Goal: Task Accomplishment & Management: Complete application form

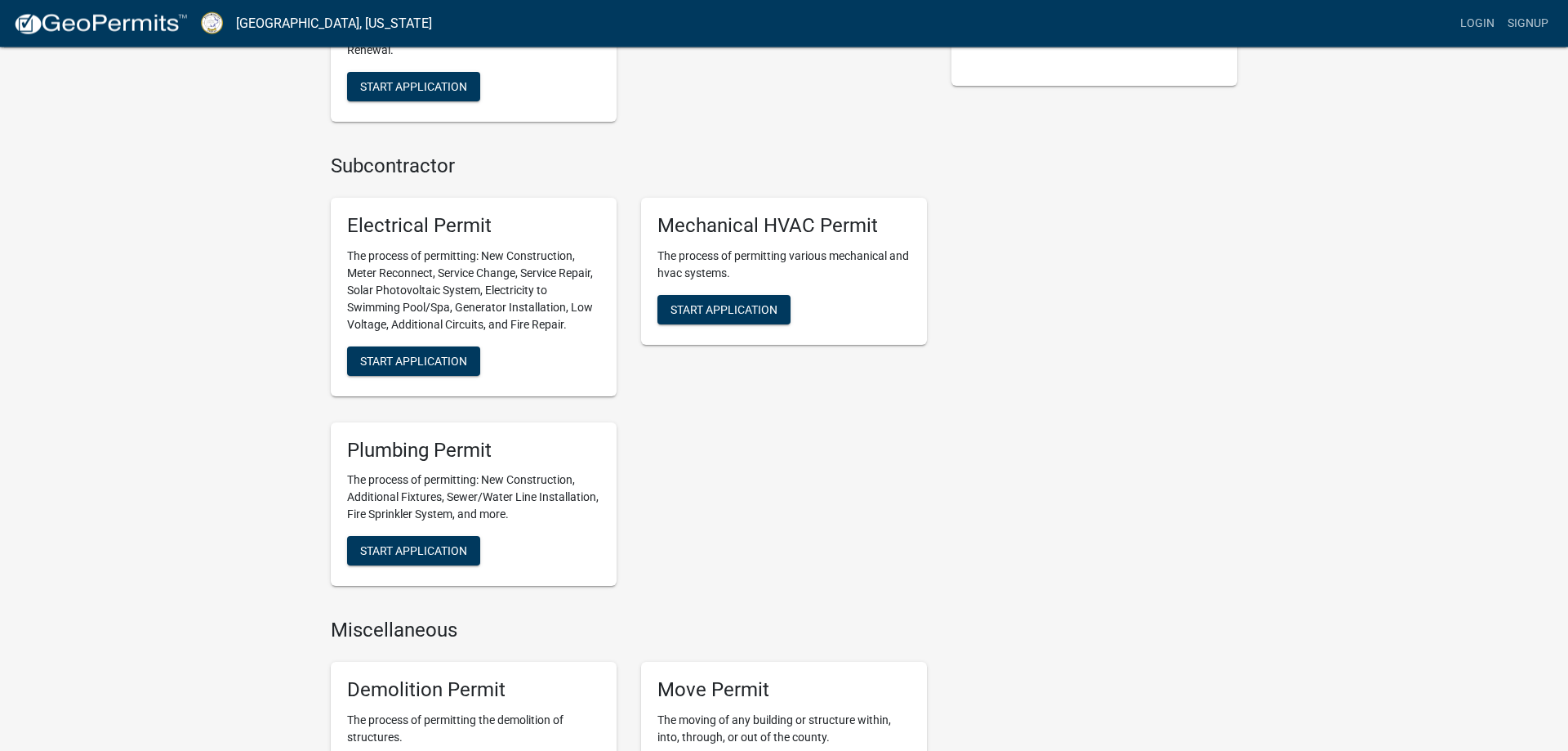
scroll to position [666, 0]
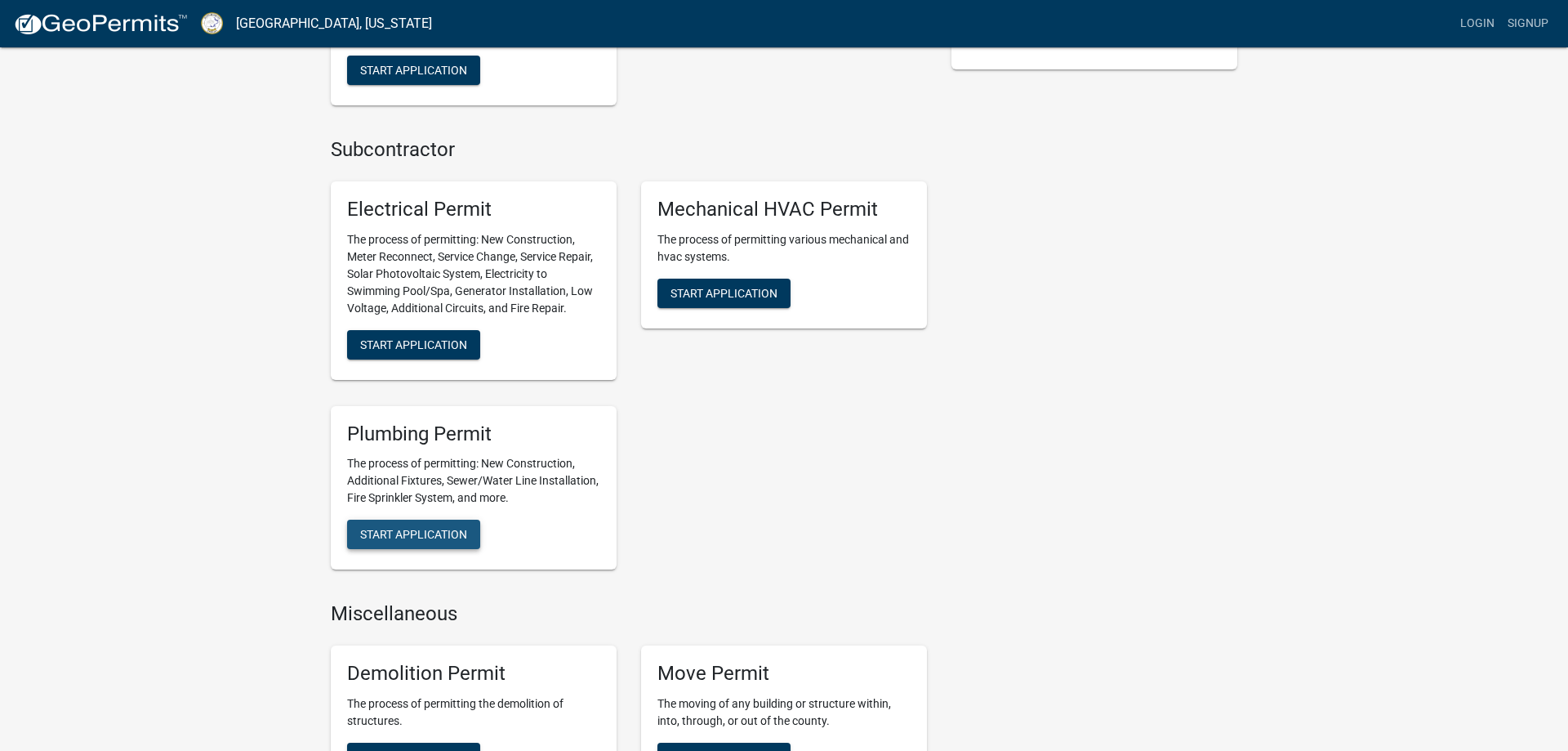
click at [431, 537] on span "Start Application" at bounding box center [414, 534] width 107 height 13
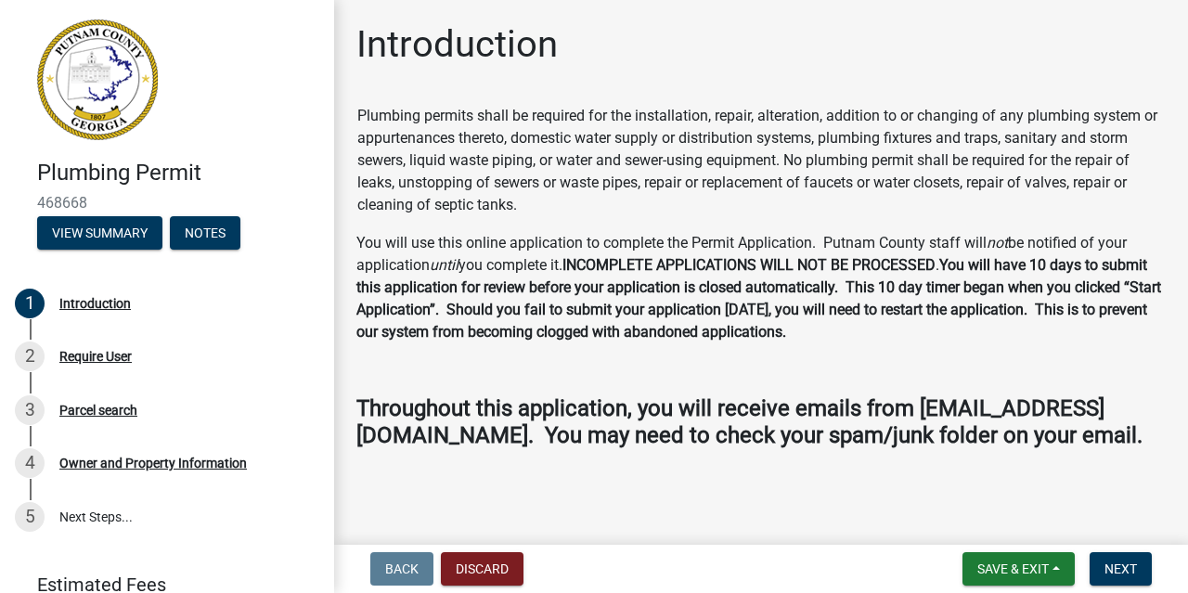
scroll to position [25, 0]
click at [1015, 564] on span "Save & Exit" at bounding box center [1012, 568] width 71 height 15
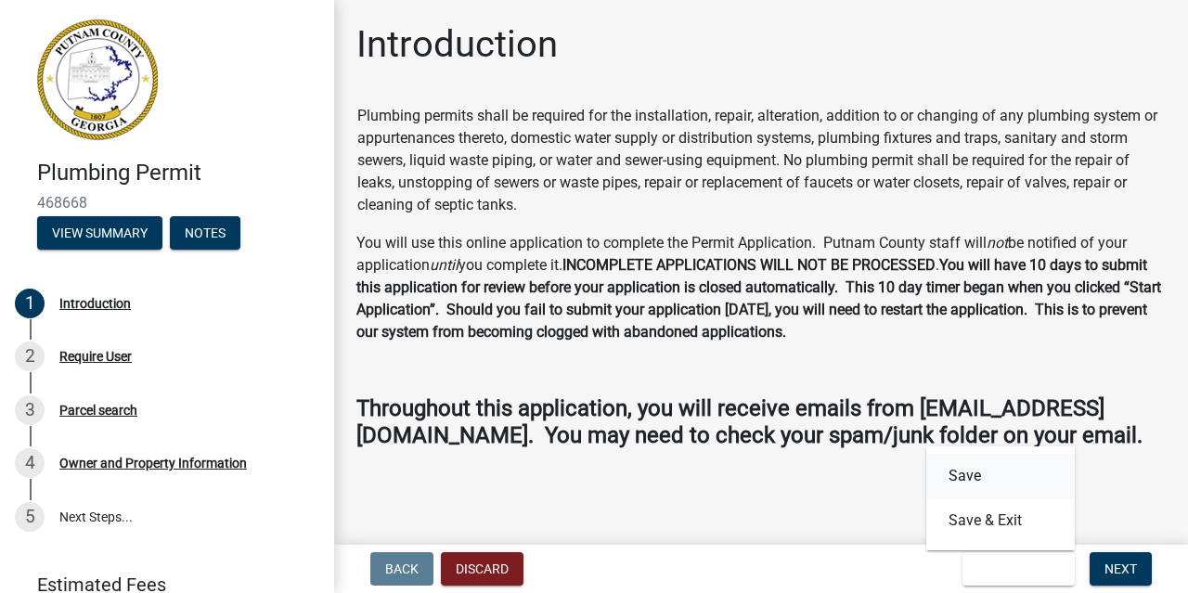
click at [986, 477] on button "Save" at bounding box center [1000, 476] width 148 height 45
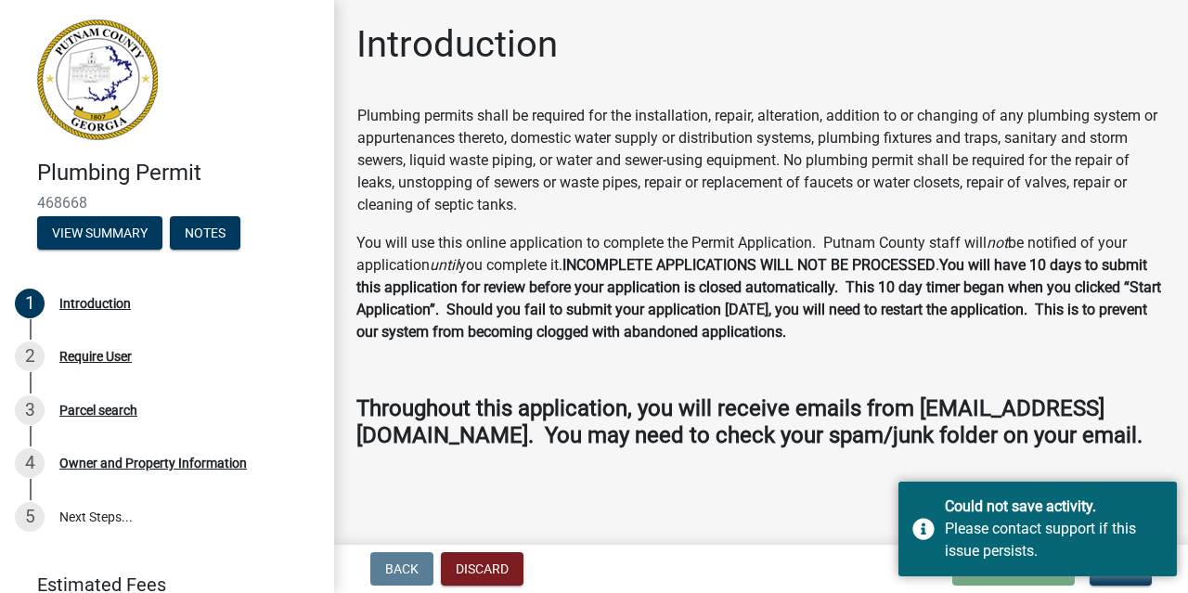
click at [1128, 463] on wm-data-entity-input "Plumbing permits shall be required for the installation, repair, alteration, ad…" at bounding box center [760, 284] width 809 height 360
click at [1123, 457] on wm-data-entity-input "Plumbing permits shall be required for the installation, repair, alteration, ad…" at bounding box center [760, 284] width 809 height 360
click at [1074, 358] on p at bounding box center [760, 369] width 809 height 22
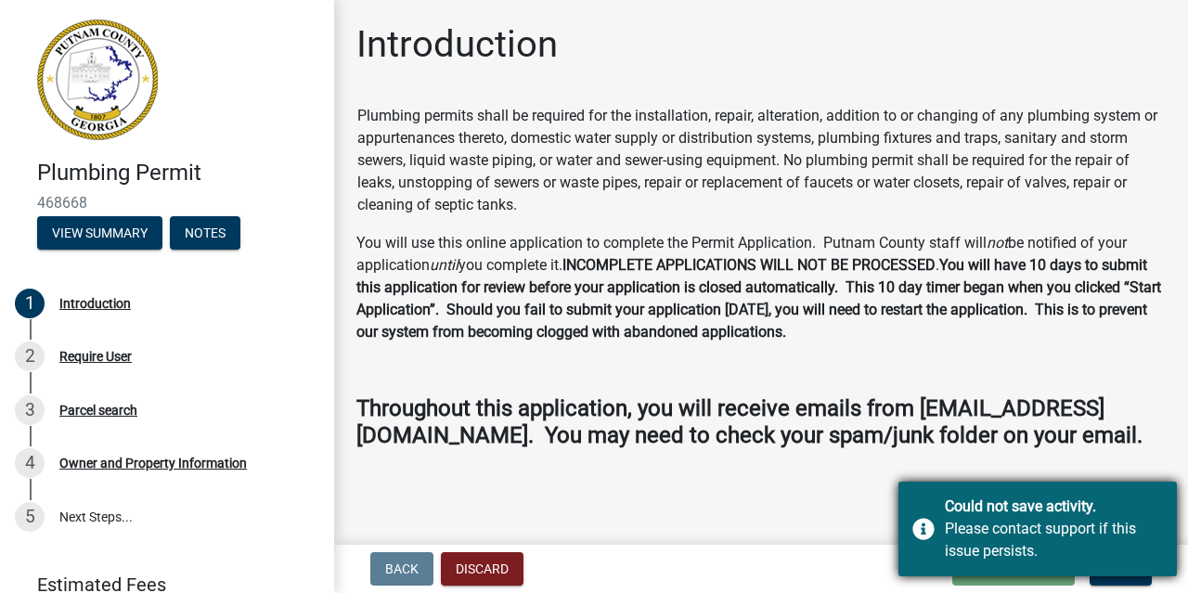
click at [1138, 550] on div "Please contact support if this issue persists." at bounding box center [1053, 540] width 218 height 45
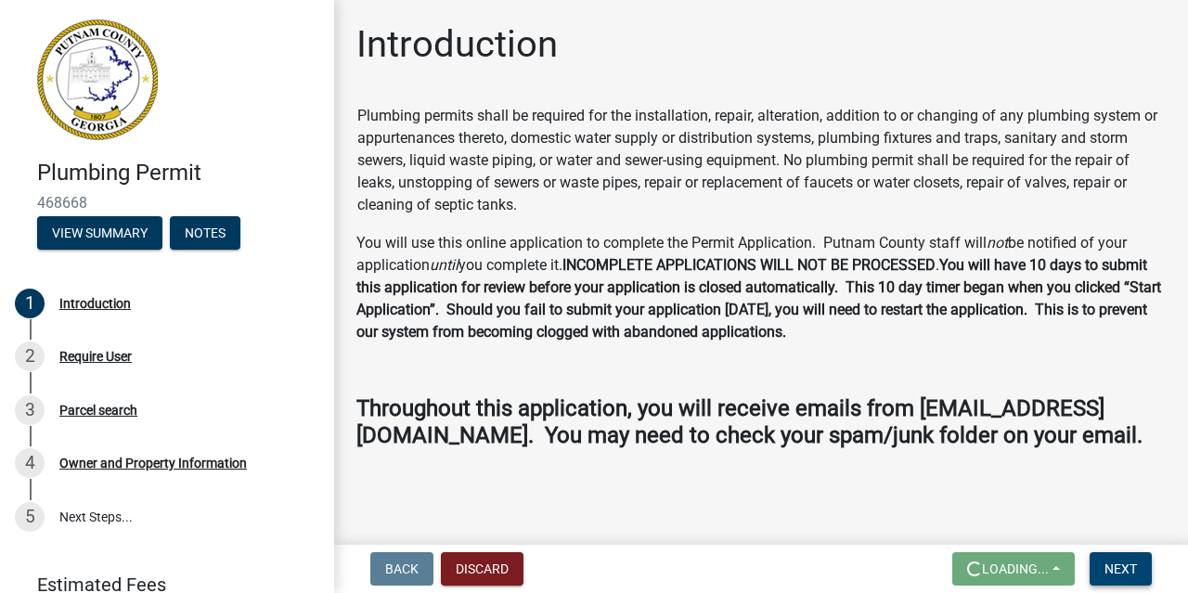
click at [1143, 562] on button "Next" at bounding box center [1120, 568] width 62 height 33
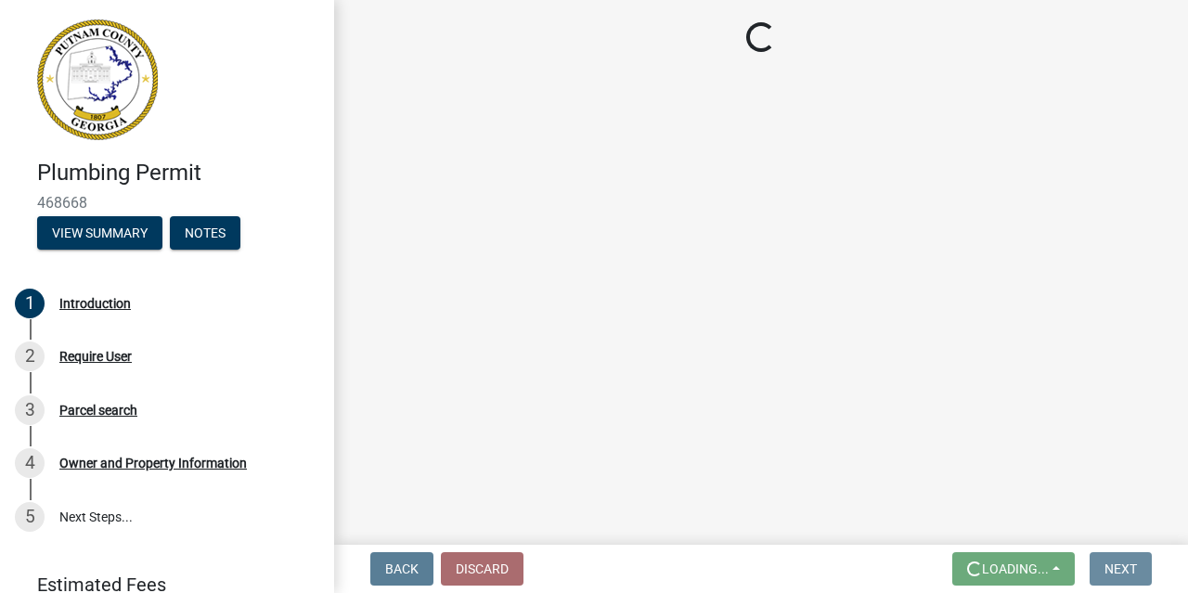
scroll to position [0, 0]
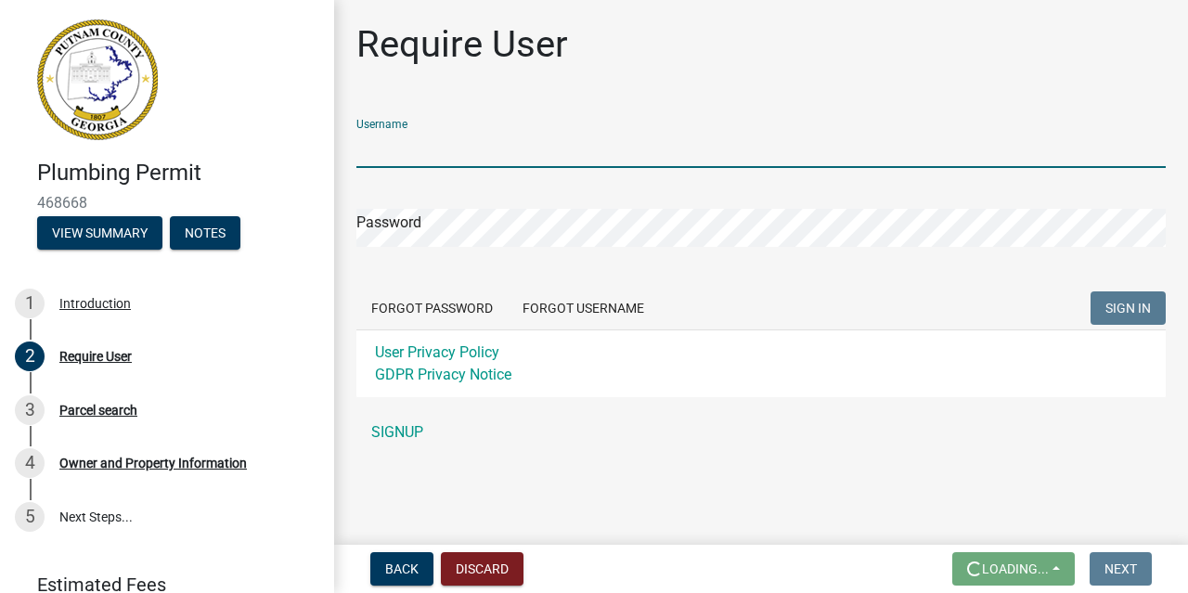
click at [461, 151] on input "Username" at bounding box center [760, 149] width 809 height 38
type input "r"
type input "[EMAIL_ADDRESS][DOMAIN_NAME]"
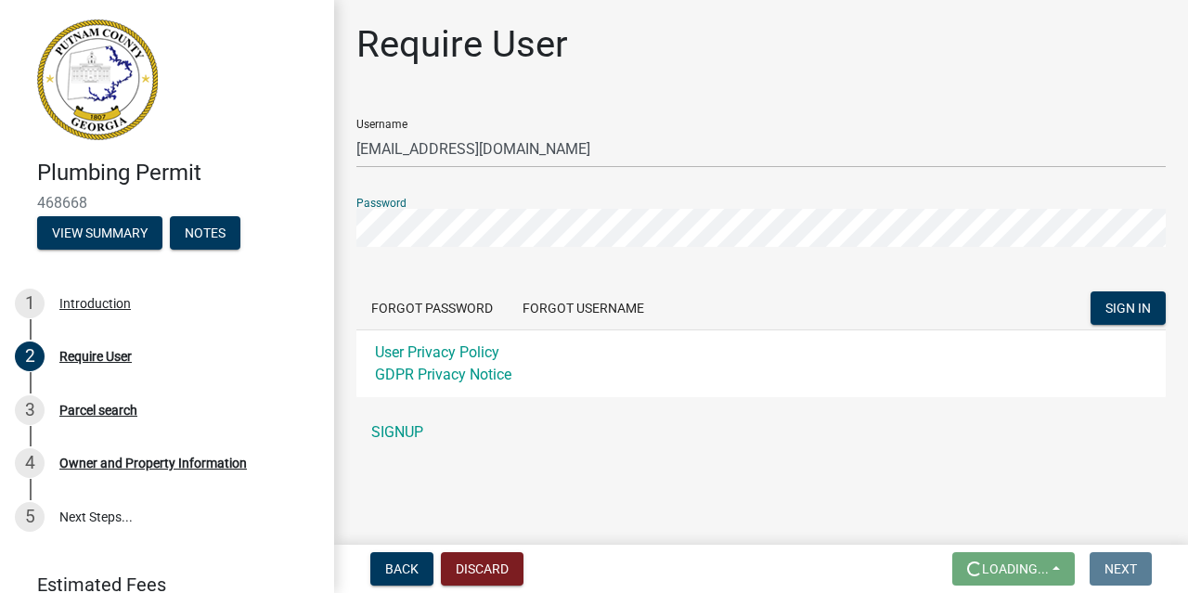
click at [1090, 291] on button "SIGN IN" at bounding box center [1127, 307] width 75 height 33
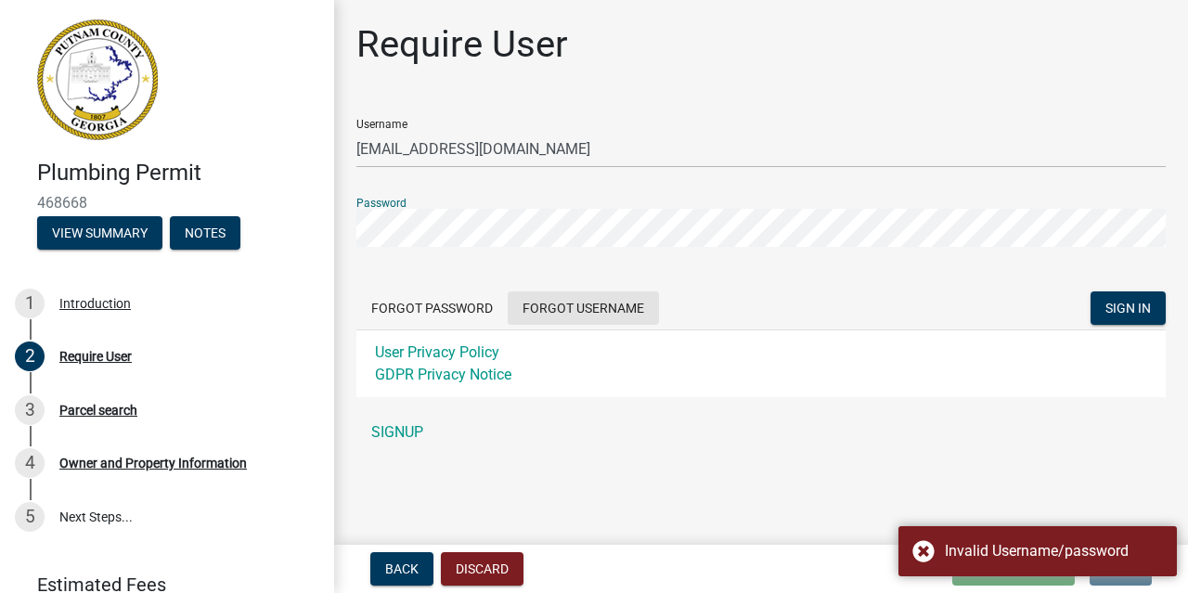
click at [567, 305] on button "Forgot Username" at bounding box center [582, 307] width 151 height 33
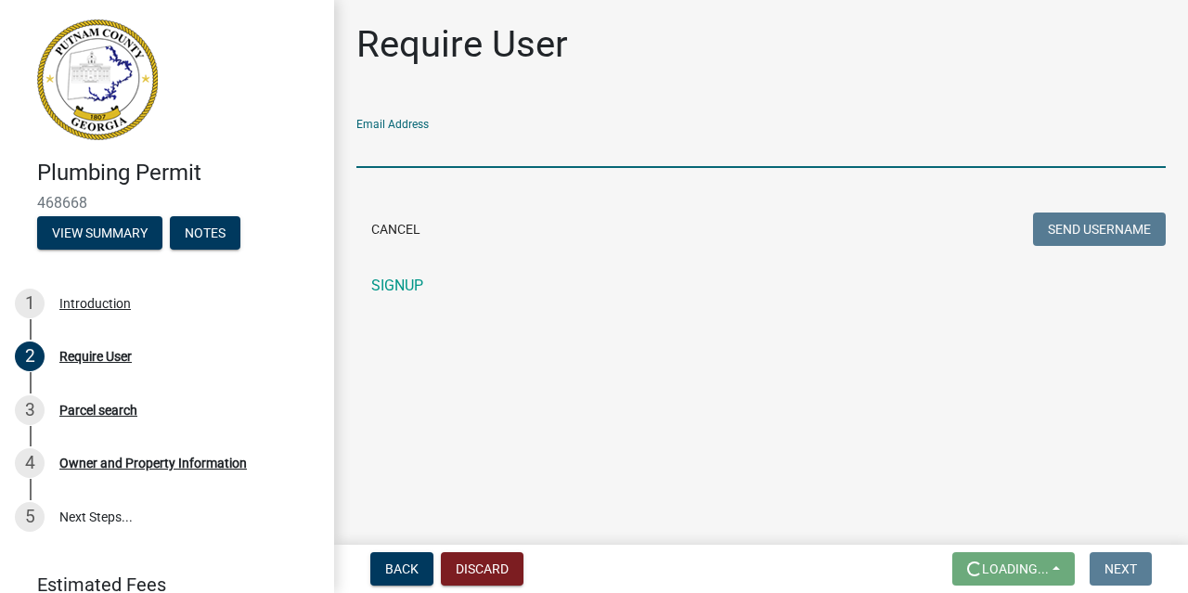
click at [477, 152] on input "Email Address" at bounding box center [760, 149] width 809 height 38
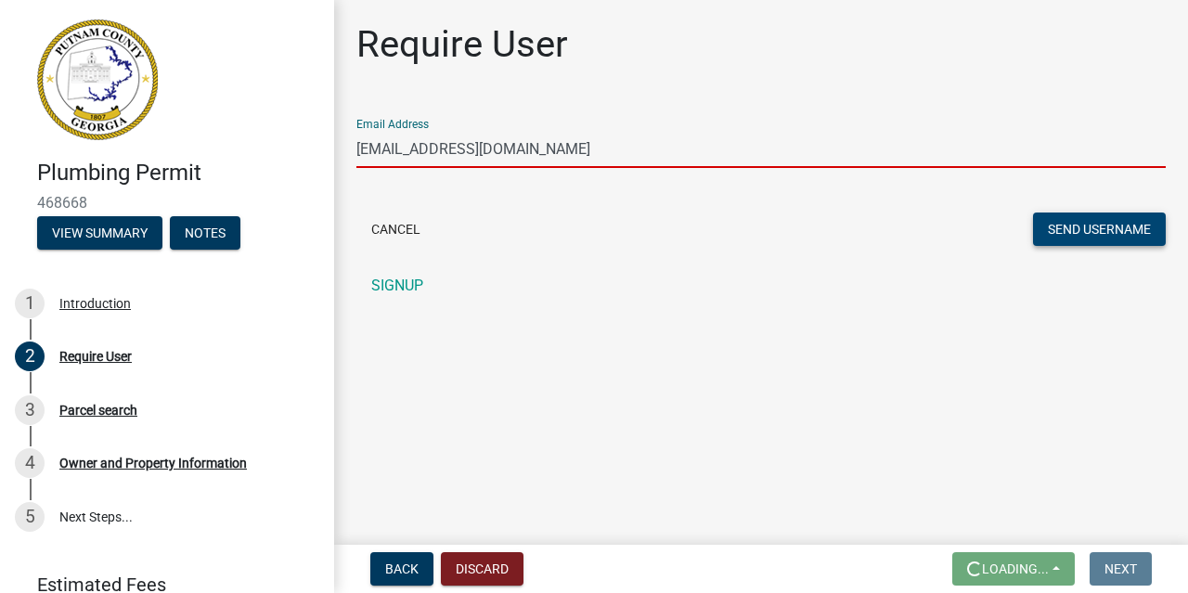
type input "[EMAIL_ADDRESS][DOMAIN_NAME]"
click at [1095, 231] on button "Send Username" at bounding box center [1099, 228] width 133 height 33
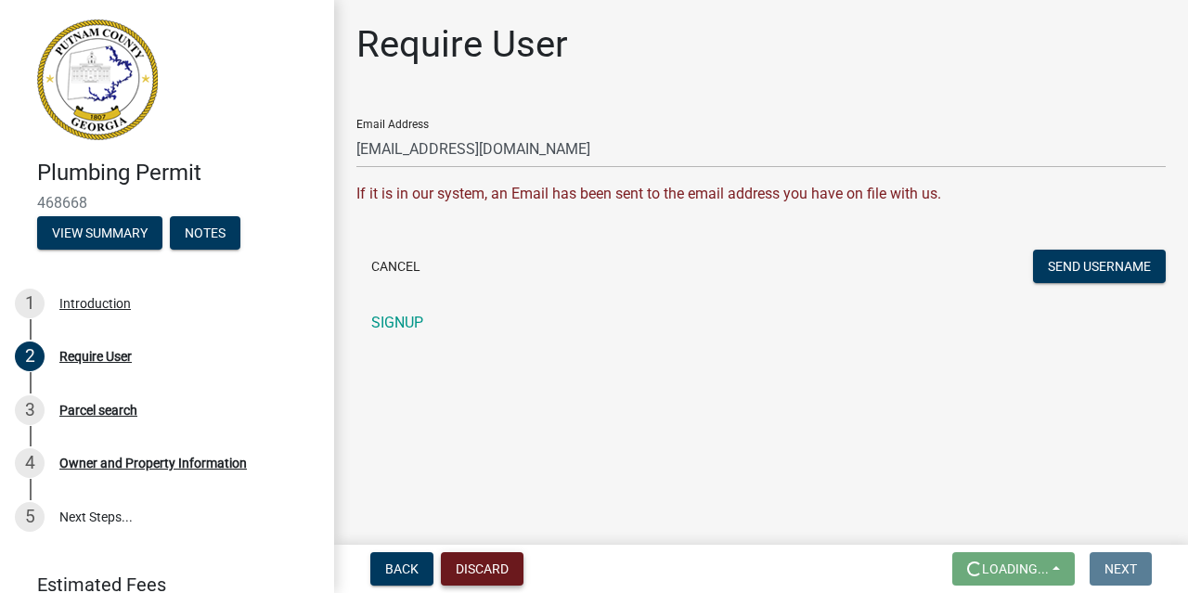
click at [478, 572] on button "Discard" at bounding box center [482, 568] width 83 height 33
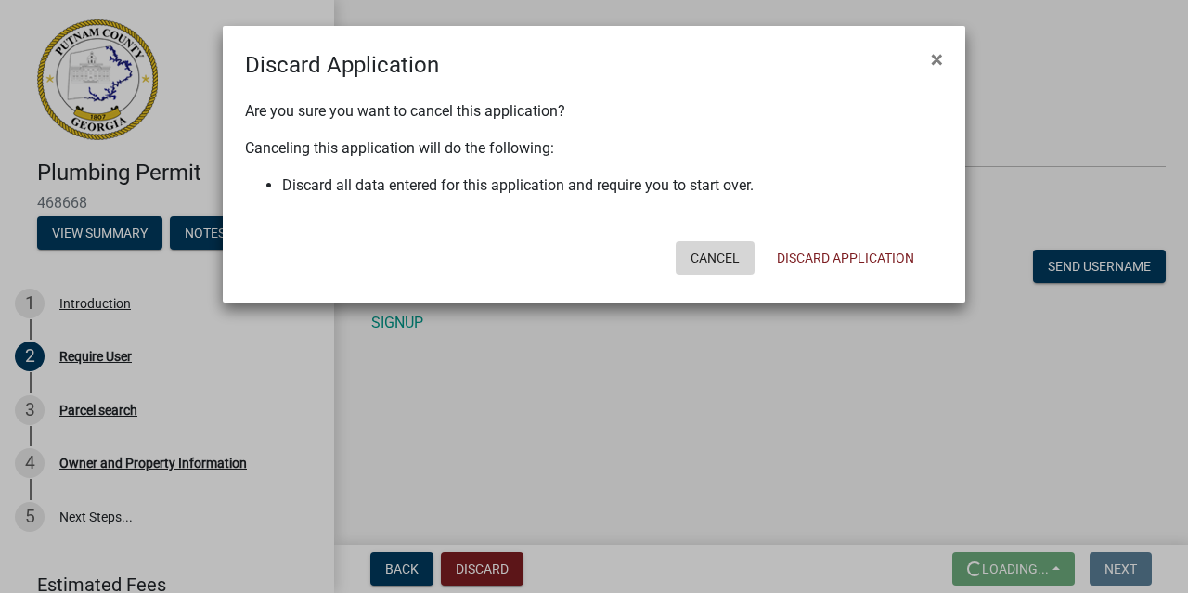
click at [720, 251] on button "Cancel" at bounding box center [714, 257] width 79 height 33
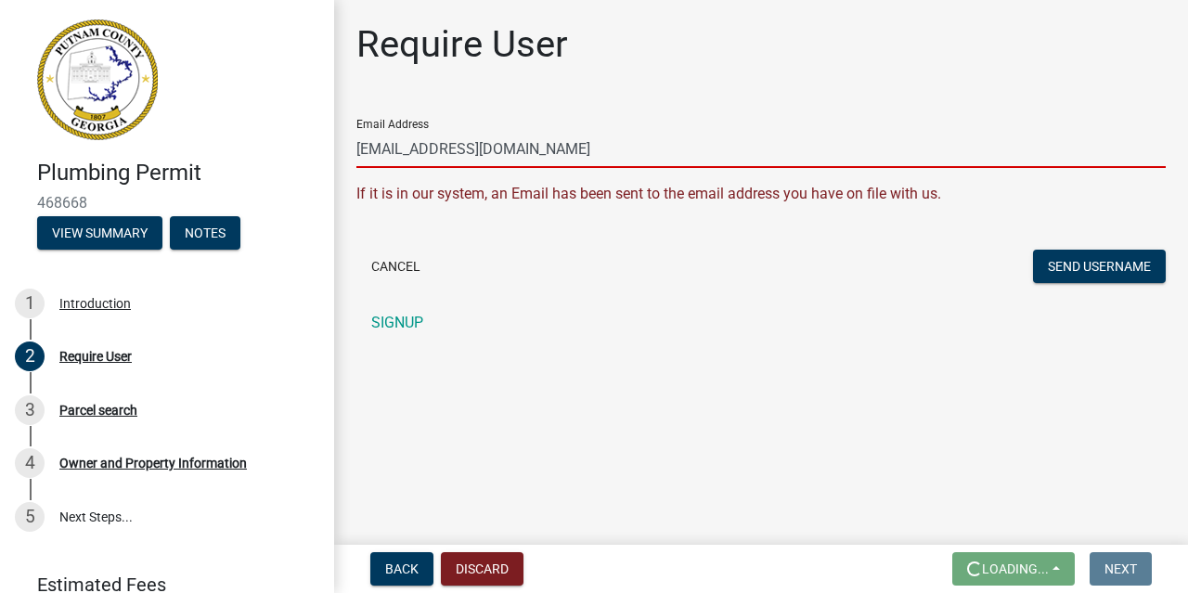
click at [561, 148] on input "[EMAIL_ADDRESS][DOMAIN_NAME]" at bounding box center [760, 149] width 809 height 38
click at [405, 579] on button "Back" at bounding box center [401, 568] width 63 height 33
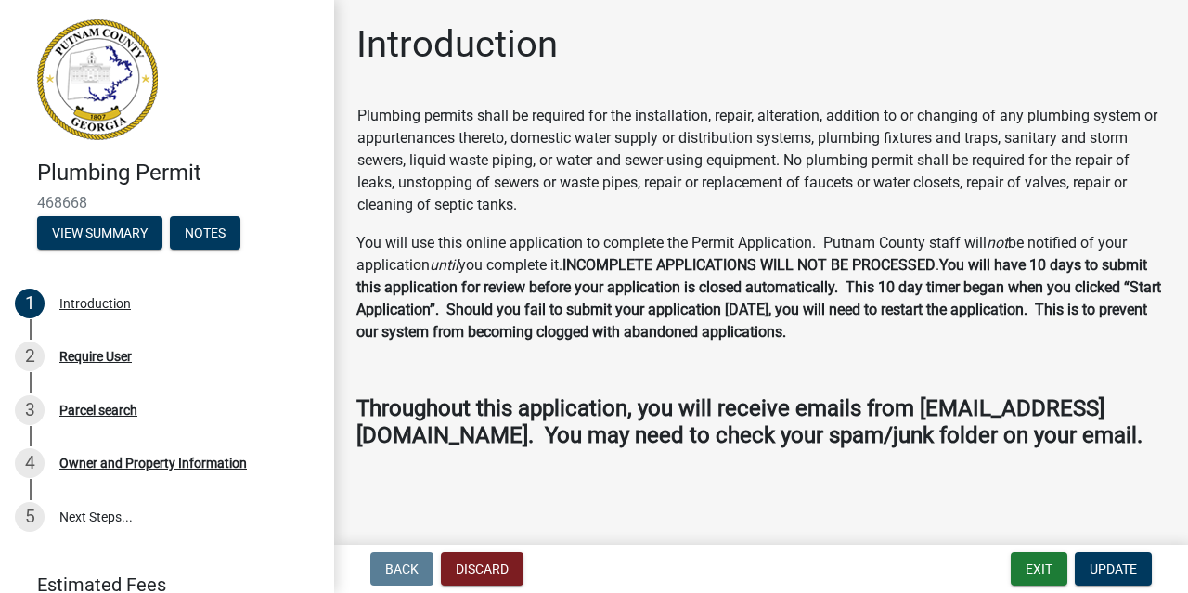
scroll to position [25, 0]
click at [1117, 572] on span "Update" at bounding box center [1112, 568] width 47 height 15
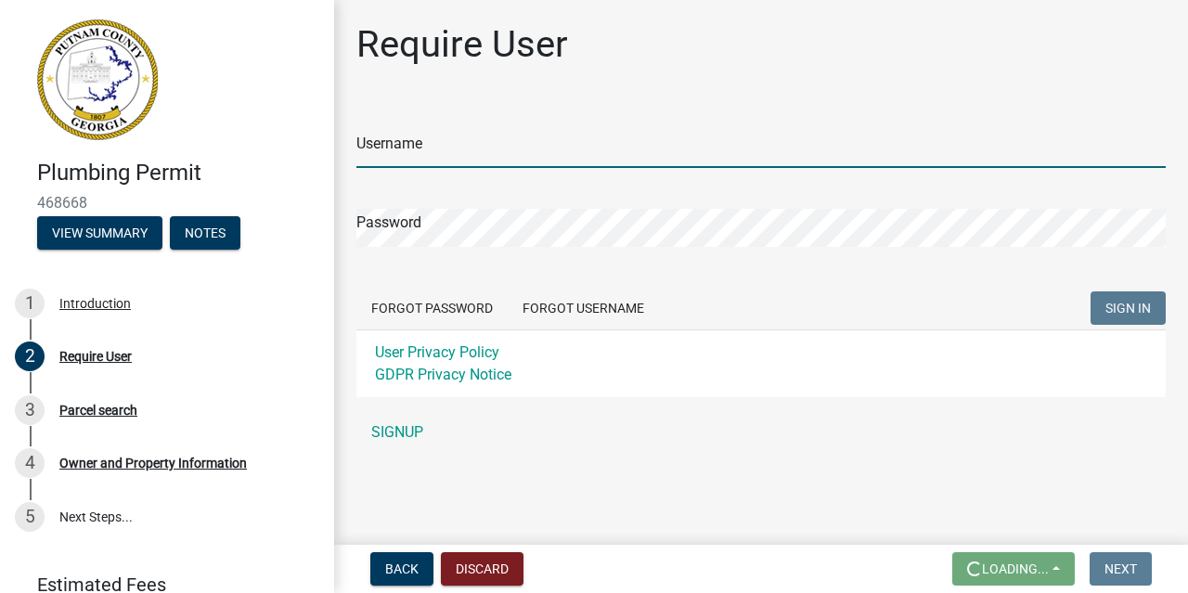
click at [491, 160] on input "Username" at bounding box center [760, 149] width 809 height 38
type input "rshivers"
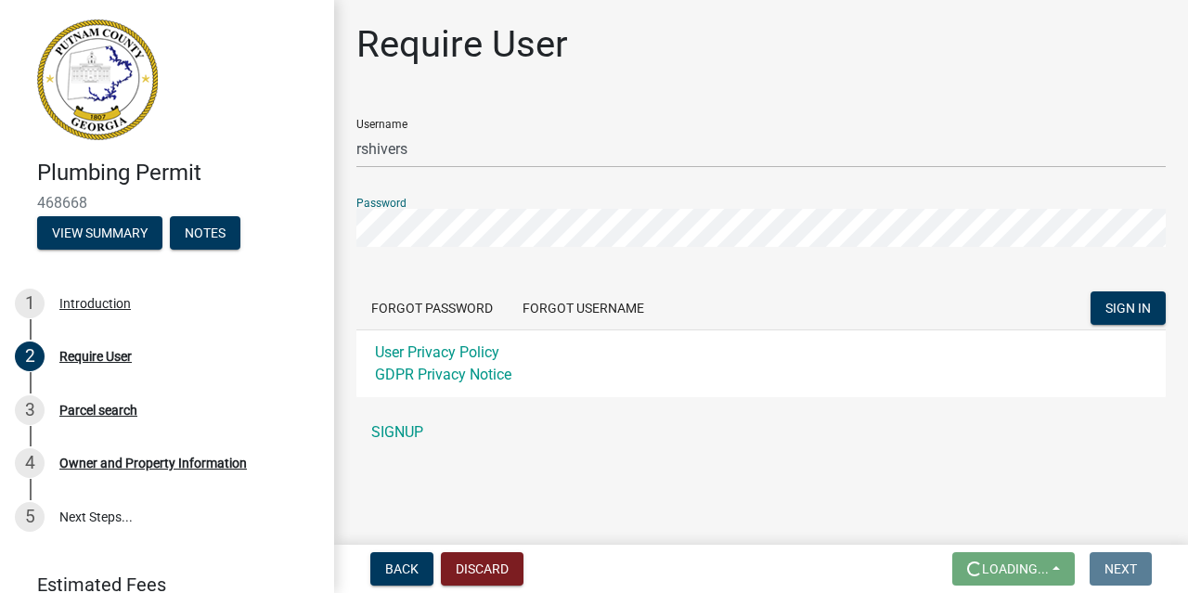
click at [1090, 291] on button "SIGN IN" at bounding box center [1127, 307] width 75 height 33
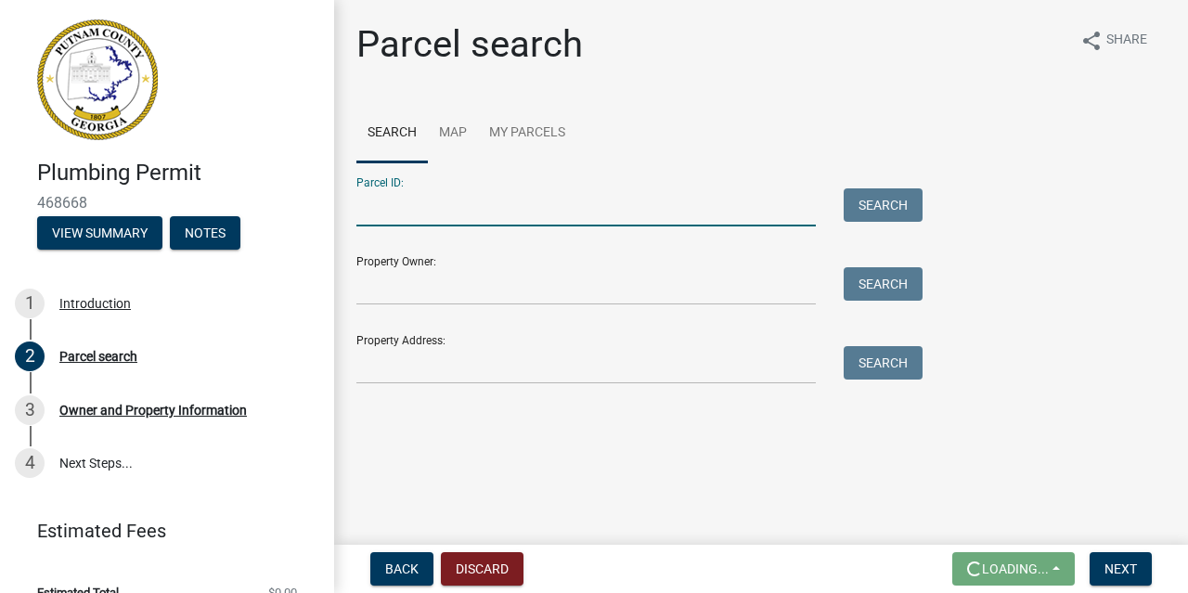
click at [497, 212] on input "Parcel ID:" at bounding box center [585, 207] width 459 height 38
type input "062045003001"
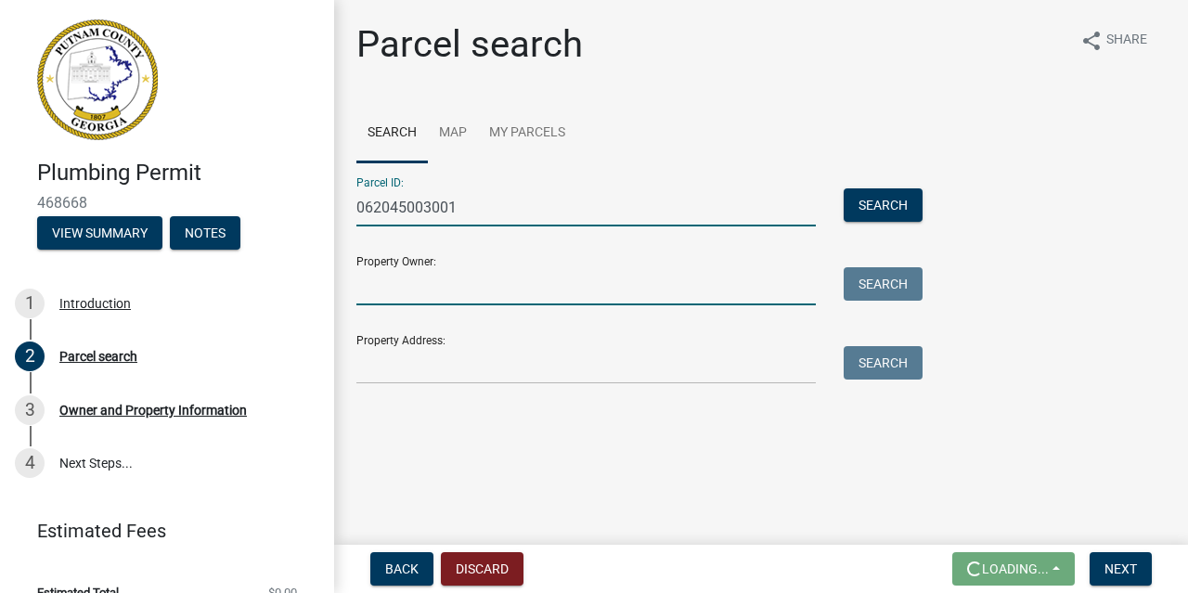
click at [482, 299] on input "Property Owner:" at bounding box center [585, 286] width 459 height 38
click at [890, 203] on button "Search" at bounding box center [882, 204] width 79 height 33
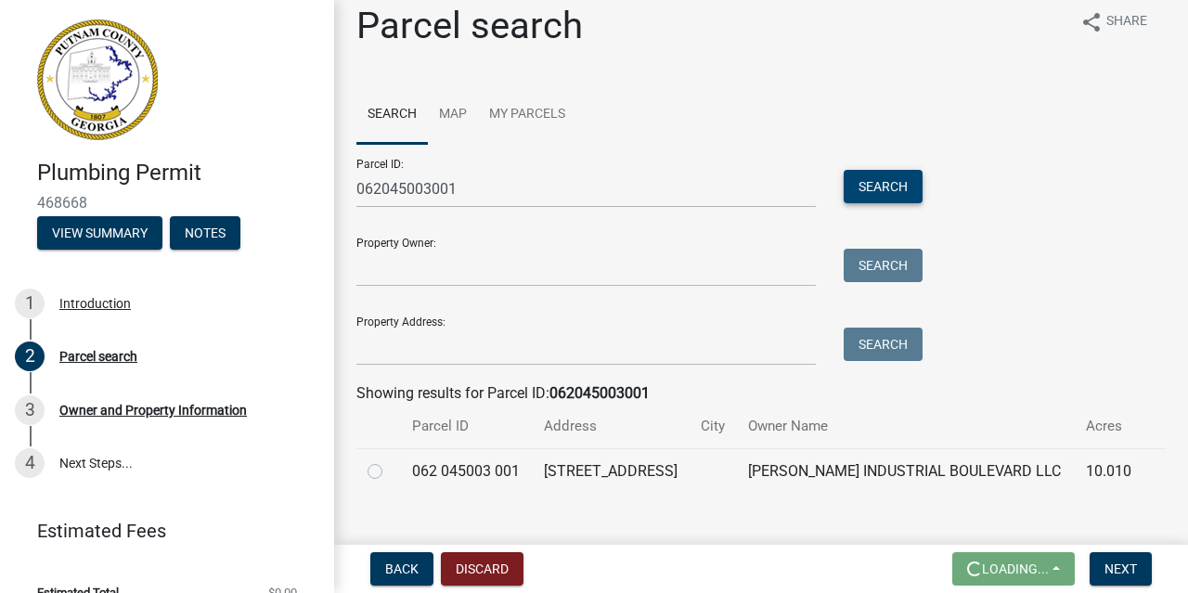
scroll to position [46, 0]
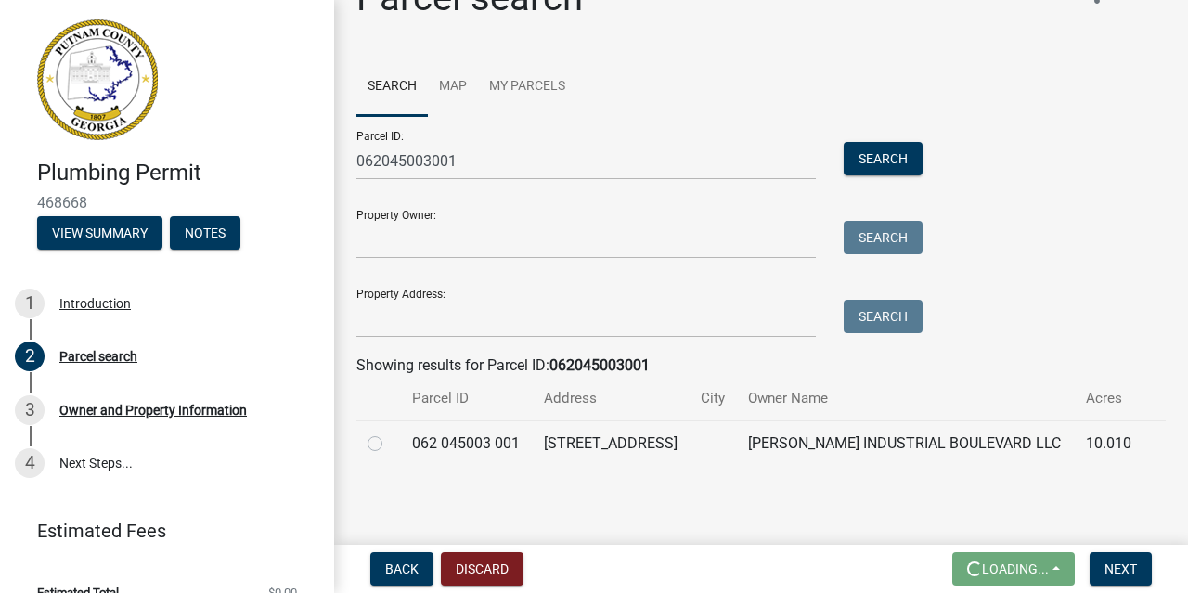
click at [390, 432] on label at bounding box center [390, 432] width 0 height 0
click at [390, 443] on 001 "radio" at bounding box center [396, 438] width 12 height 12
radio 001 "true"
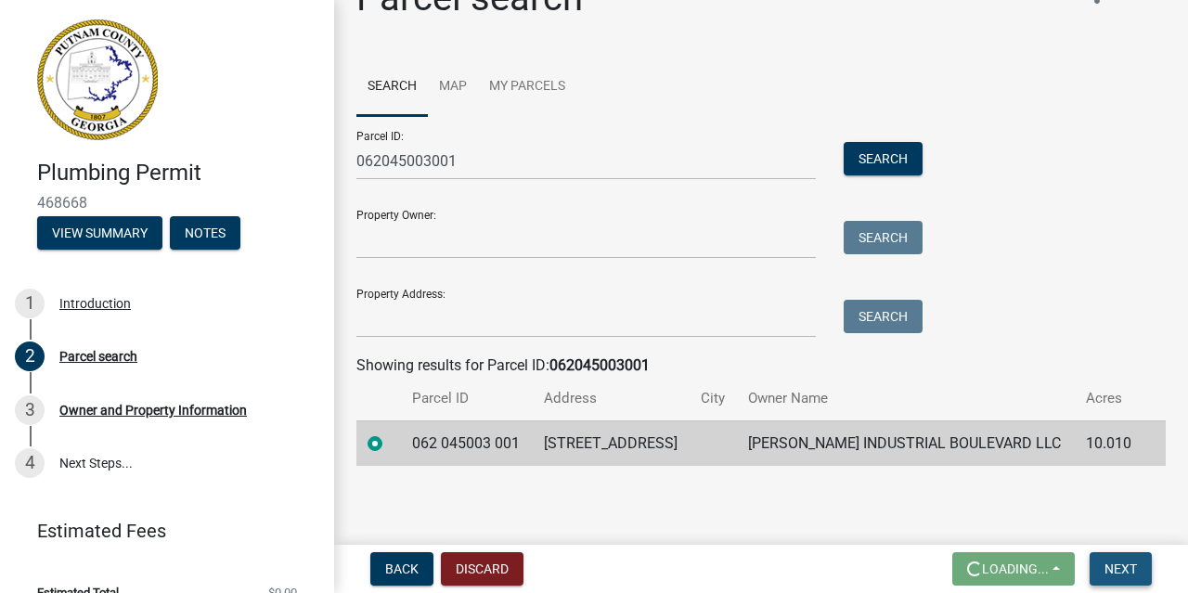
click at [1138, 569] on button "Next" at bounding box center [1120, 568] width 62 height 33
click at [1131, 566] on span "Next" at bounding box center [1120, 568] width 32 height 15
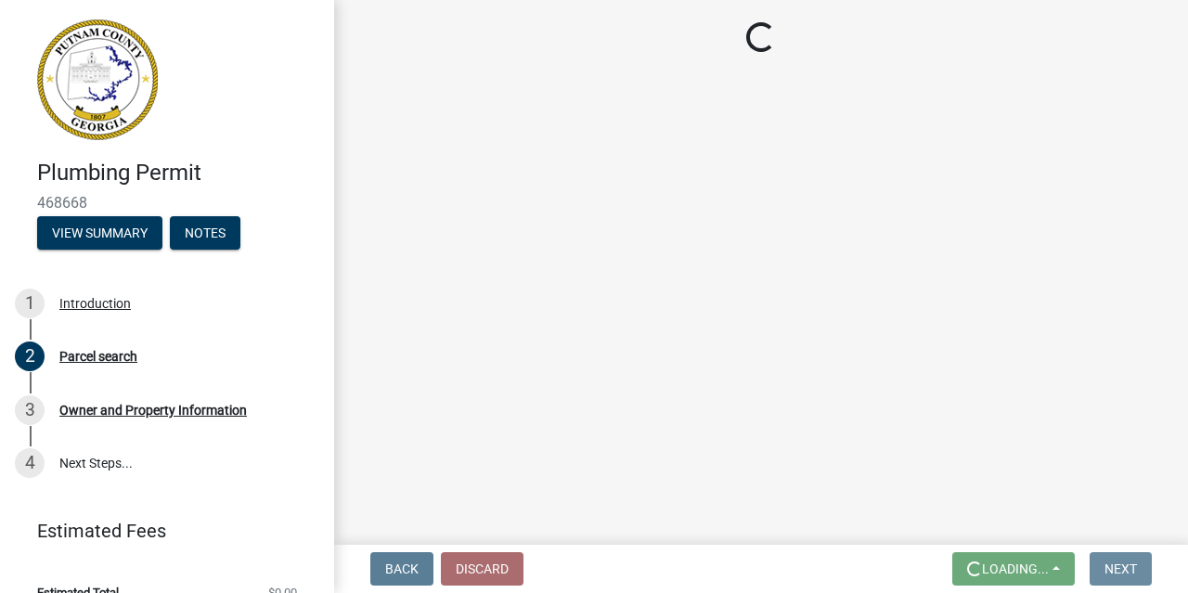
scroll to position [0, 0]
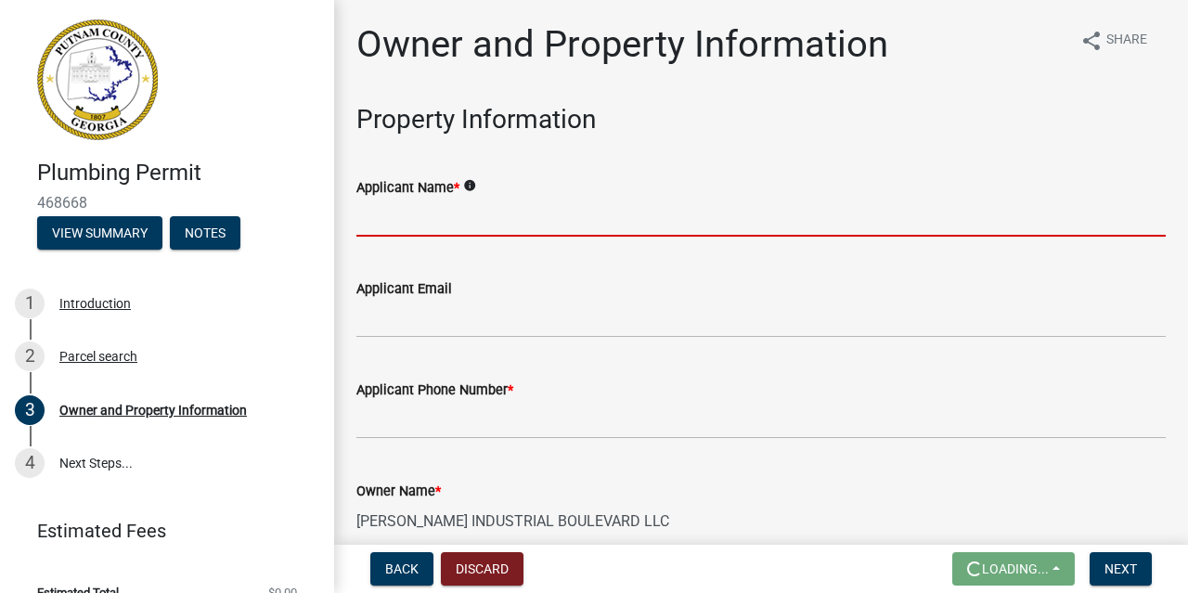
click at [485, 214] on input "Applicant Name *" at bounding box center [760, 218] width 809 height 38
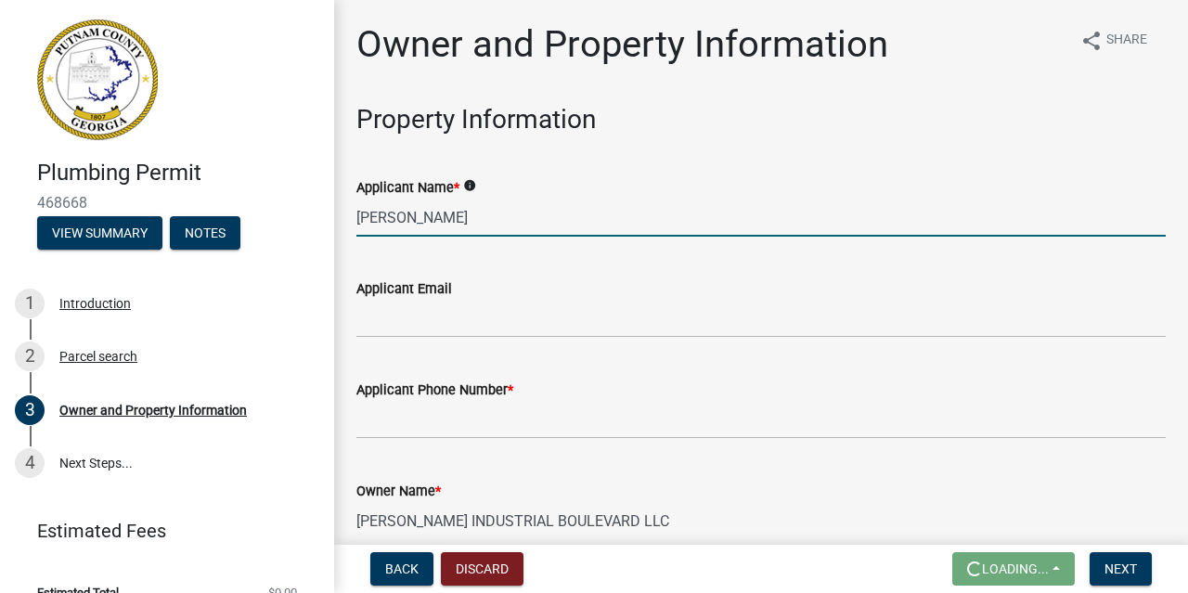
type input "[PERSON_NAME]"
click at [433, 321] on input "Applicant Email" at bounding box center [760, 319] width 809 height 38
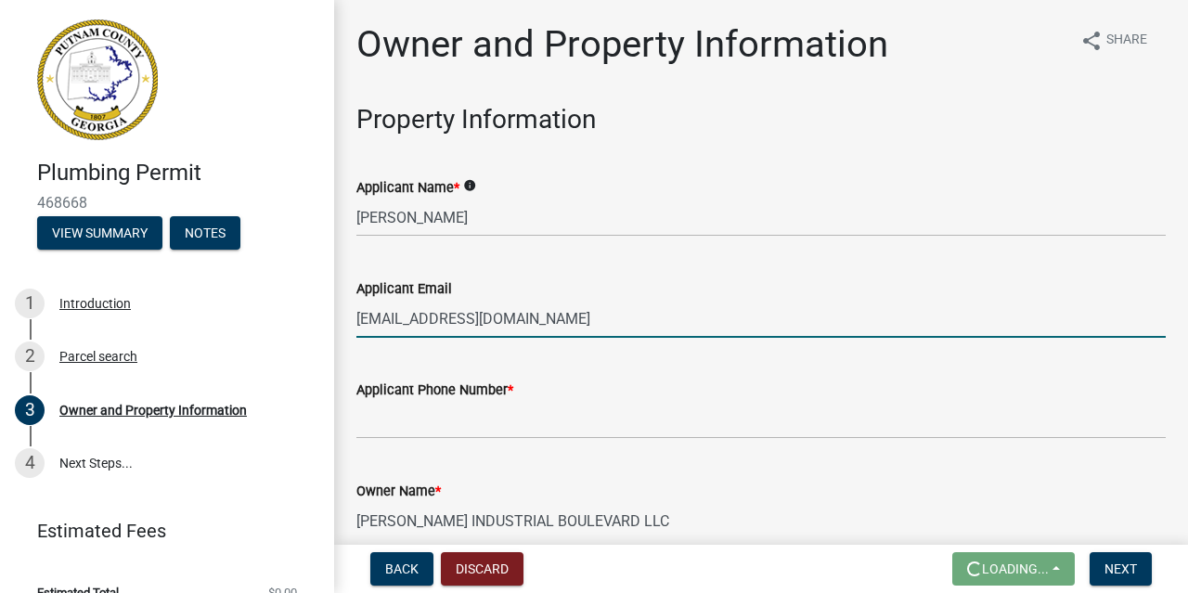
type input "[EMAIL_ADDRESS][DOMAIN_NAME]"
click at [474, 413] on input "Applicant Phone Number *" at bounding box center [760, 420] width 809 height 38
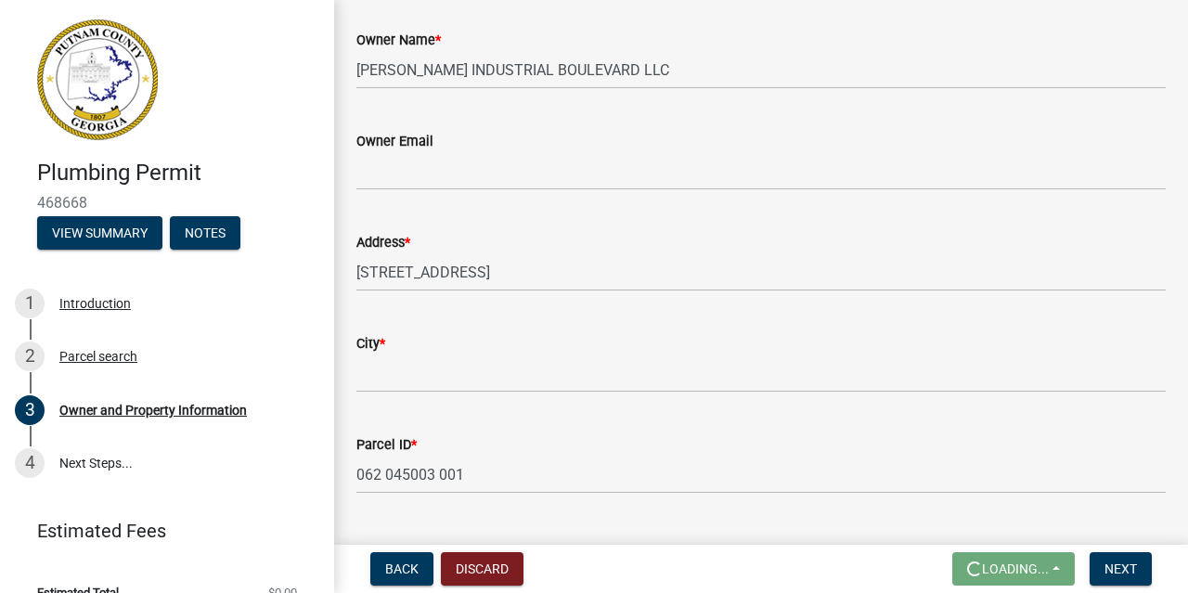
scroll to position [430, 0]
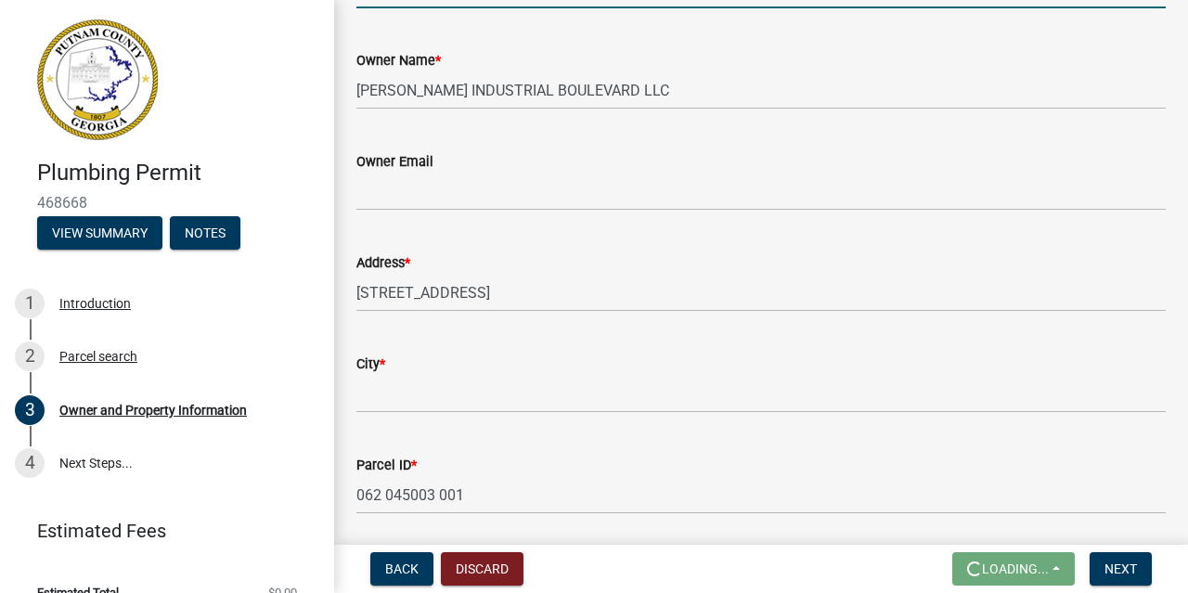
type input "4043799101"
click at [409, 387] on input "City *" at bounding box center [760, 394] width 809 height 38
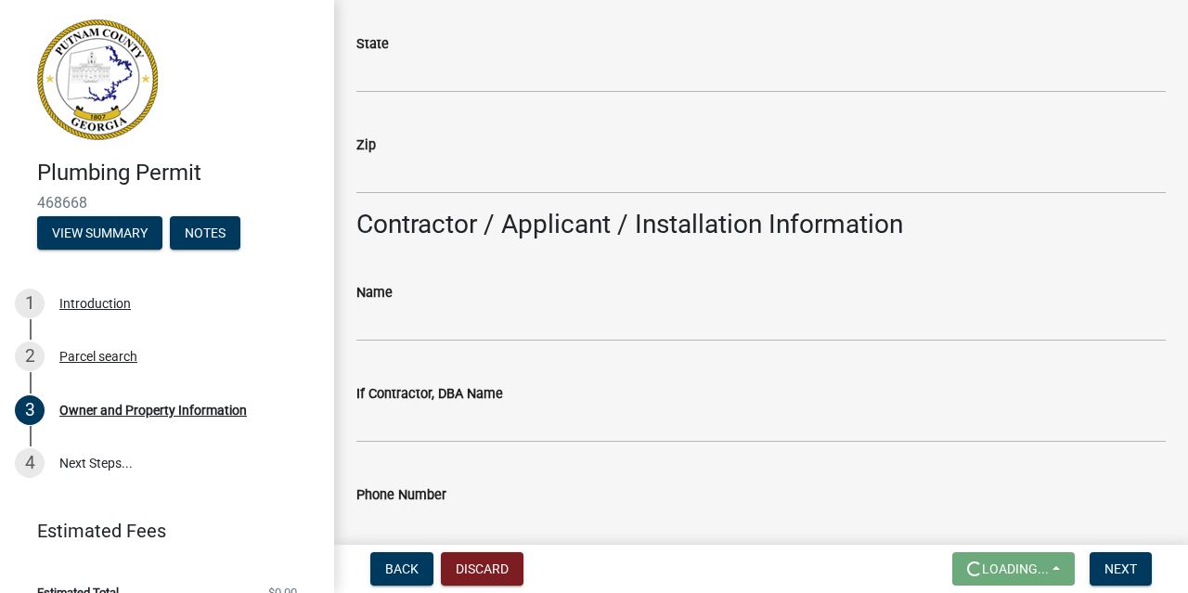
scroll to position [1399, 0]
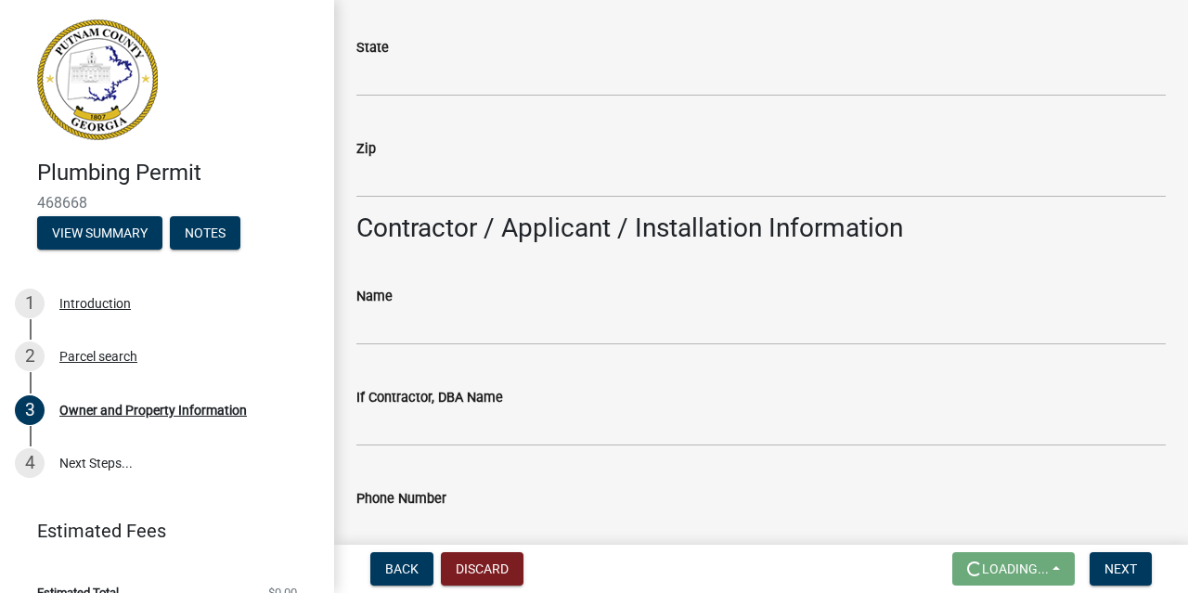
type input "Eatonton"
click at [478, 324] on input "Name" at bounding box center [760, 326] width 809 height 38
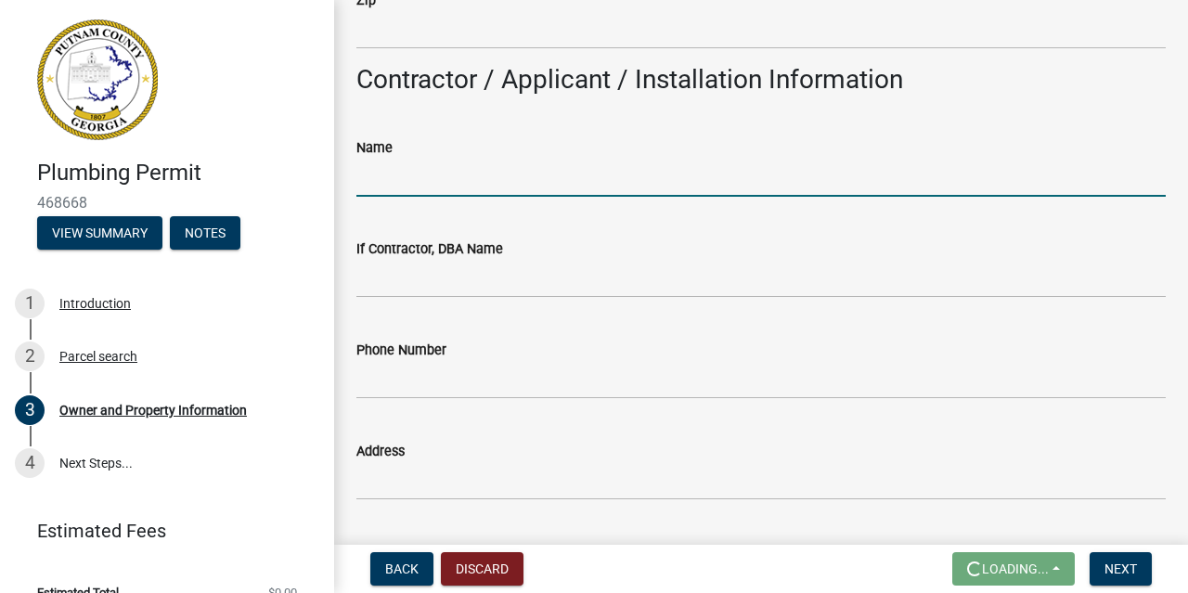
scroll to position [1507, 0]
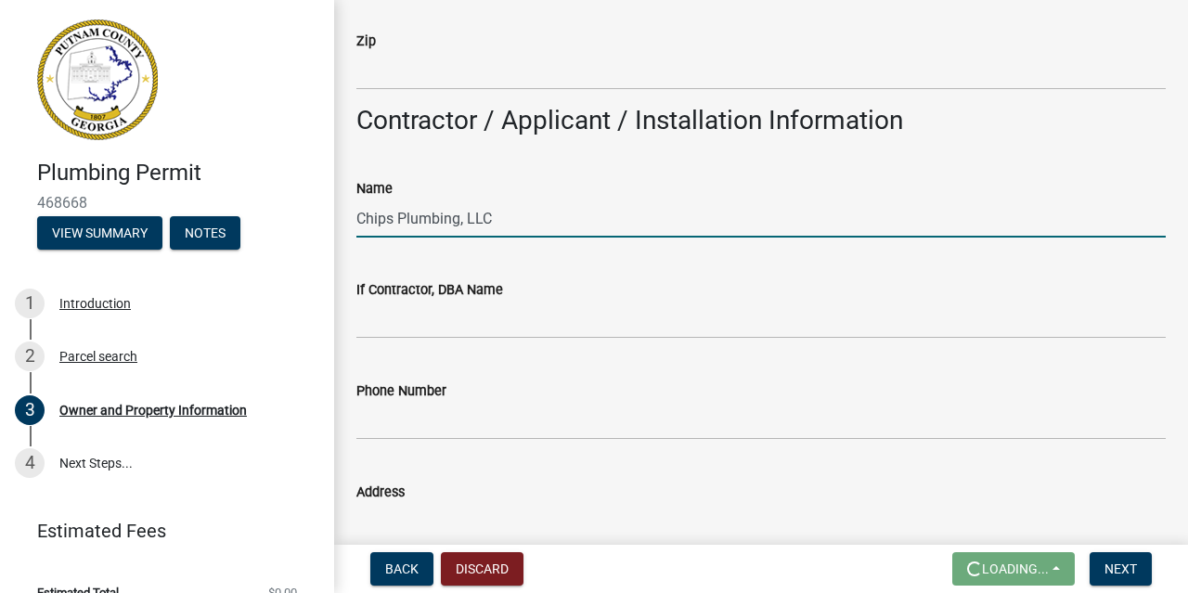
type input "Chips Plumbing, LLC"
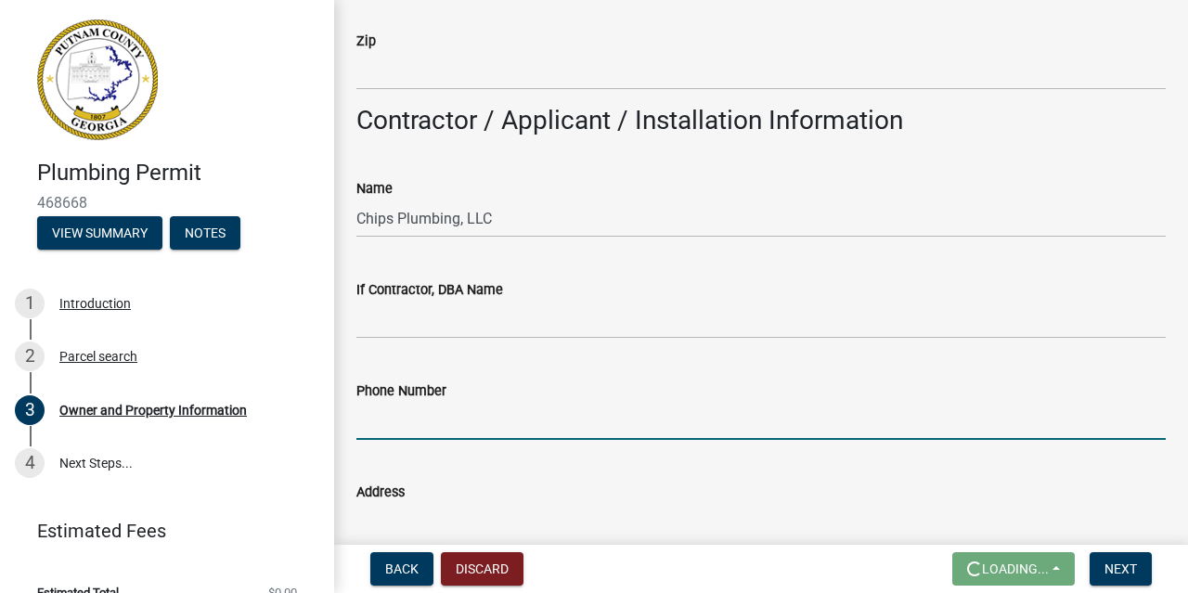
click at [452, 425] on input "Phone Number" at bounding box center [760, 421] width 809 height 38
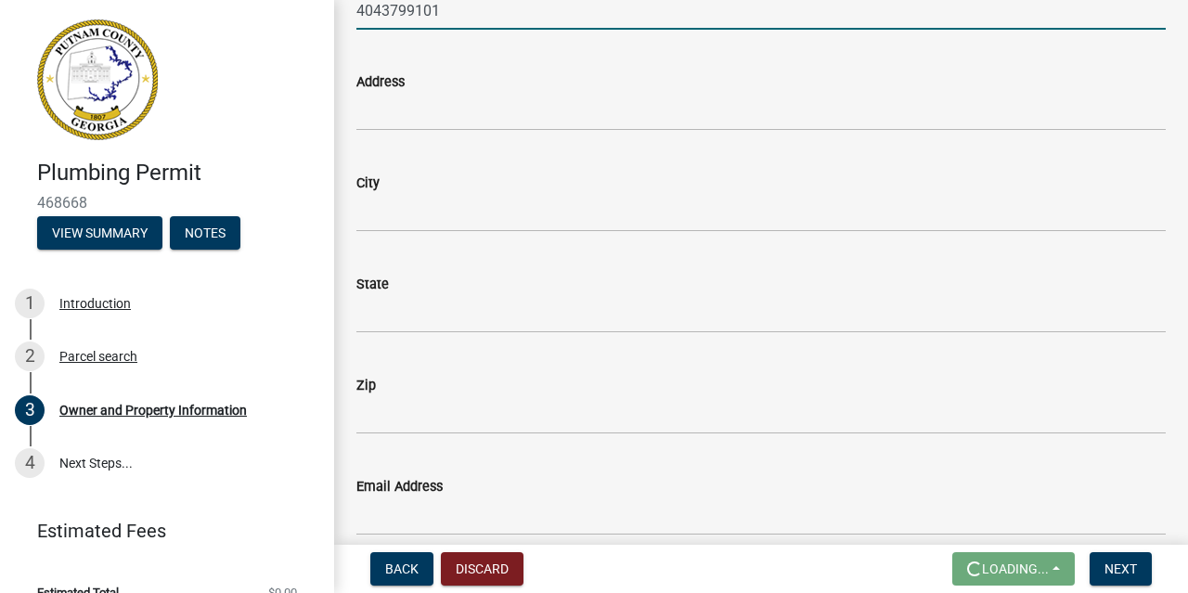
scroll to position [1937, 0]
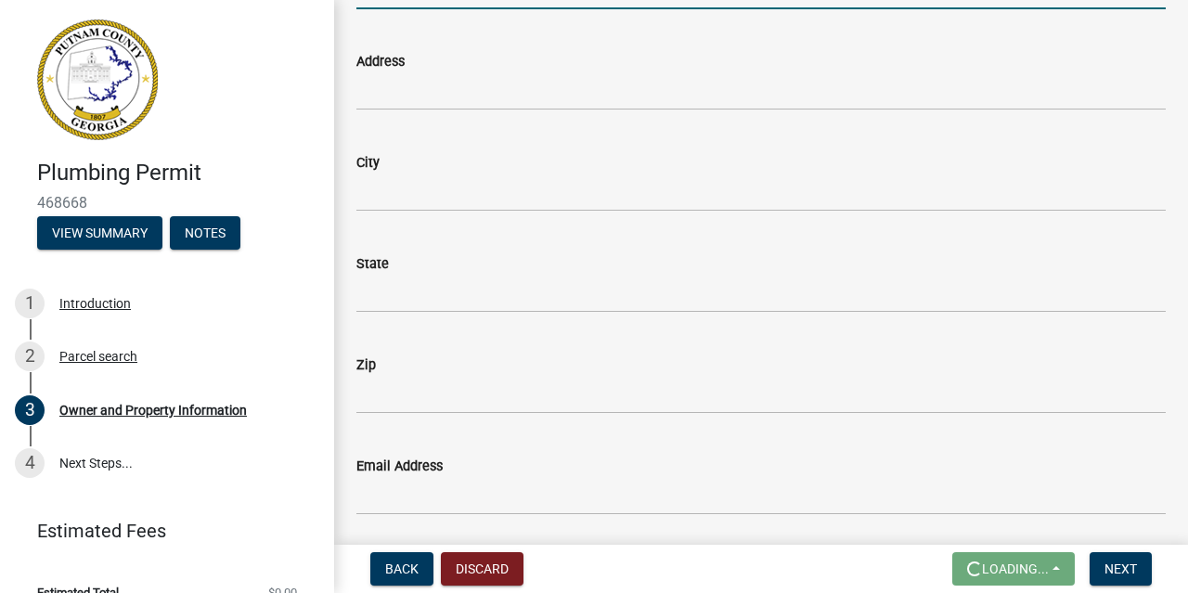
type input "4043799101"
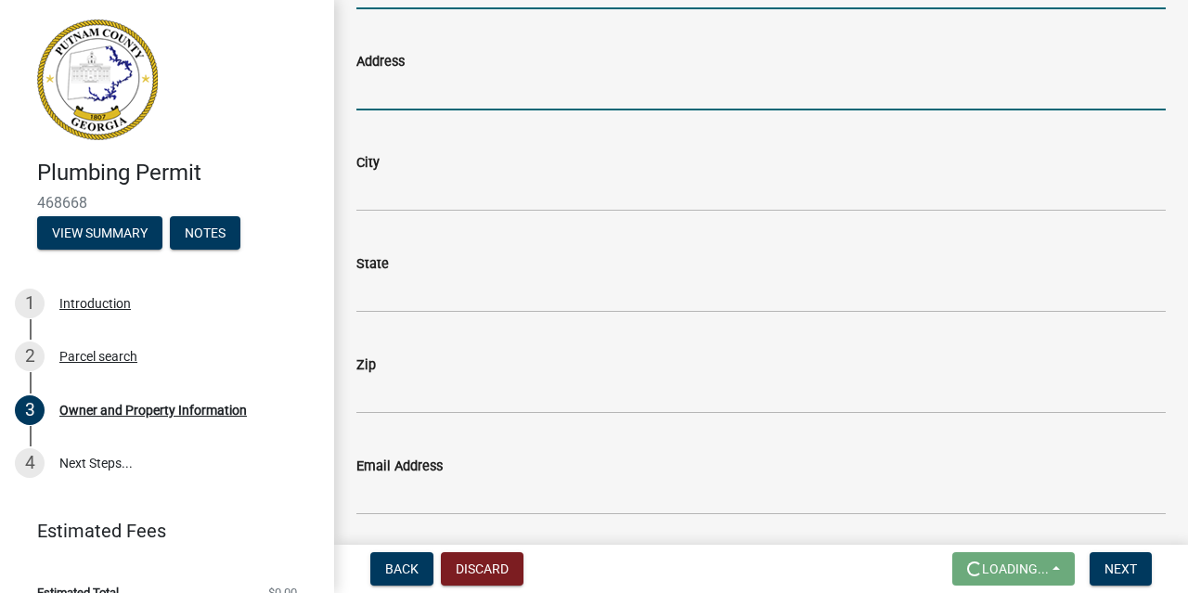
click at [446, 91] on input "Address" at bounding box center [760, 91] width 809 height 38
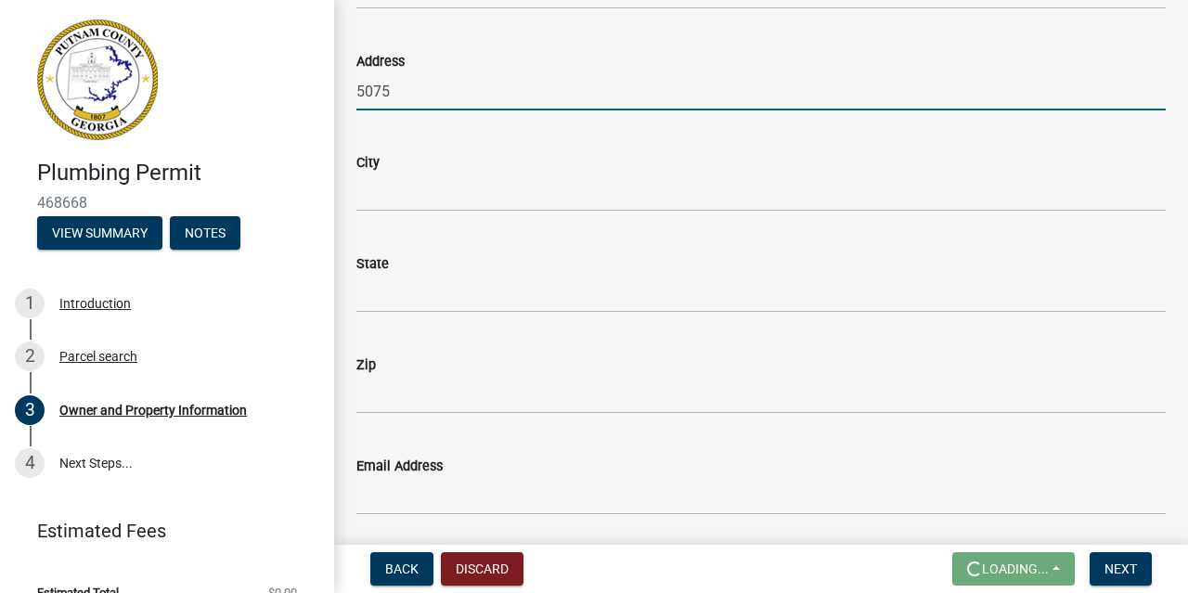
type input "[STREET_ADDRESS][PERSON_NAME]"
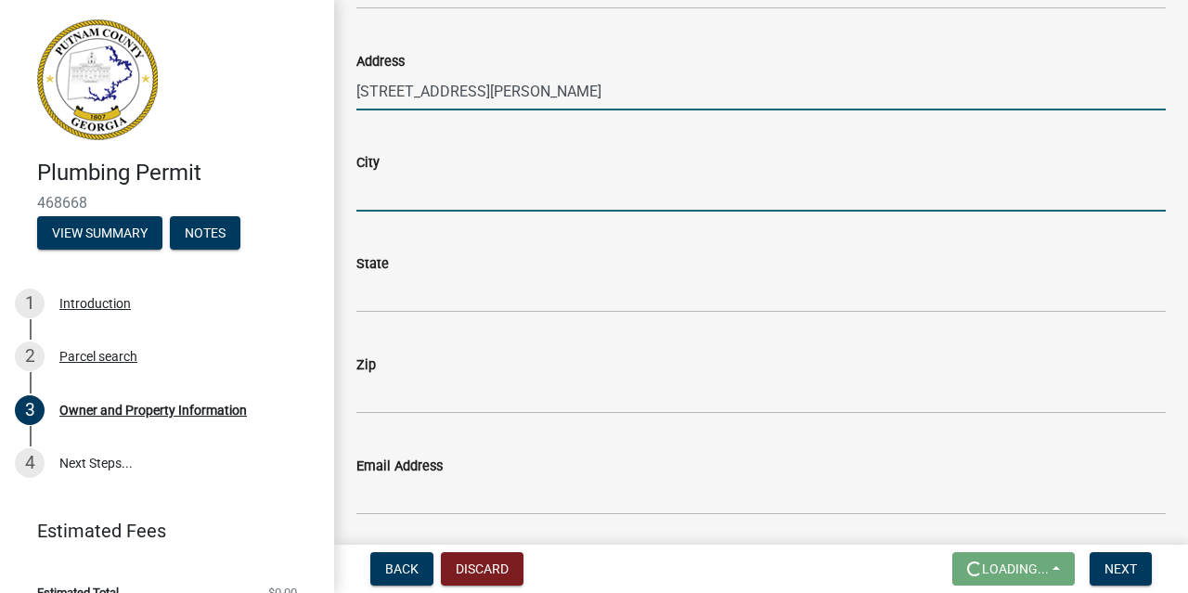
type input "[PERSON_NAME]"
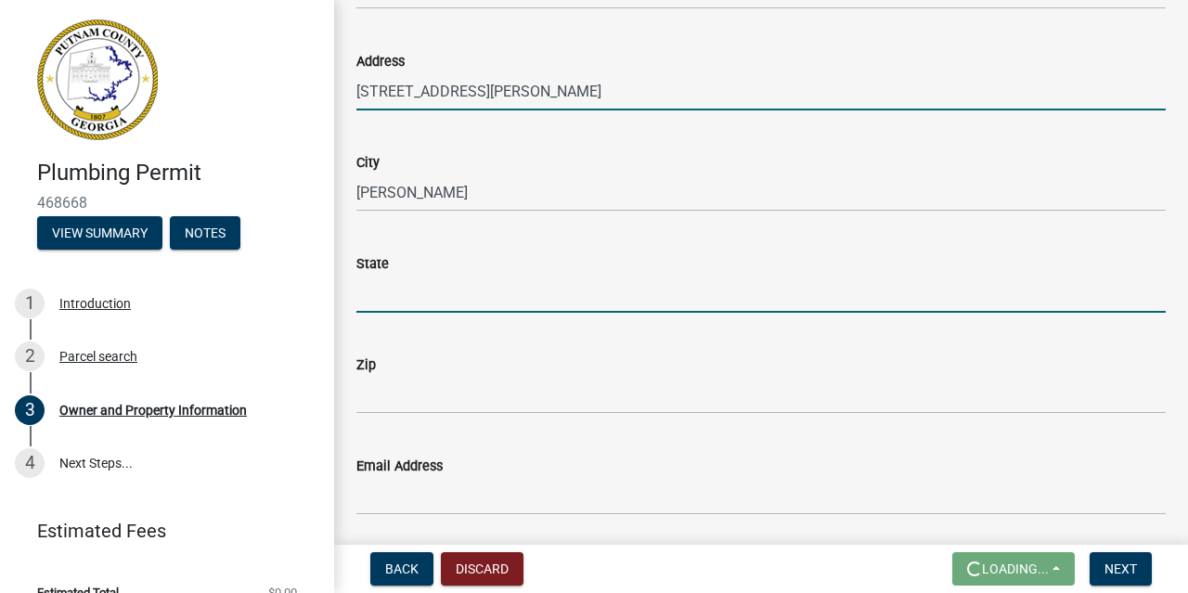
type input "GA"
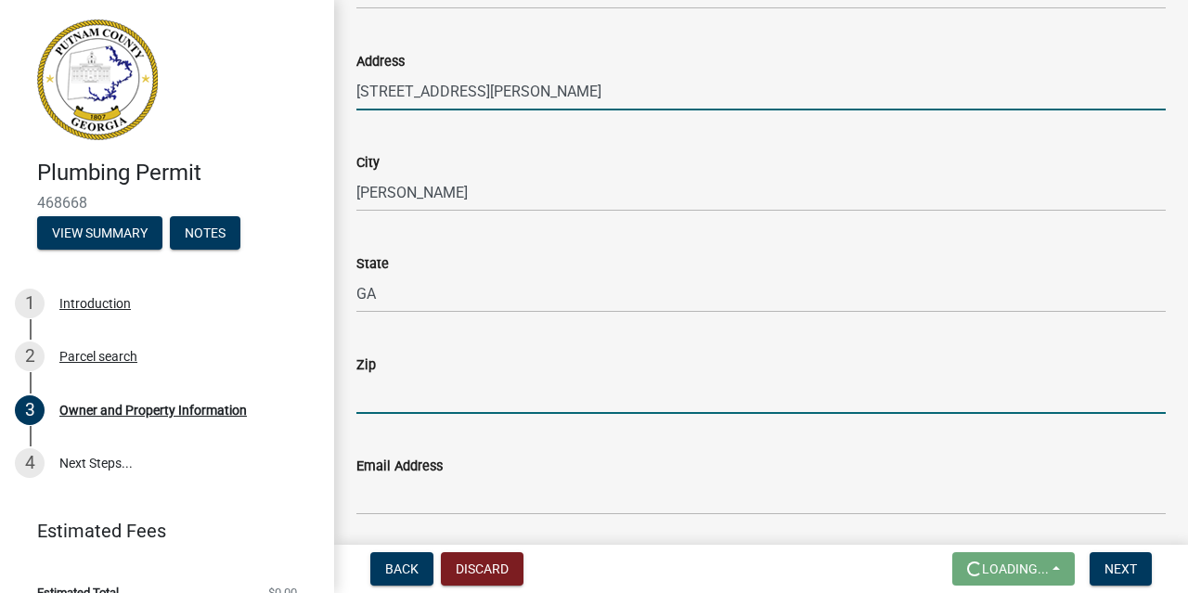
type input "30014"
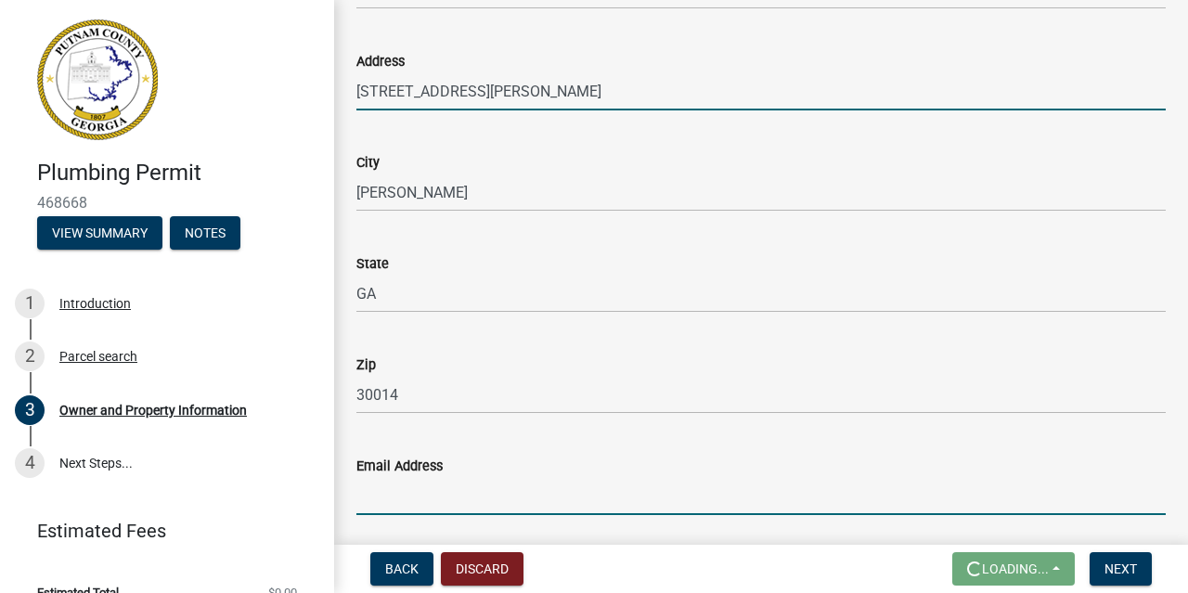
type input "[EMAIL_ADDRESS][DOMAIN_NAME]"
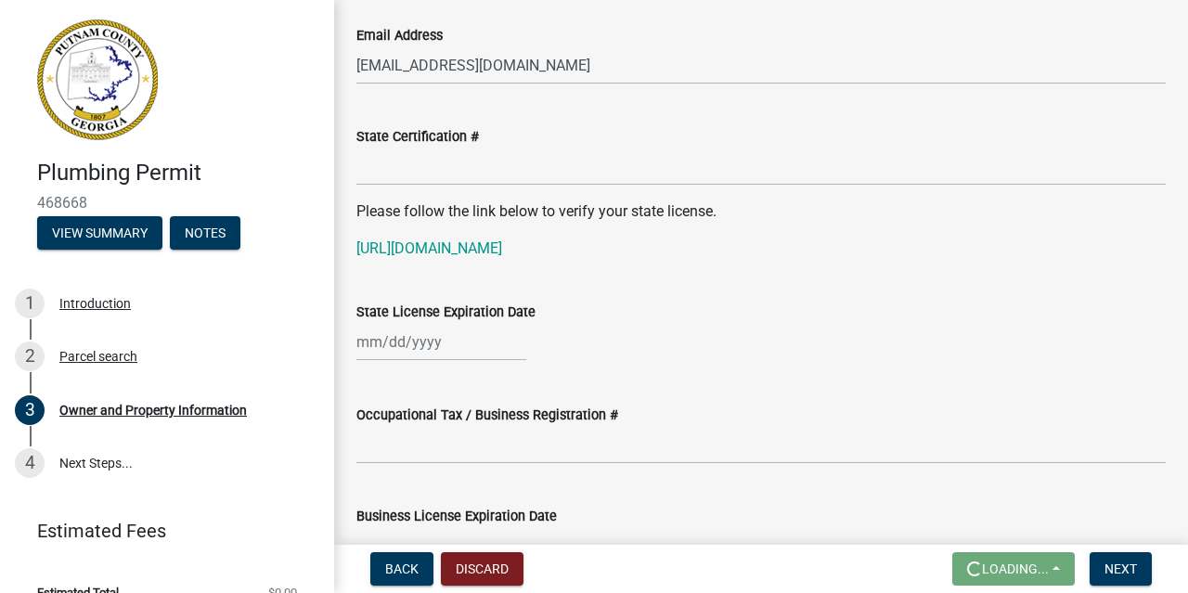
scroll to position [2260, 0]
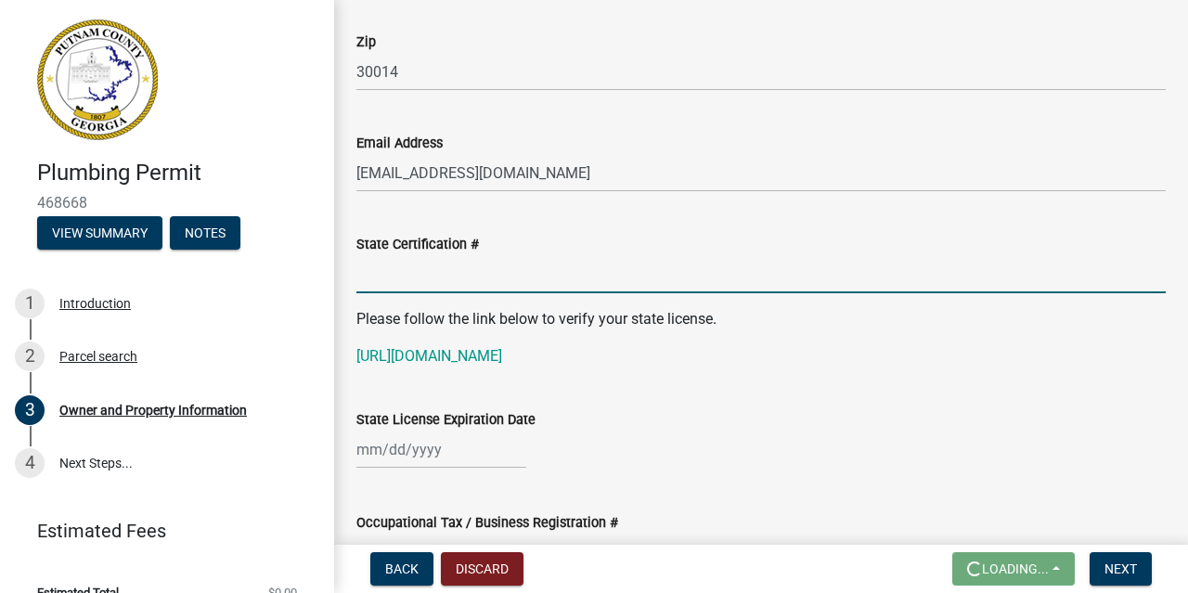
click at [480, 281] on input "State Certification #" at bounding box center [760, 274] width 809 height 38
type input "MP005934"
click at [446, 448] on input "State License Expiration Date" at bounding box center [441, 449] width 170 height 38
select select "8"
select select "2025"
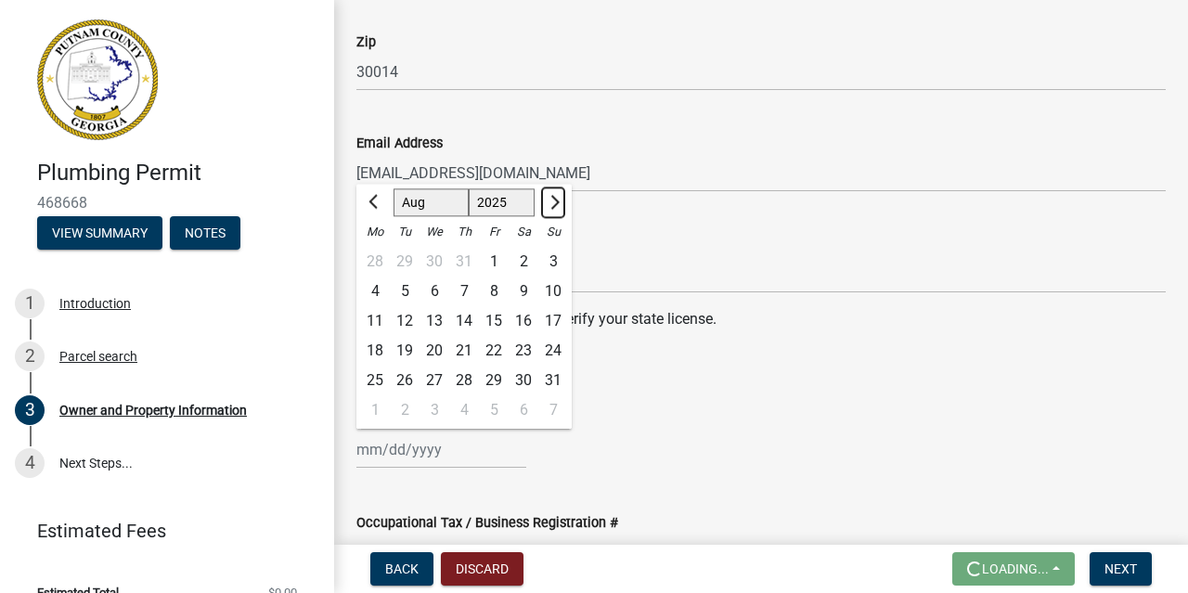
click at [557, 200] on span "Next month" at bounding box center [553, 202] width 14 height 14
click at [557, 201] on span "Next month" at bounding box center [553, 202] width 14 height 14
select select "11"
click at [551, 374] on div "30" at bounding box center [553, 381] width 30 height 30
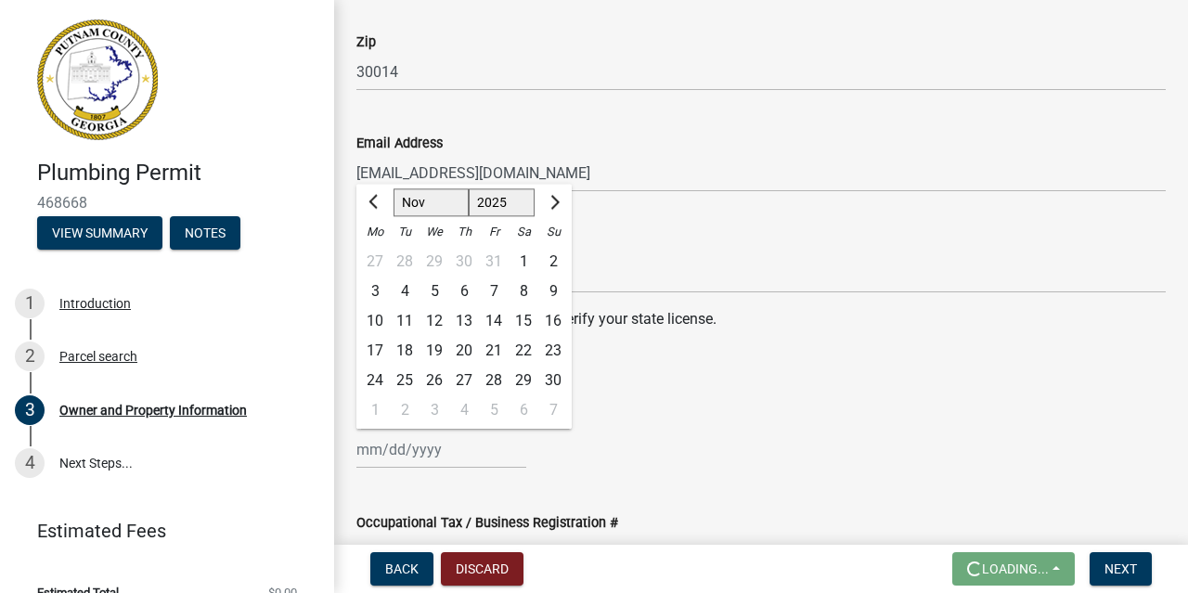
type input "[DATE]"
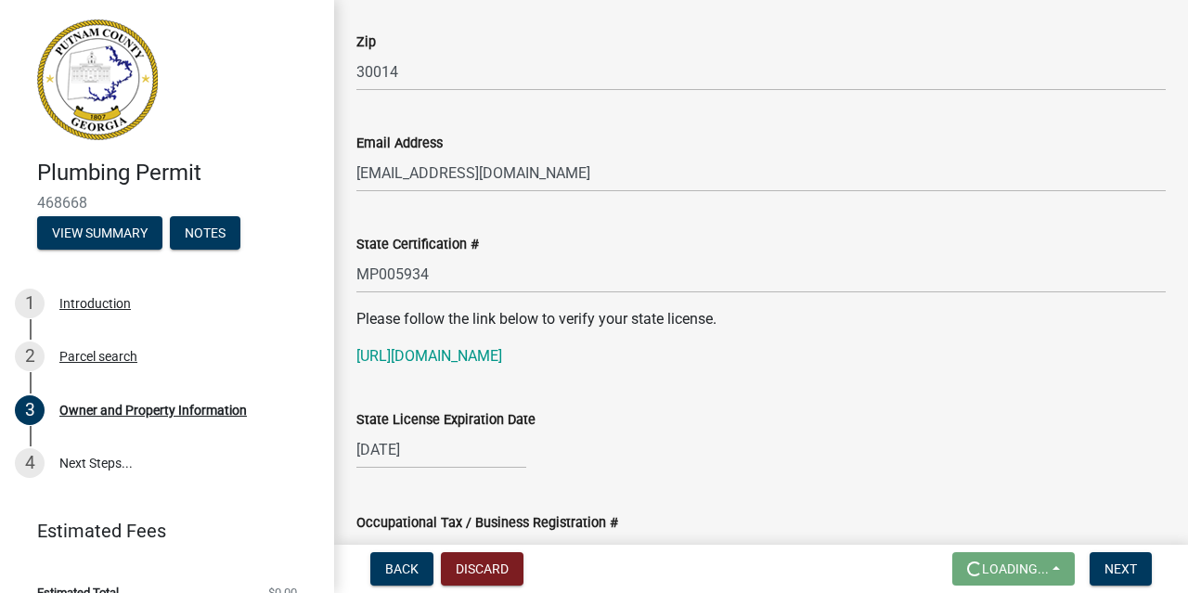
select select "11"
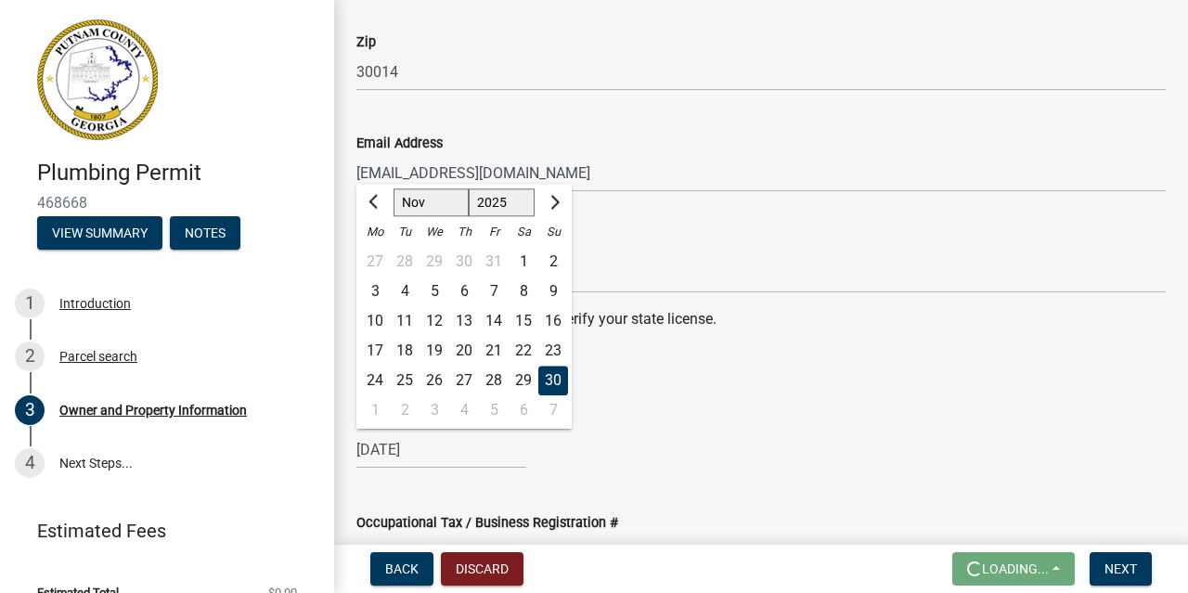
click at [461, 459] on input "[DATE]" at bounding box center [441, 449] width 170 height 38
select select "2026"
click option "2026" at bounding box center [0, 0] width 0 height 0
click at [636, 457] on div "[DATE] [PERSON_NAME] Apr May Jun [DATE] Aug Sep Oct Nov [DATE] 1527 1528 1529 1…" at bounding box center [760, 449] width 809 height 38
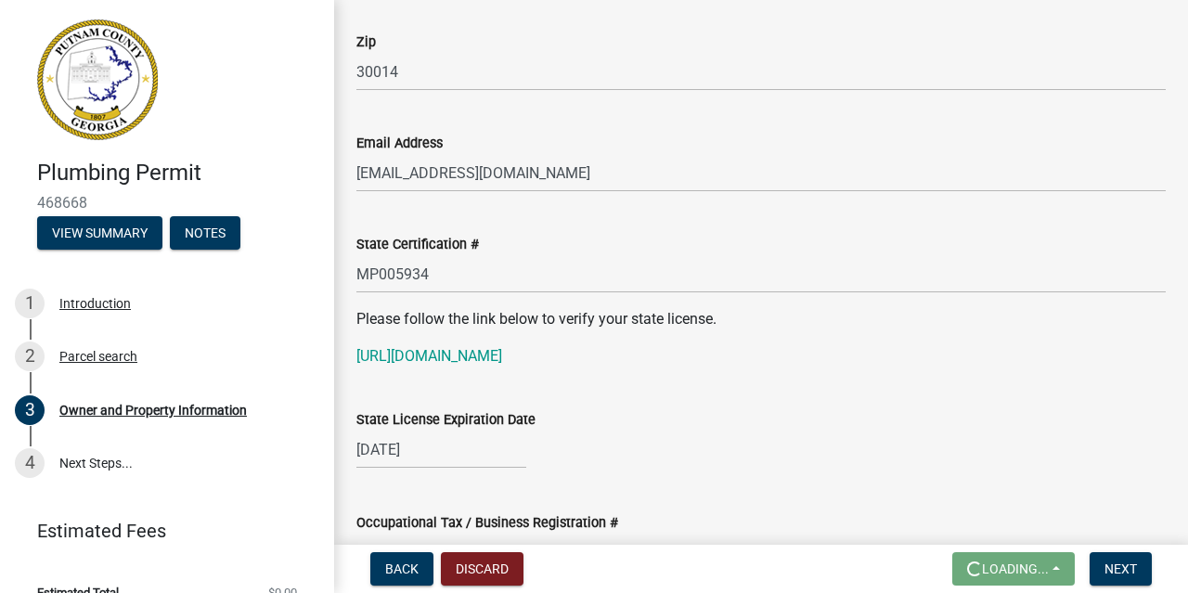
click at [460, 445] on input "[DATE]" at bounding box center [441, 449] width 170 height 38
select select "11"
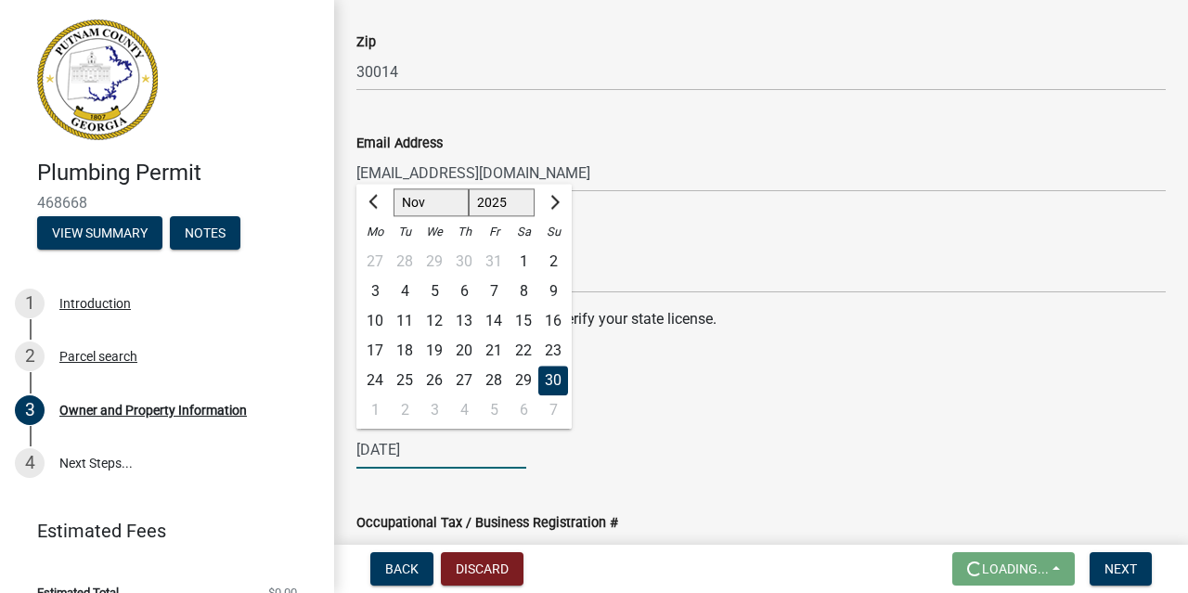
select select "2026"
click option "2026" at bounding box center [0, 0] width 0 height 0
click at [682, 463] on div "[DATE] [PERSON_NAME] Apr May Jun [DATE] Aug Sep Oct Nov [DATE] 1527 1528 1529 1…" at bounding box center [760, 449] width 809 height 38
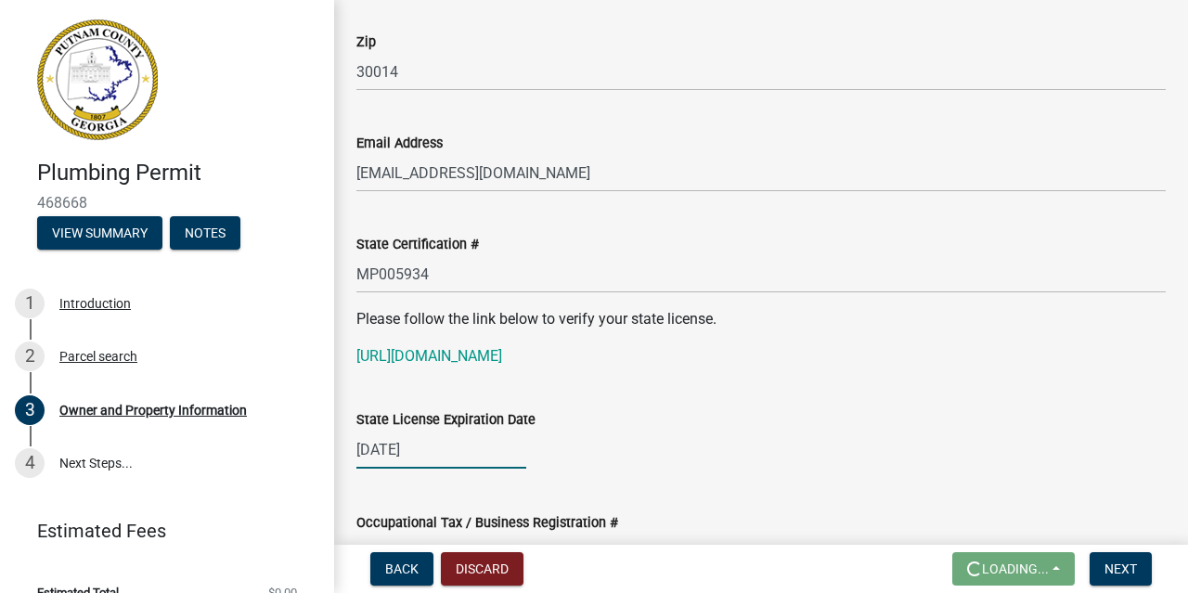
click at [496, 442] on input "[DATE]" at bounding box center [441, 449] width 170 height 38
select select "11"
select select "2025"
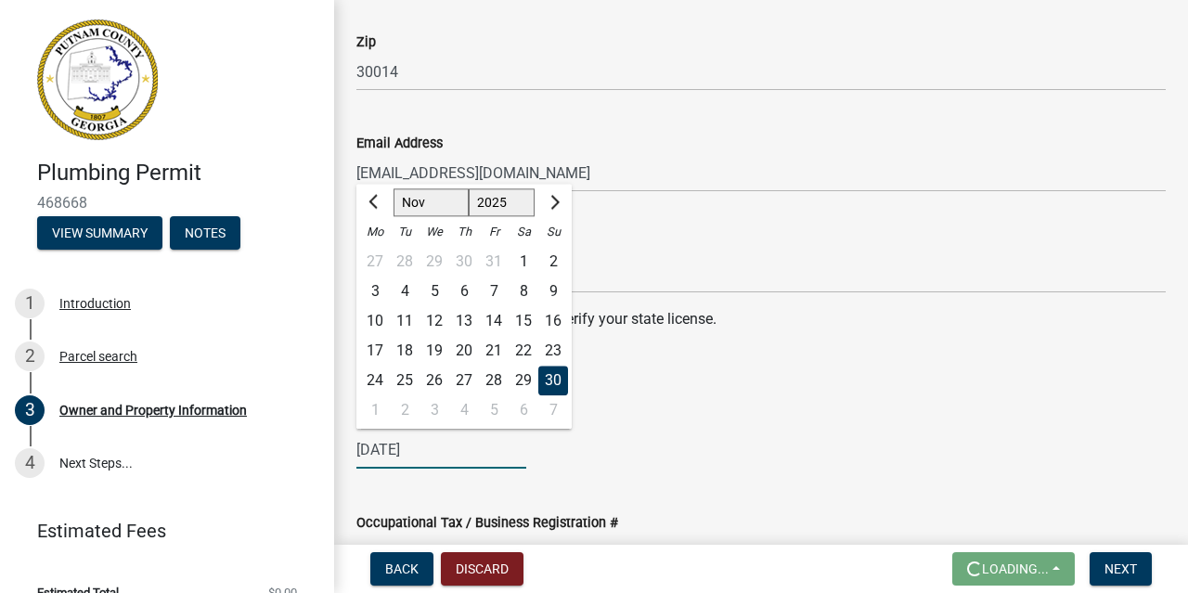
click at [456, 450] on input "[DATE]" at bounding box center [441, 449] width 170 height 38
type input "[DATE]"
click at [661, 457] on div "[DATE] Jan Feb Mar Apr May Jun [DATE] Aug Sep Oct Nov [DATE] 1526 1527 1528 152…" at bounding box center [760, 449] width 809 height 38
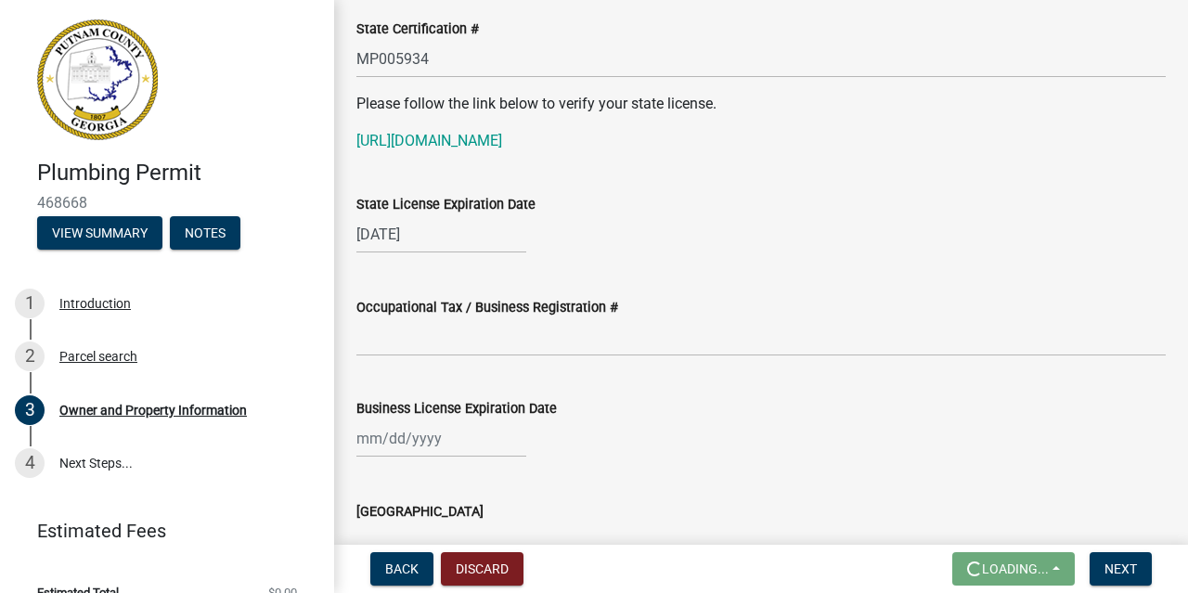
scroll to position [2475, 0]
click at [447, 342] on input "Occupational Tax / Business Registration #" at bounding box center [760, 337] width 809 height 38
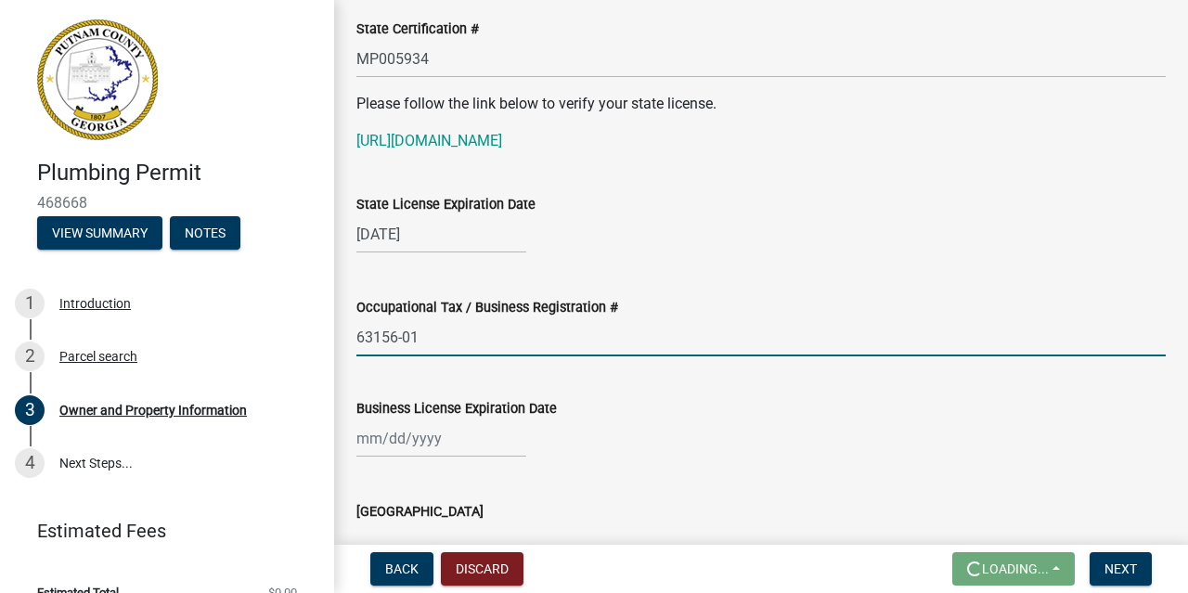
type input "63156-01"
click at [388, 435] on input "Business License Expiration Date" at bounding box center [441, 438] width 170 height 38
select select "8"
select select "2025"
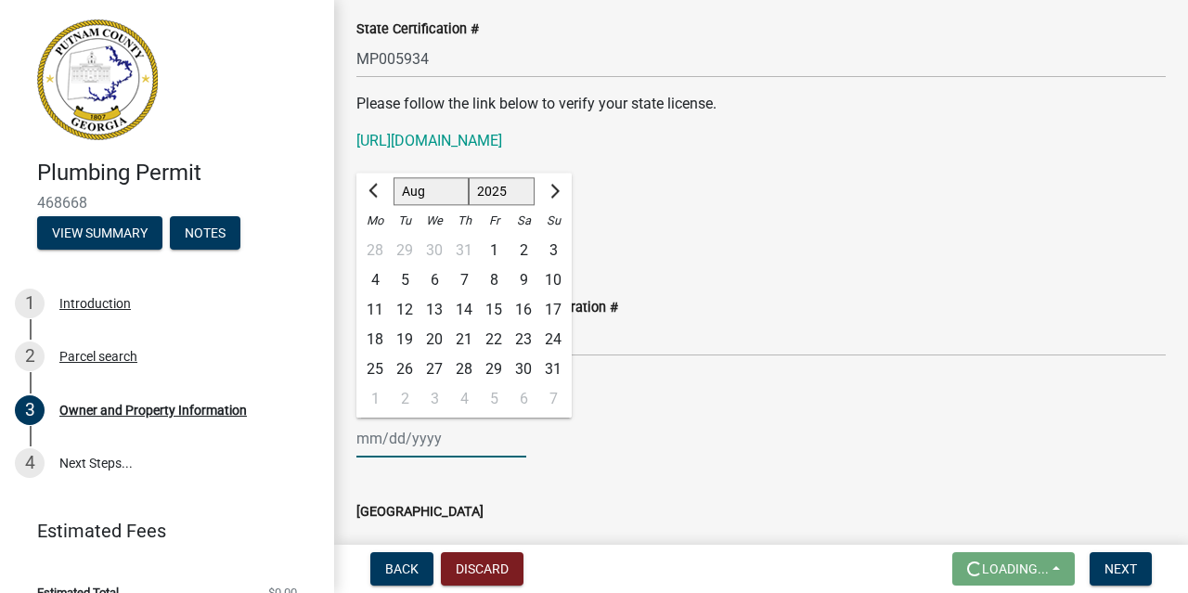
click at [420, 443] on input "Business License Expiration Date" at bounding box center [441, 438] width 170 height 38
click at [685, 446] on div "[PERSON_NAME] Feb Mar Apr [PERSON_NAME][DATE] Oct Nov [DATE] 1526 1527 1528 152…" at bounding box center [760, 438] width 809 height 38
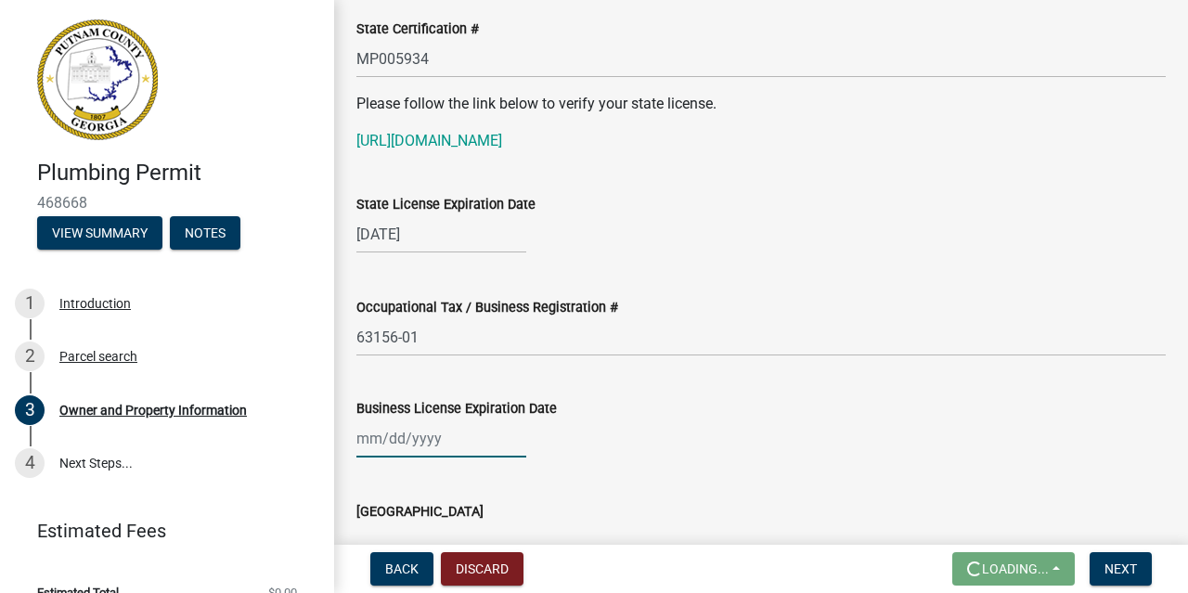
click at [450, 439] on input "Business License Expiration Date" at bounding box center [441, 438] width 170 height 38
select select "8"
select select "2025"
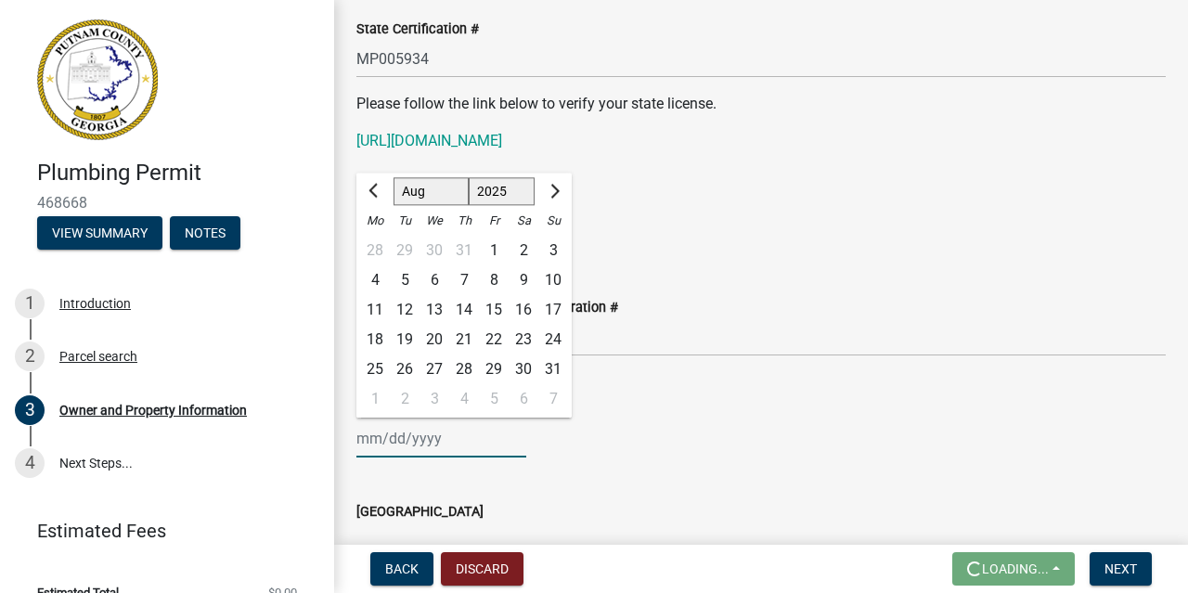
click at [444, 443] on input "Business License Expiration Date" at bounding box center [441, 438] width 170 height 38
click at [554, 192] on span "Next month" at bounding box center [553, 191] width 14 height 14
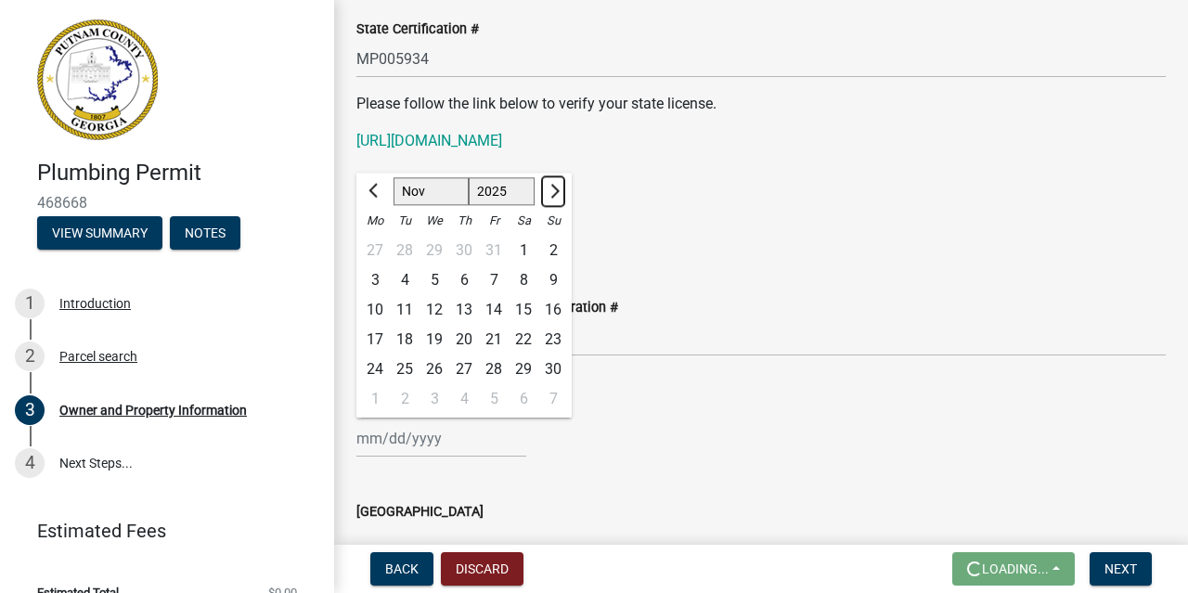
select select "12"
click at [465, 309] on div "18" at bounding box center [464, 310] width 30 height 30
type input "[DATE]"
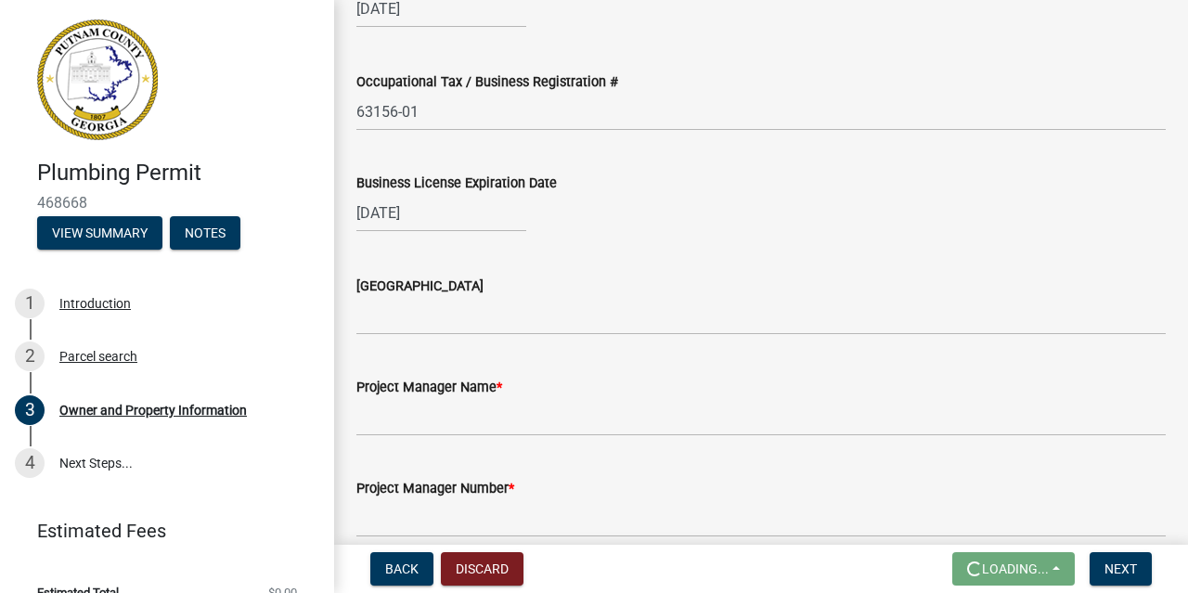
scroll to position [2798, 0]
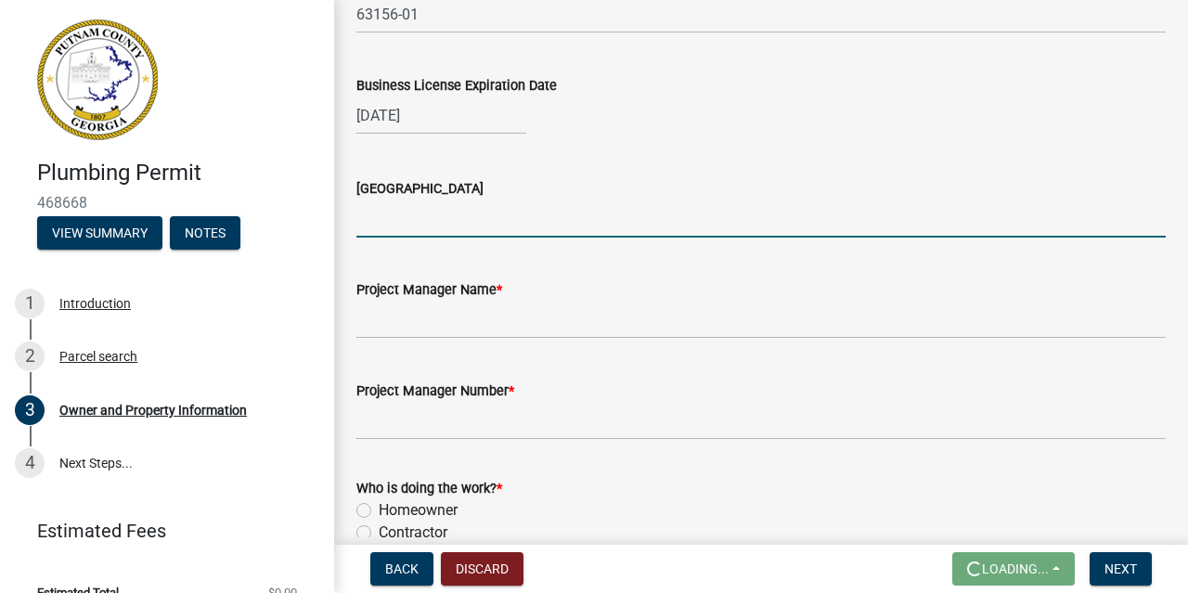
click at [458, 217] on input "[GEOGRAPHIC_DATA]" at bounding box center [760, 218] width 809 height 38
type input "w"
click at [405, 224] on input "W" at bounding box center [760, 218] width 809 height 38
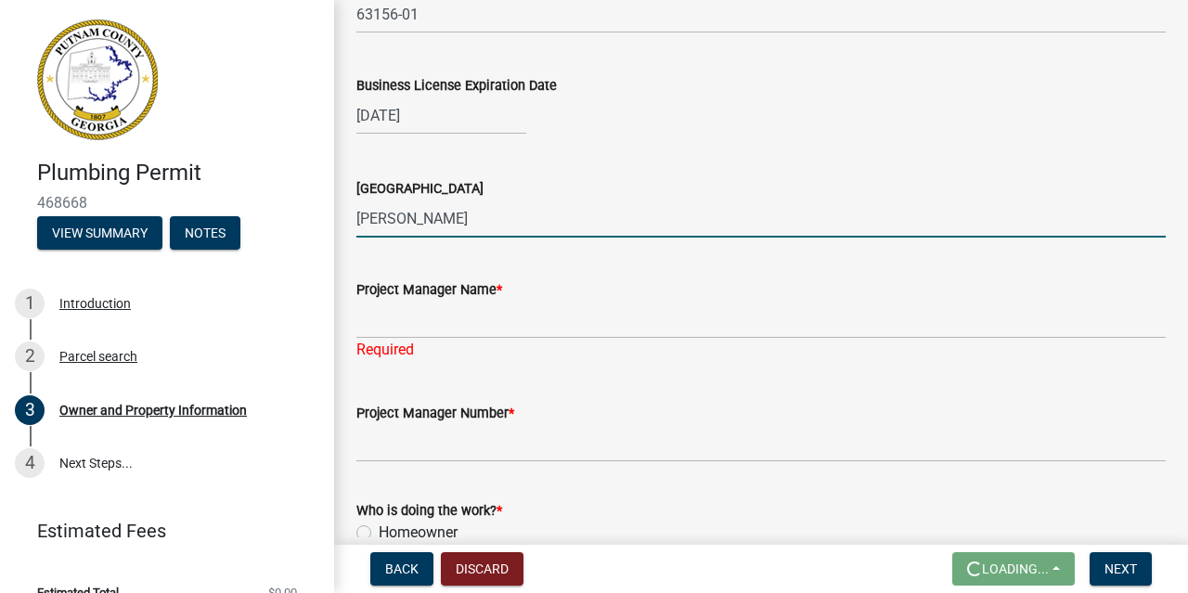
type input "[PERSON_NAME]"
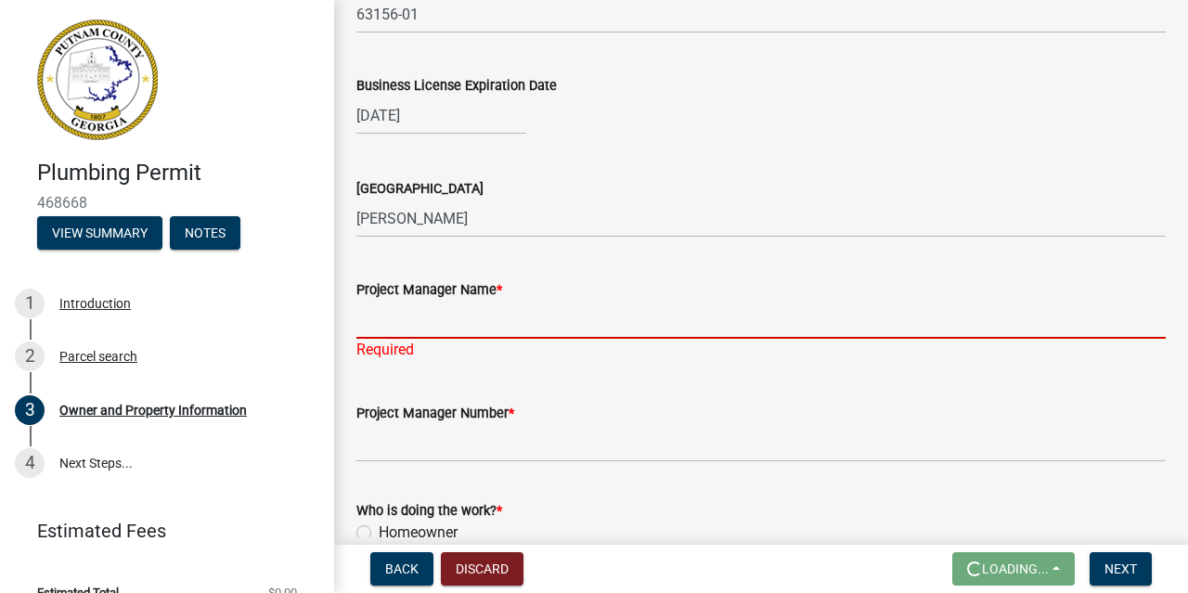
click at [441, 320] on input "Project Manager Name *" at bounding box center [760, 320] width 809 height 38
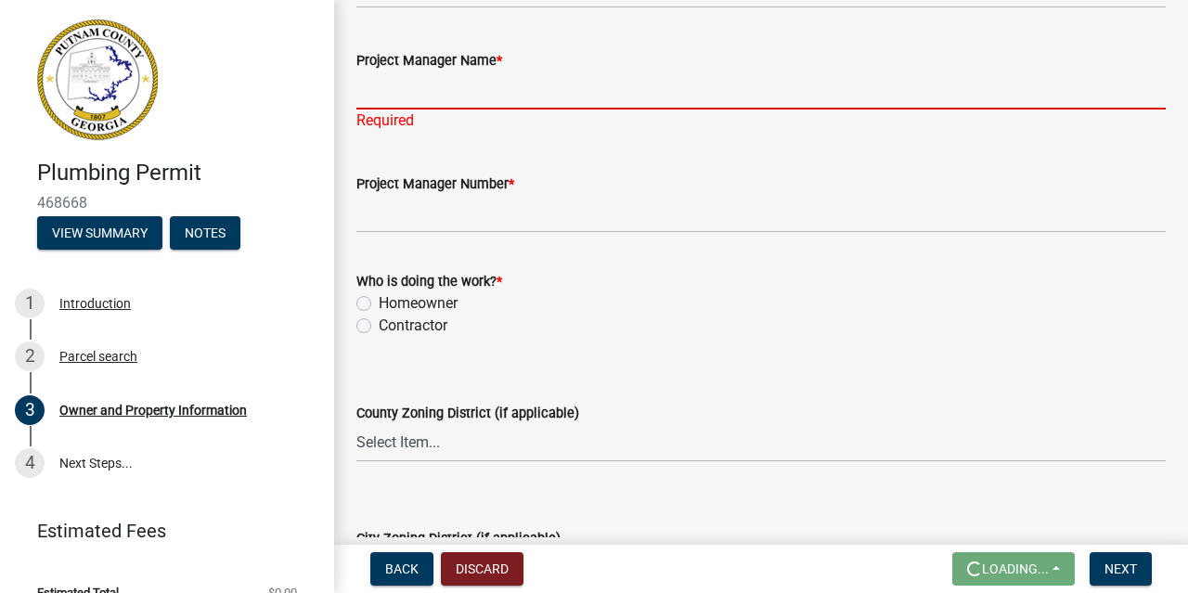
scroll to position [3013, 0]
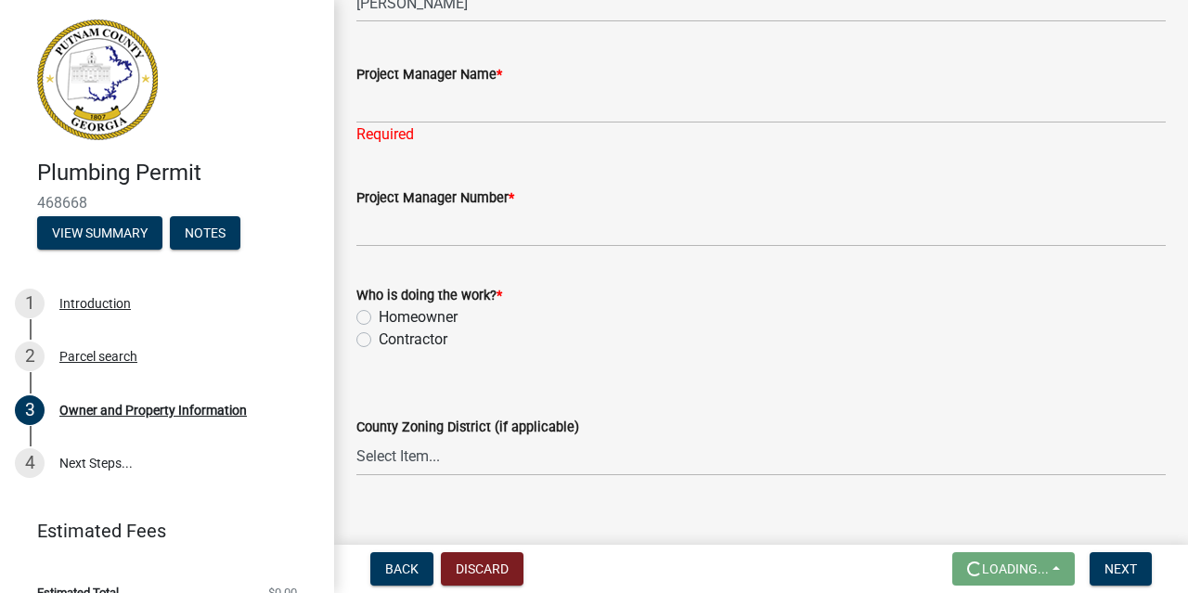
click at [379, 340] on label "Contractor" at bounding box center [413, 339] width 69 height 22
click at [379, 340] on input "Contractor" at bounding box center [385, 334] width 12 height 12
radio input "true"
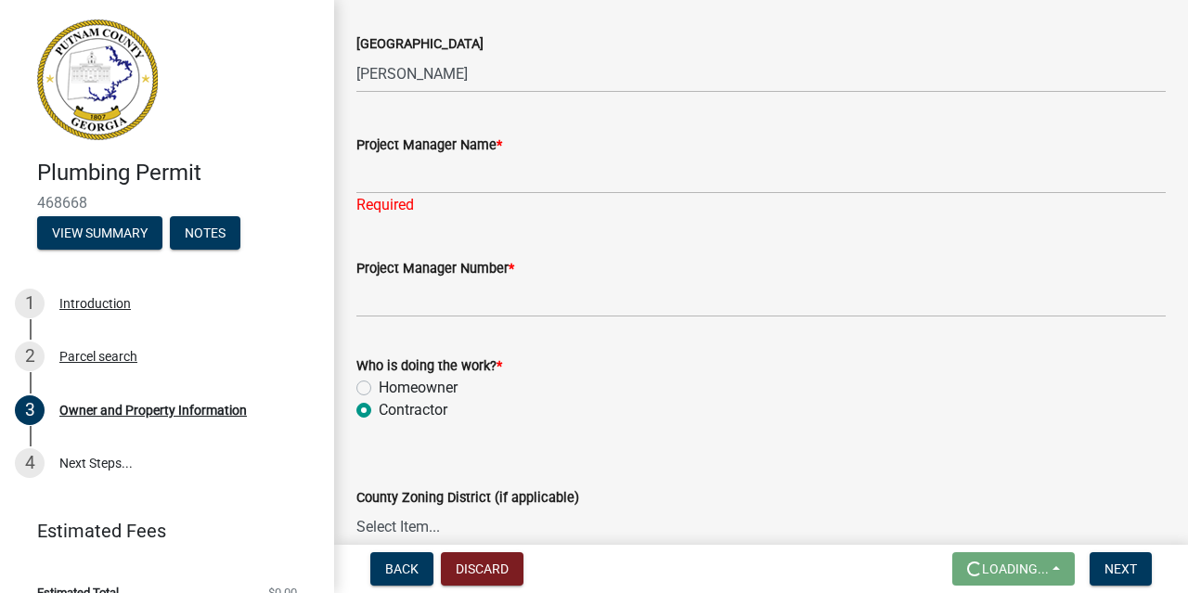
scroll to position [2906, 0]
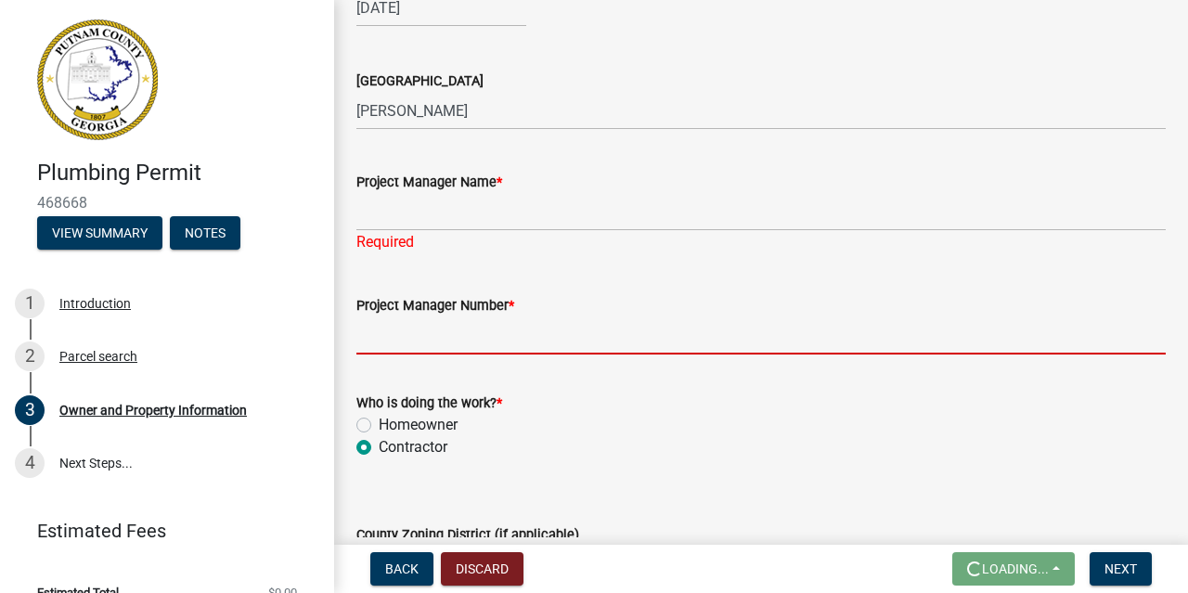
click at [486, 340] on input "Project Manager Number *" at bounding box center [760, 335] width 809 height 38
click at [465, 208] on input "Project Manager Name *" at bounding box center [760, 212] width 809 height 38
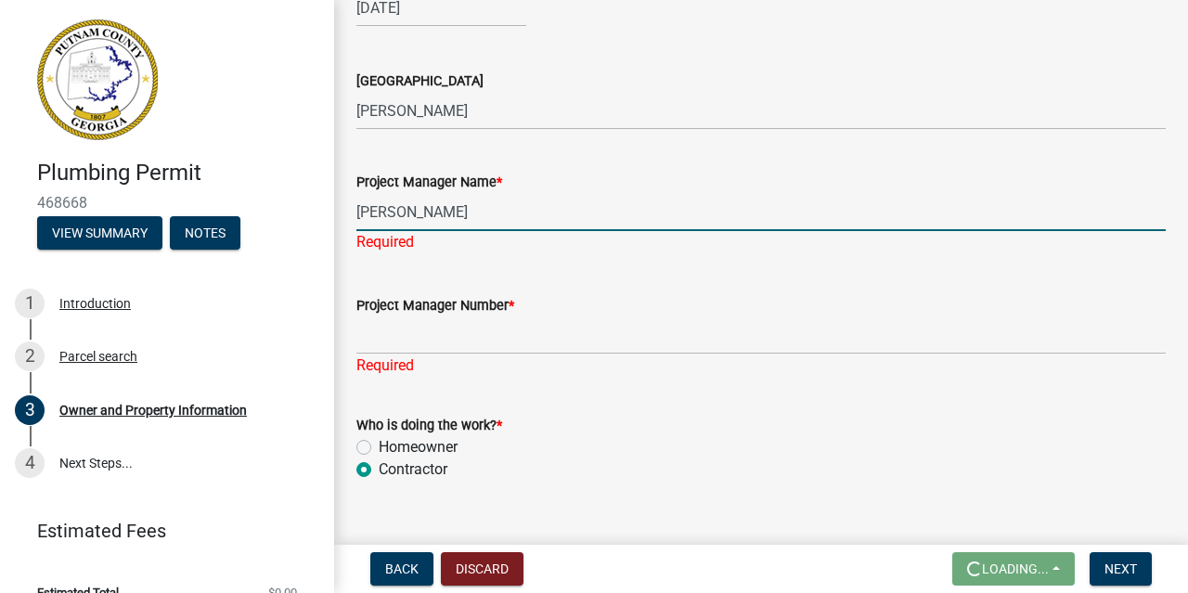
type input "[PERSON_NAME]"
click at [439, 326] on input "Project Manager Number *" at bounding box center [760, 335] width 809 height 38
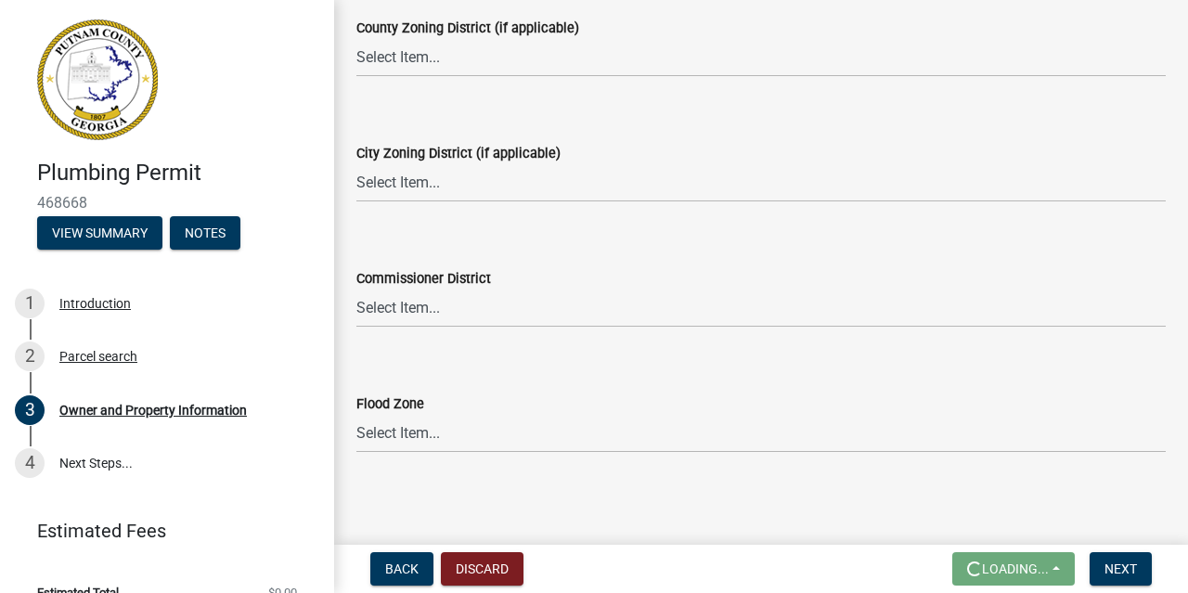
scroll to position [3416, 0]
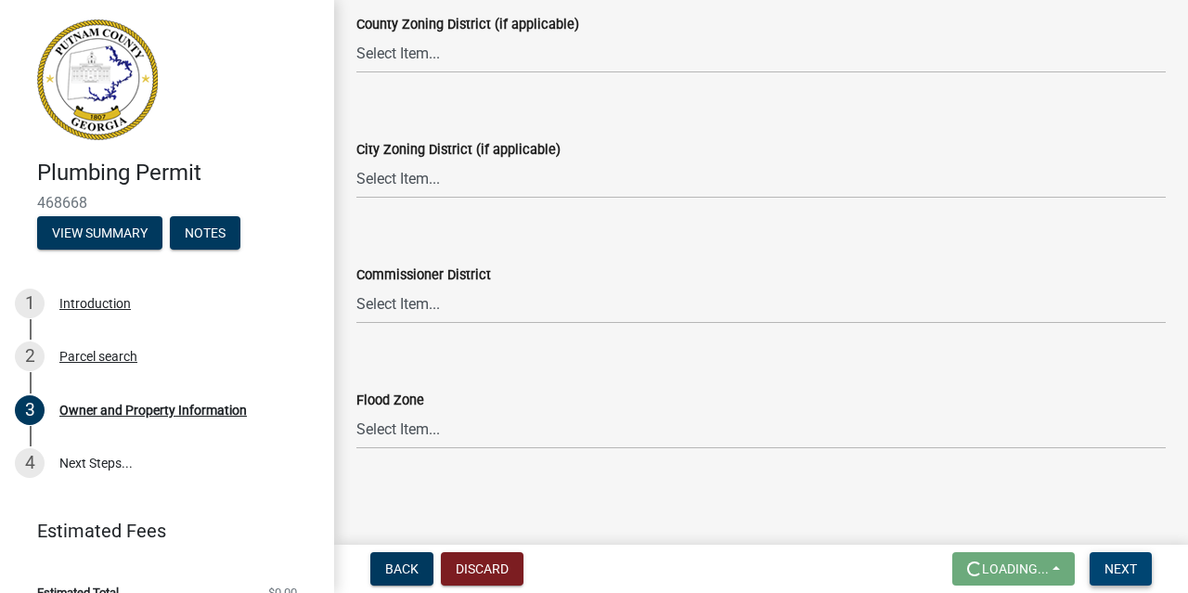
type input "[PHONE_NUMBER]"
click at [1131, 564] on span "Next" at bounding box center [1120, 568] width 32 height 15
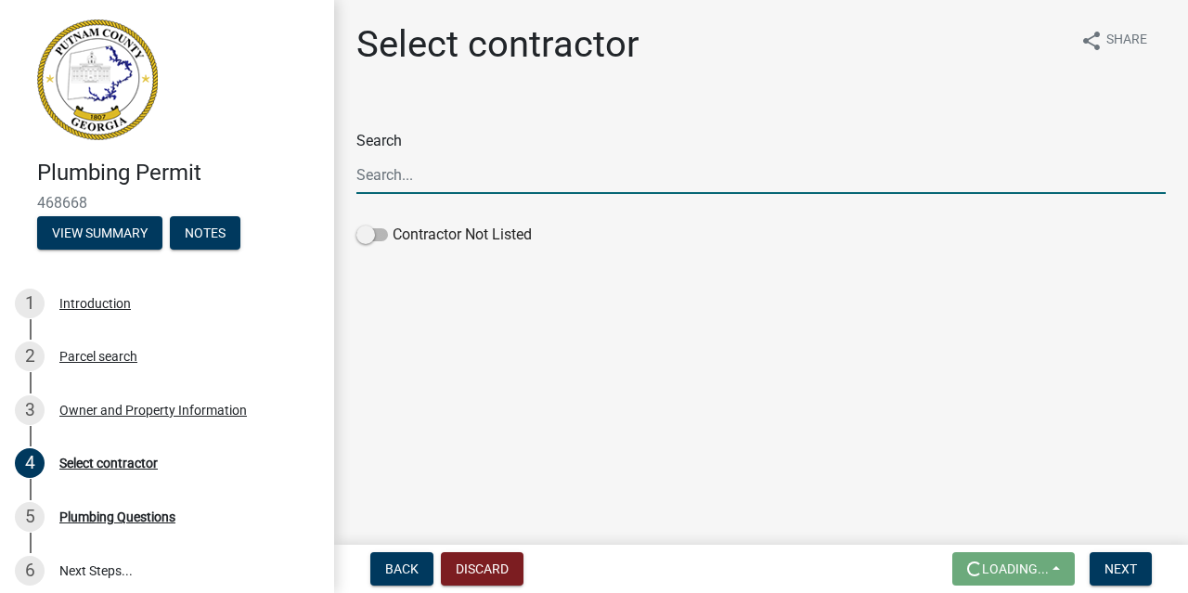
click at [546, 191] on input "Search" at bounding box center [760, 175] width 809 height 38
click at [368, 234] on span at bounding box center [372, 234] width 32 height 13
click at [392, 224] on input "Contractor Not Listed" at bounding box center [392, 224] width 0 height 0
click at [482, 176] on input "chips plumbing , llc" at bounding box center [760, 175] width 809 height 38
type input "c"
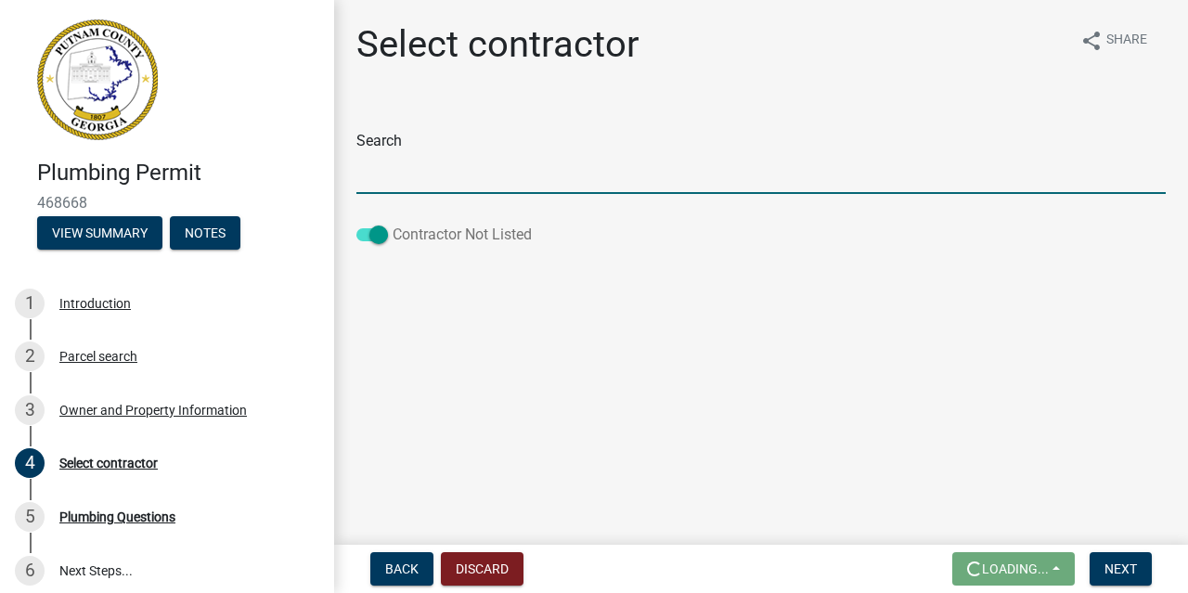
click at [379, 238] on span at bounding box center [372, 234] width 32 height 13
click at [392, 224] on input "Contractor Not Listed" at bounding box center [392, 224] width 0 height 0
click at [396, 181] on input "Search" at bounding box center [760, 175] width 809 height 38
type input "E"
click at [362, 233] on span at bounding box center [372, 234] width 32 height 13
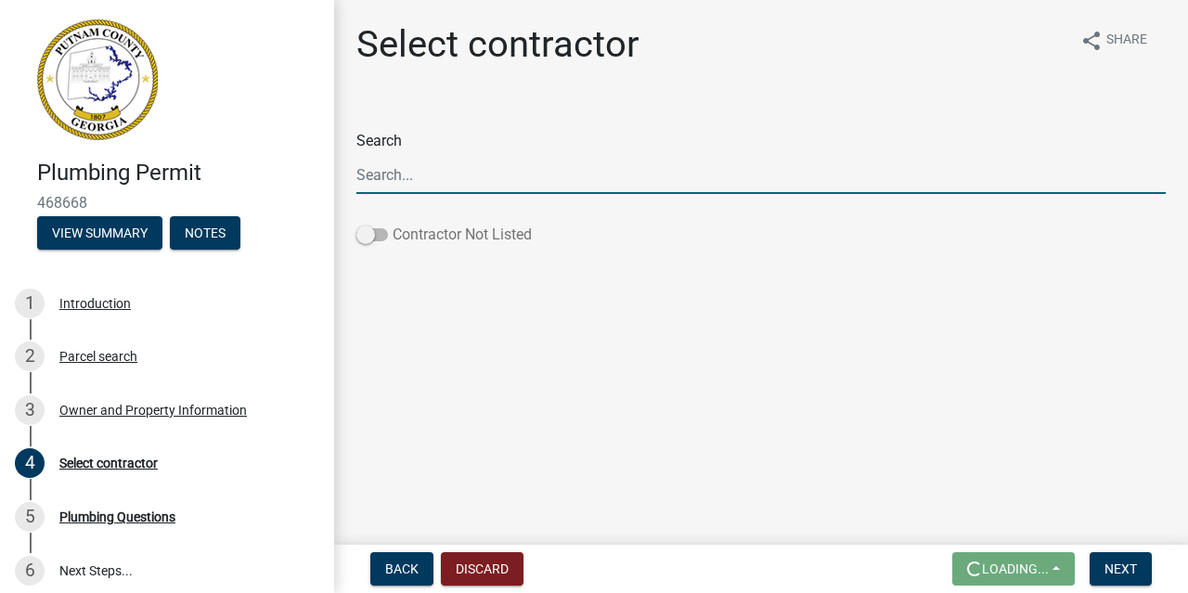
click at [392, 224] on input "Contractor Not Listed" at bounding box center [392, 224] width 0 height 0
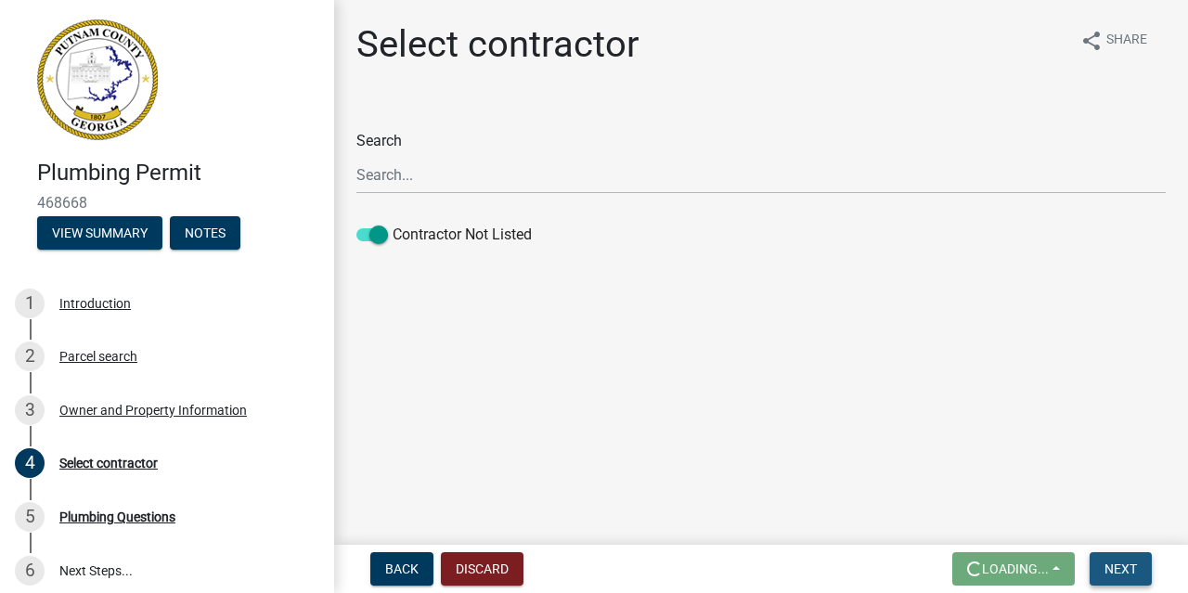
click at [1103, 572] on button "Next" at bounding box center [1120, 568] width 62 height 33
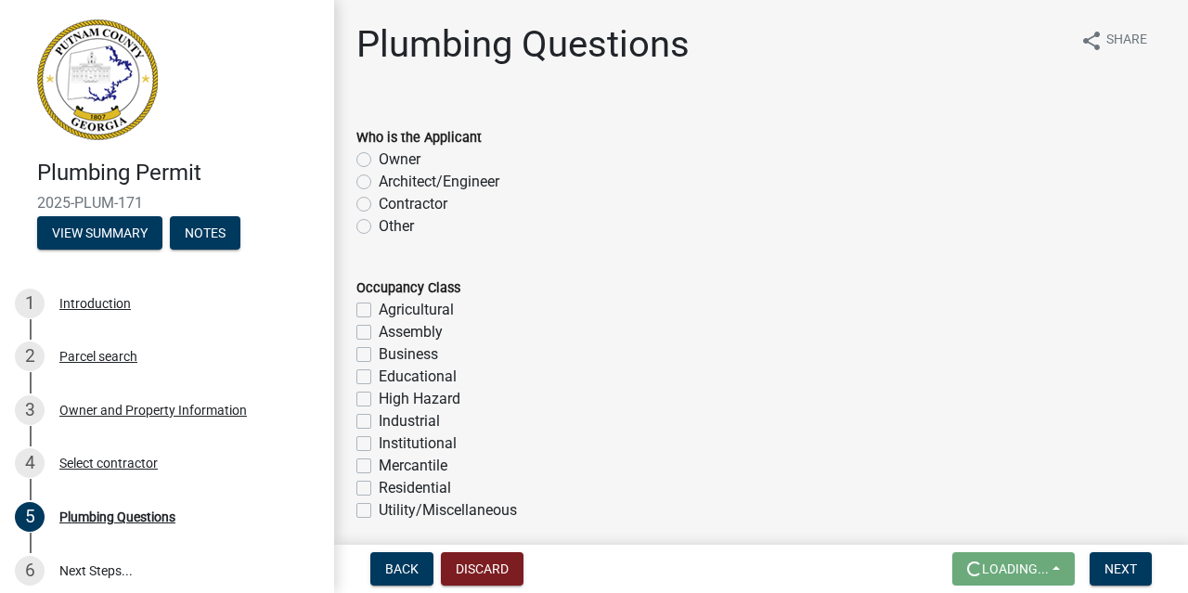
click at [379, 201] on label "Contractor" at bounding box center [413, 204] width 69 height 22
click at [379, 201] on input "Contractor" at bounding box center [385, 199] width 12 height 12
radio input "true"
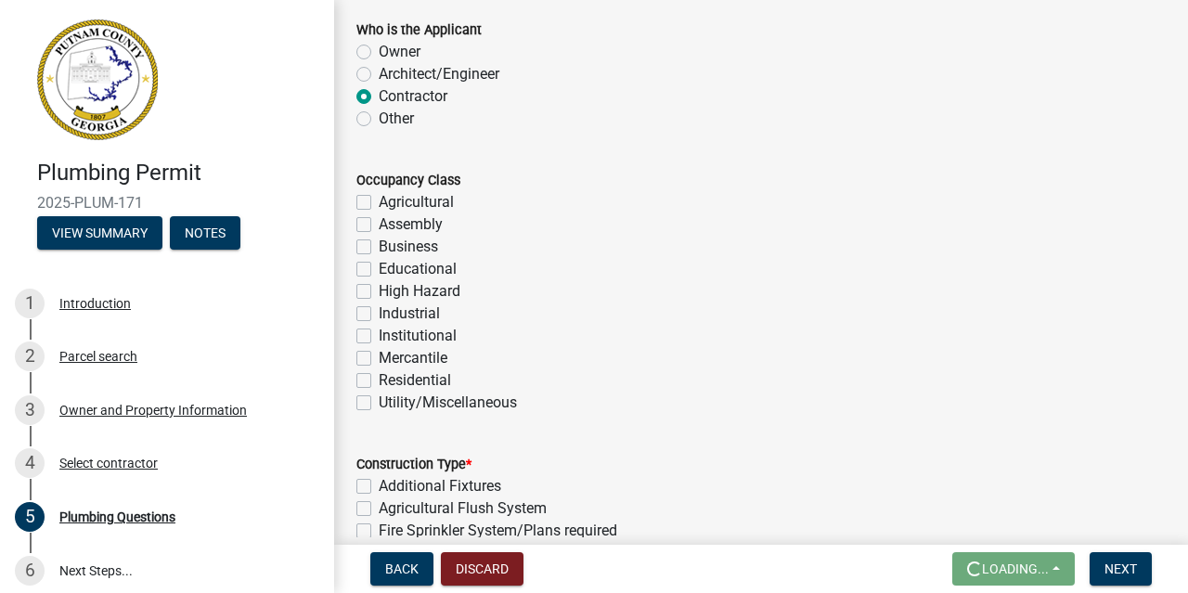
click at [379, 315] on label "Industrial" at bounding box center [409, 313] width 61 height 22
click at [379, 315] on input "Industrial" at bounding box center [385, 308] width 12 height 12
checkbox input "true"
checkbox input "false"
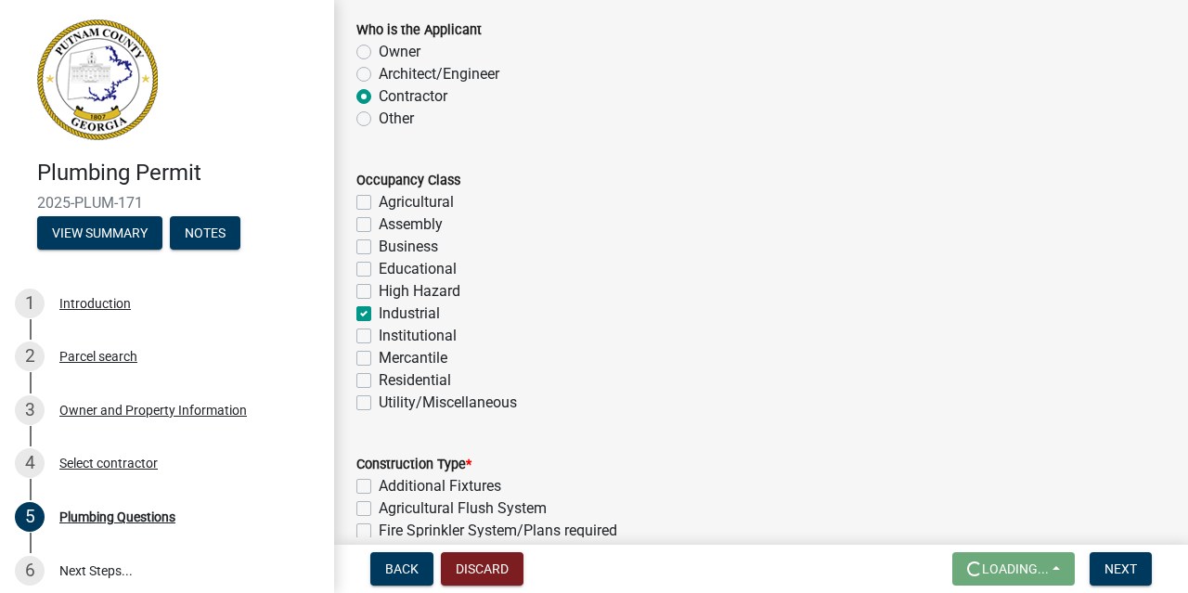
checkbox input "false"
checkbox input "true"
checkbox input "false"
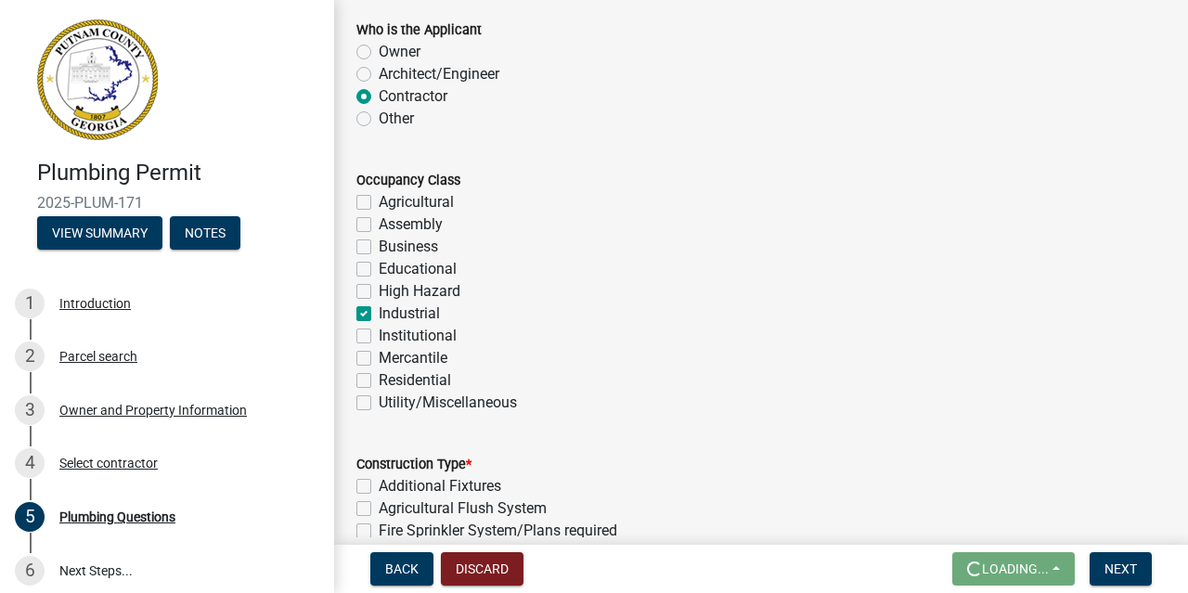
checkbox input "false"
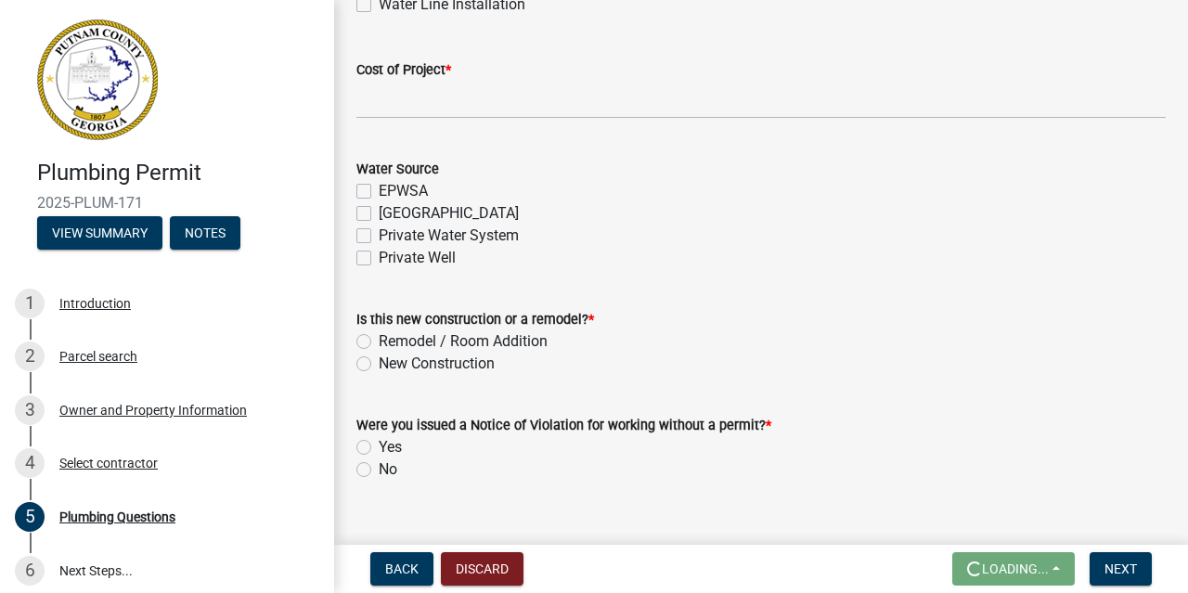
scroll to position [800, 0]
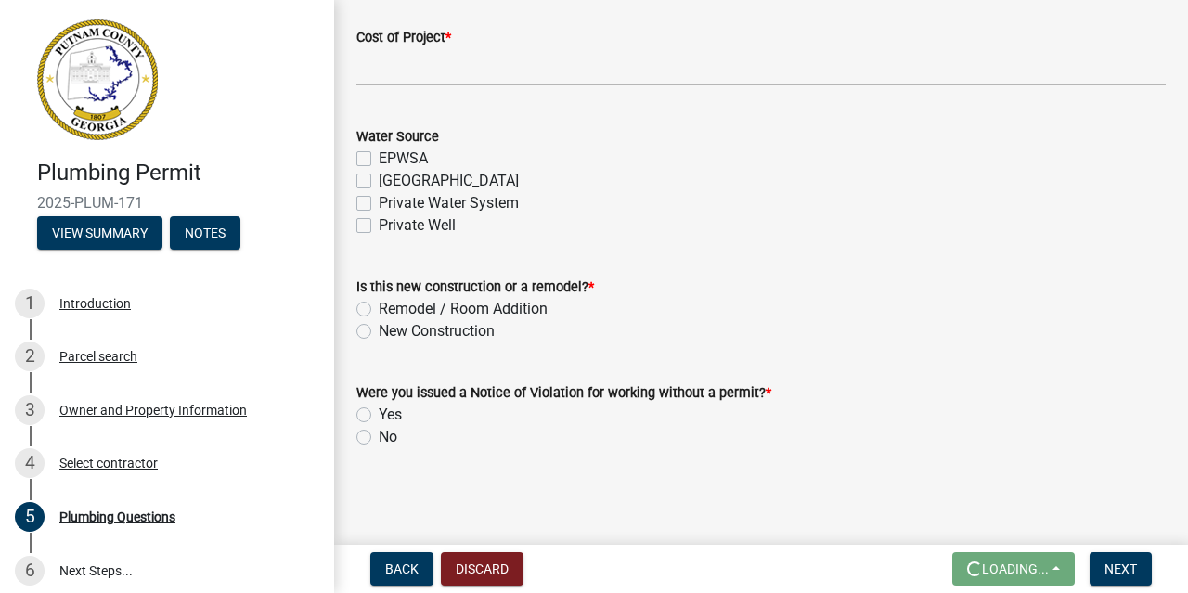
click at [379, 154] on label "EPWSA" at bounding box center [403, 159] width 49 height 22
click at [379, 154] on input "EPWSA" at bounding box center [385, 154] width 12 height 12
checkbox input "true"
checkbox input "false"
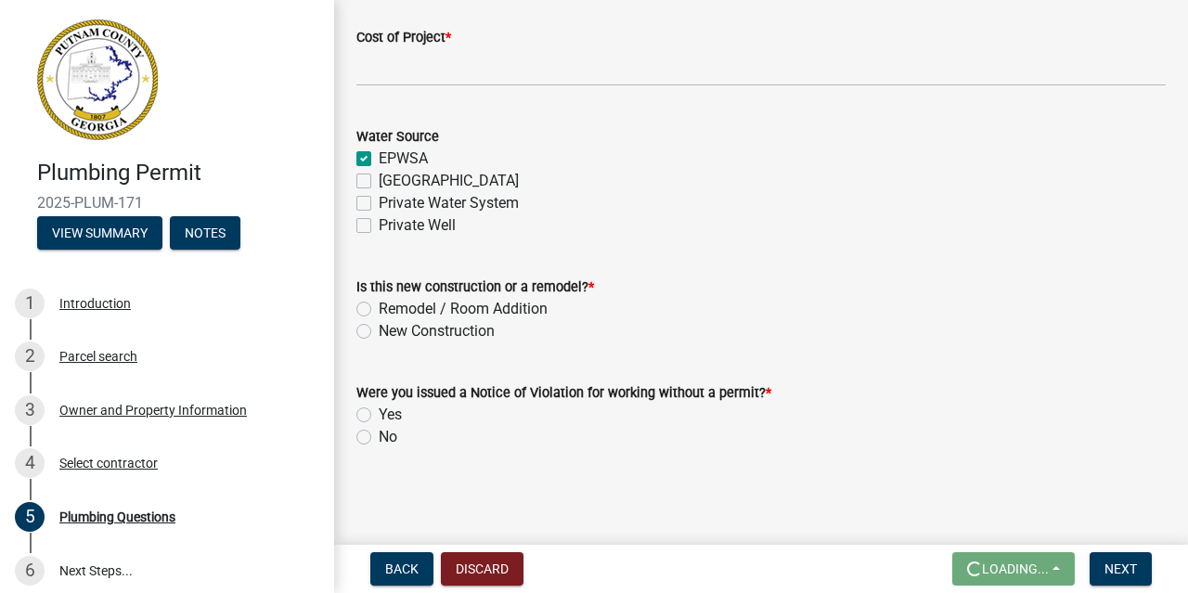
checkbox input "false"
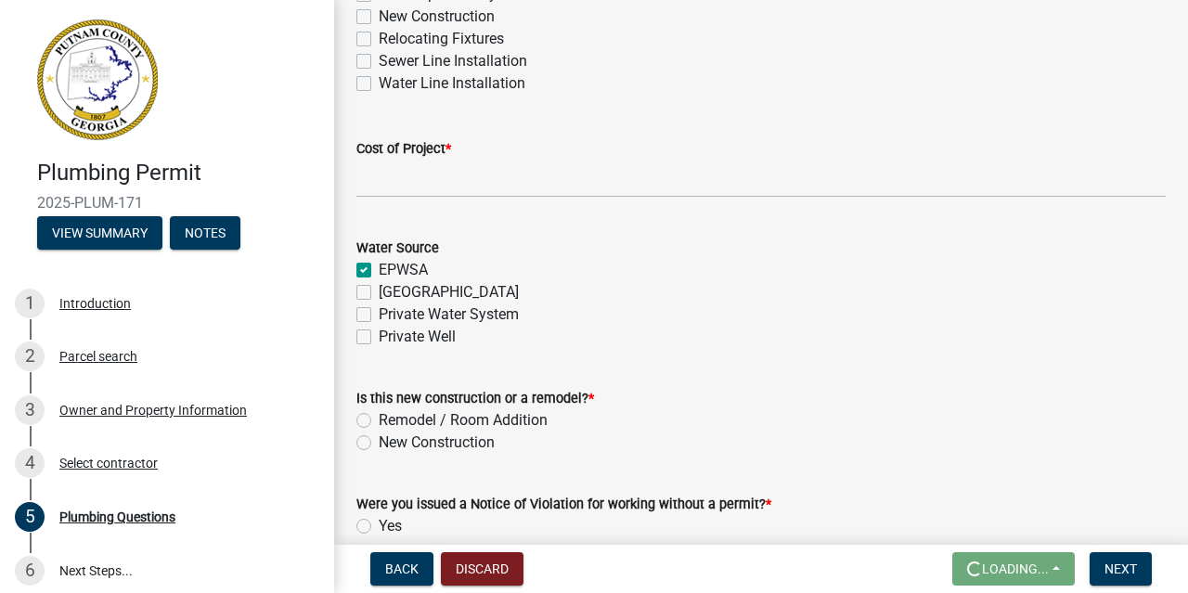
scroll to position [585, 0]
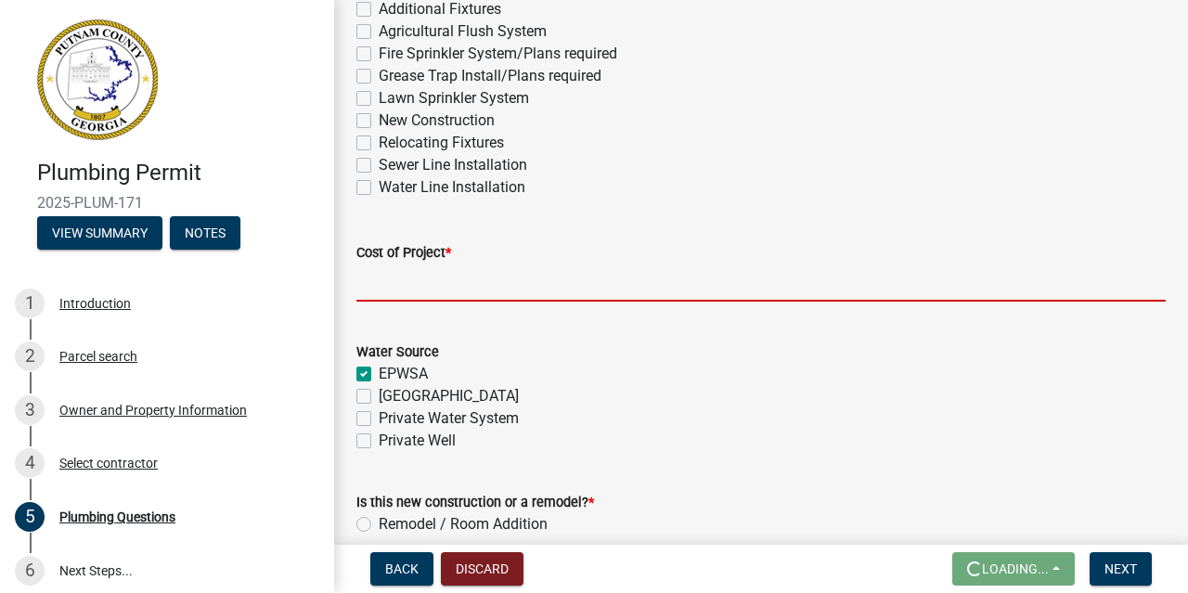
click at [474, 285] on input "text" at bounding box center [760, 282] width 809 height 38
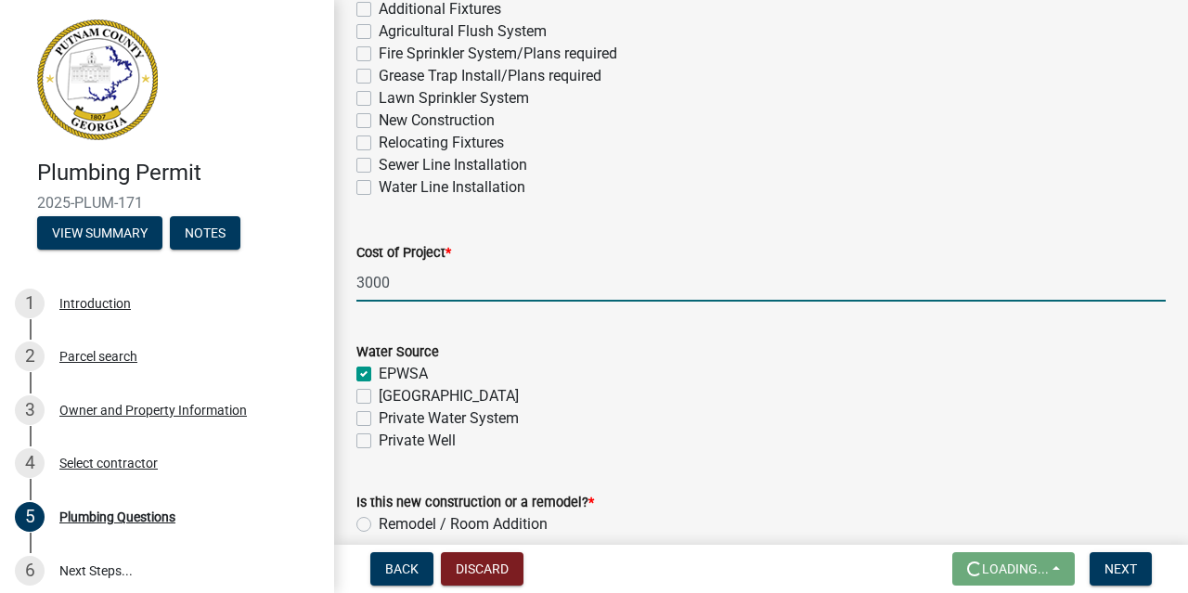
type input "3000"
click at [379, 188] on label "Water Line Installation" at bounding box center [452, 187] width 147 height 22
click at [379, 188] on input "Water Line Installation" at bounding box center [385, 182] width 12 height 12
checkbox input "true"
checkbox input "false"
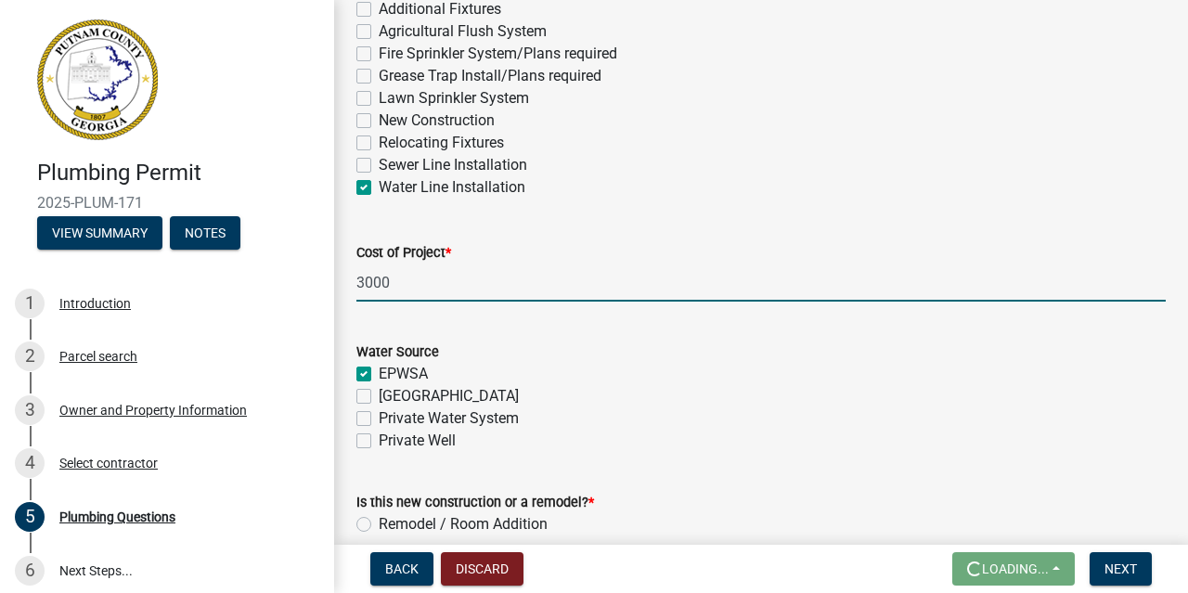
checkbox input "false"
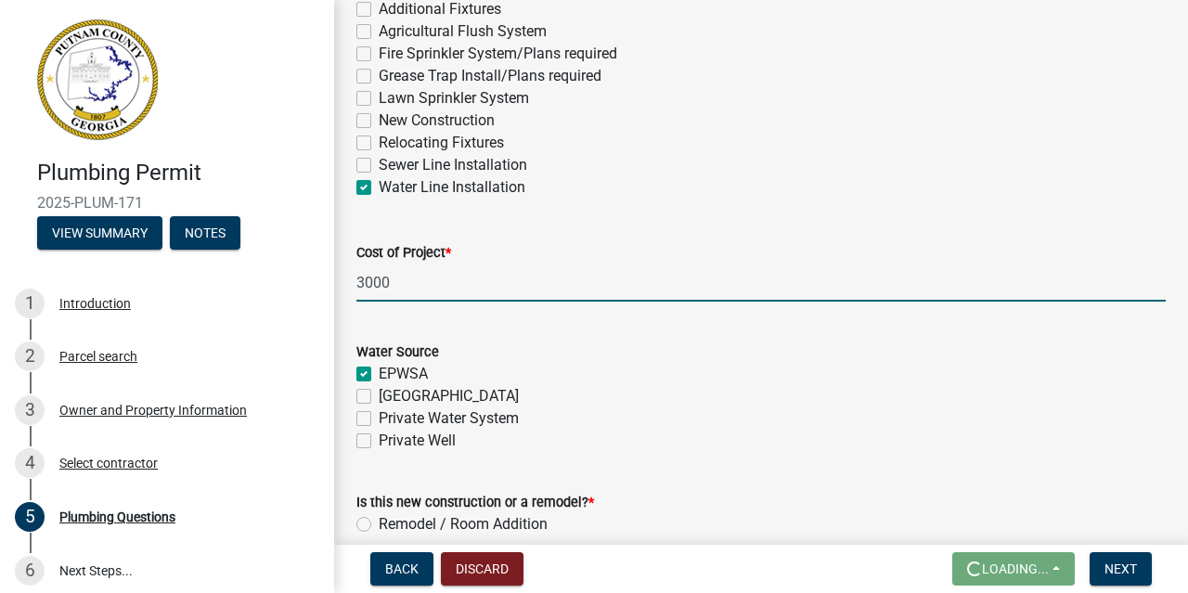
checkbox input "false"
checkbox input "true"
click at [379, 168] on label "Sewer Line Installation" at bounding box center [453, 165] width 148 height 22
click at [379, 166] on input "Sewer Line Installation" at bounding box center [385, 160] width 12 height 12
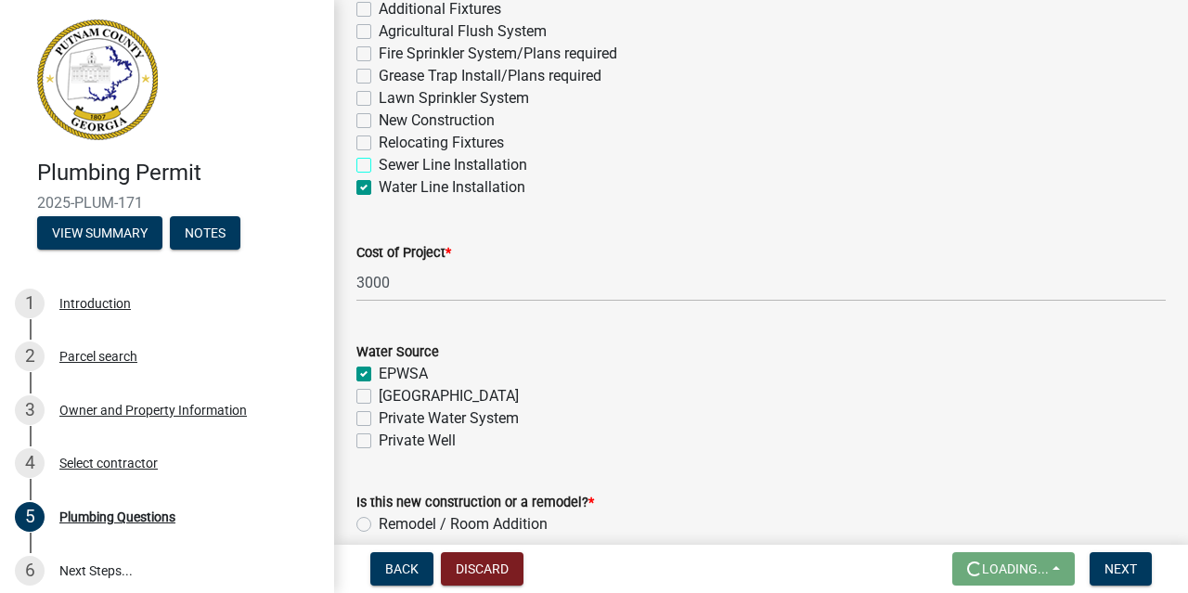
checkbox input "true"
checkbox input "false"
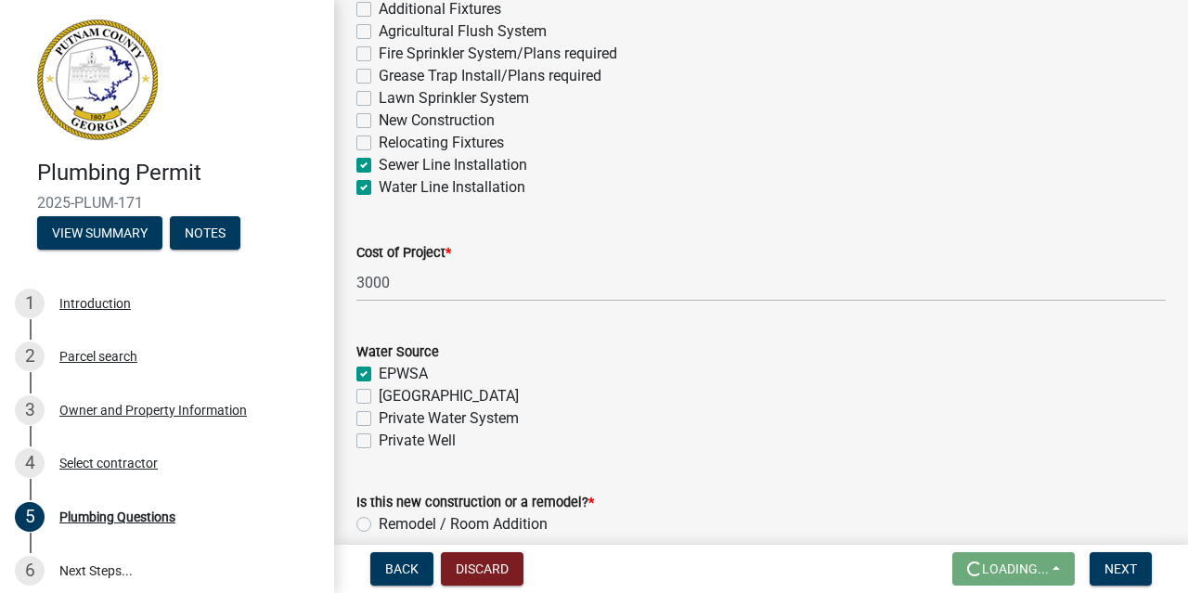
checkbox input "false"
checkbox input "true"
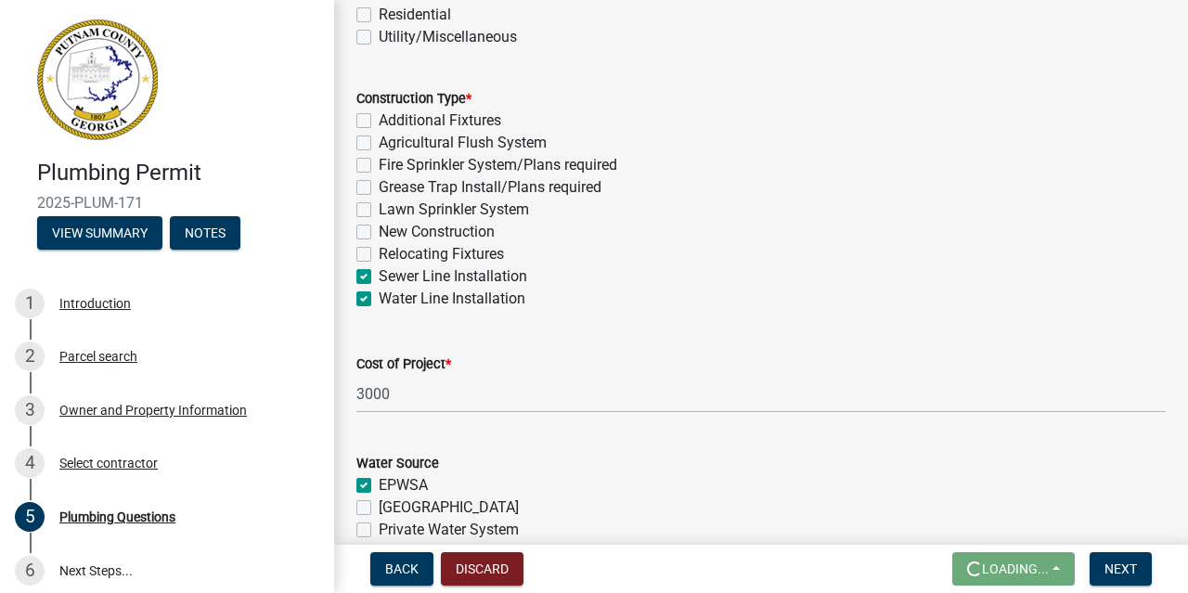
scroll to position [369, 0]
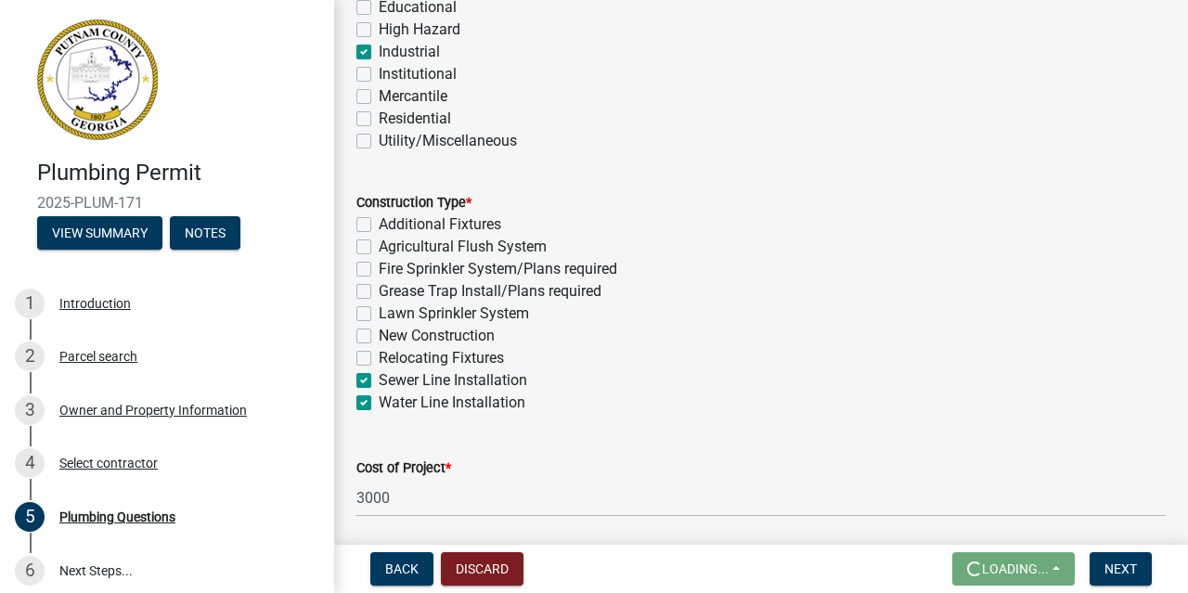
click at [379, 225] on label "Additional Fixtures" at bounding box center [440, 224] width 122 height 22
click at [379, 225] on input "Additional Fixtures" at bounding box center [385, 219] width 12 height 12
checkbox input "true"
checkbox input "false"
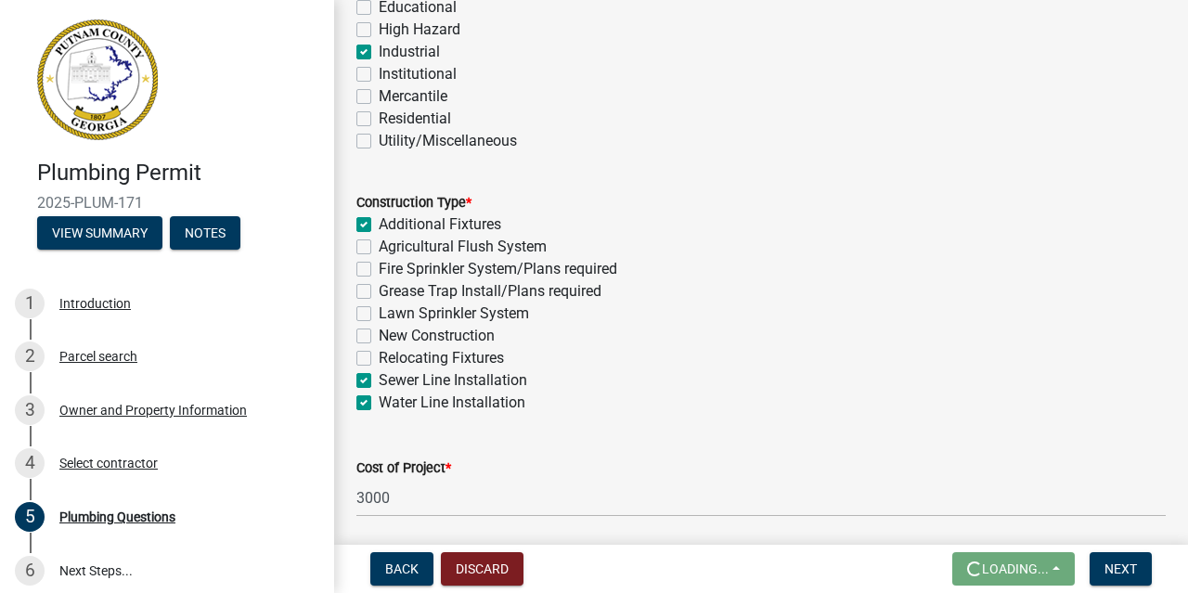
checkbox input "false"
checkbox input "true"
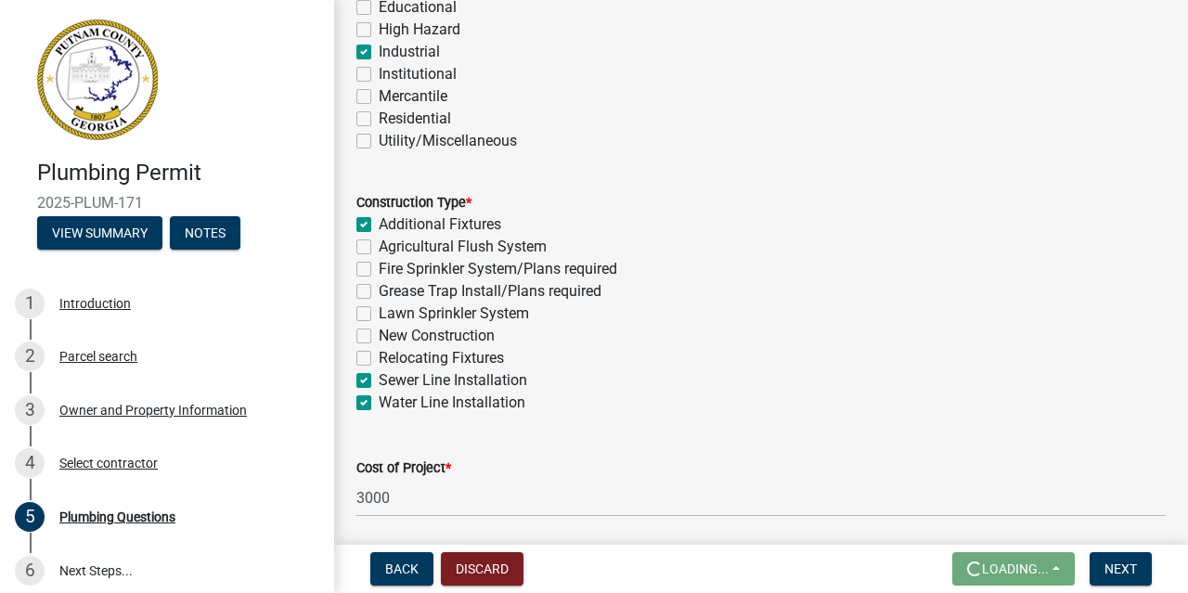
checkbox input "true"
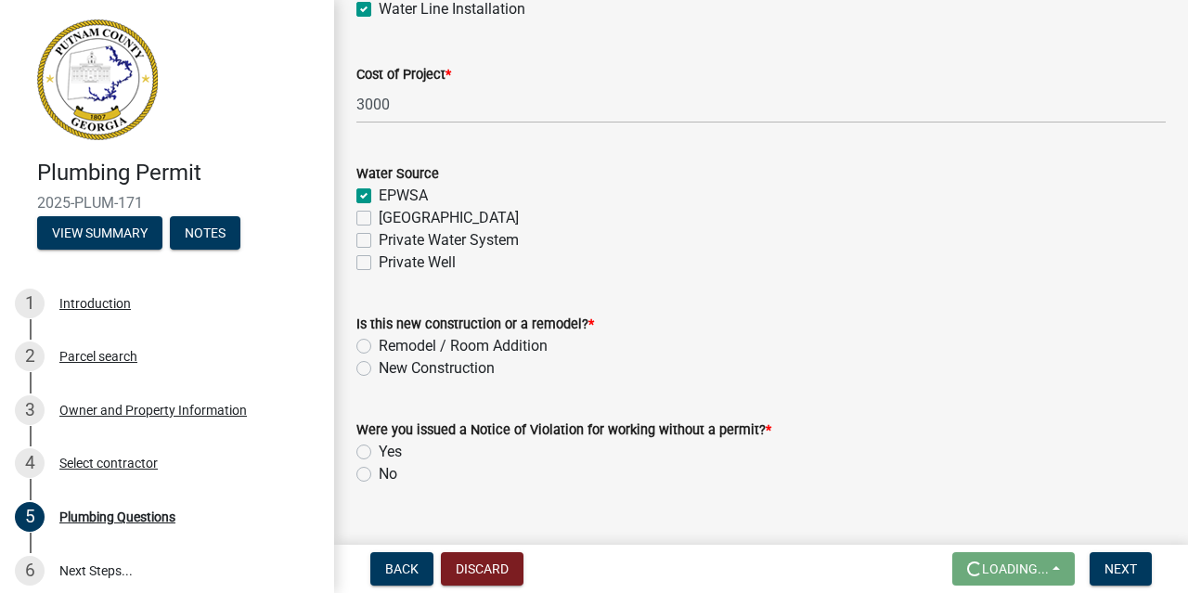
scroll to position [800, 0]
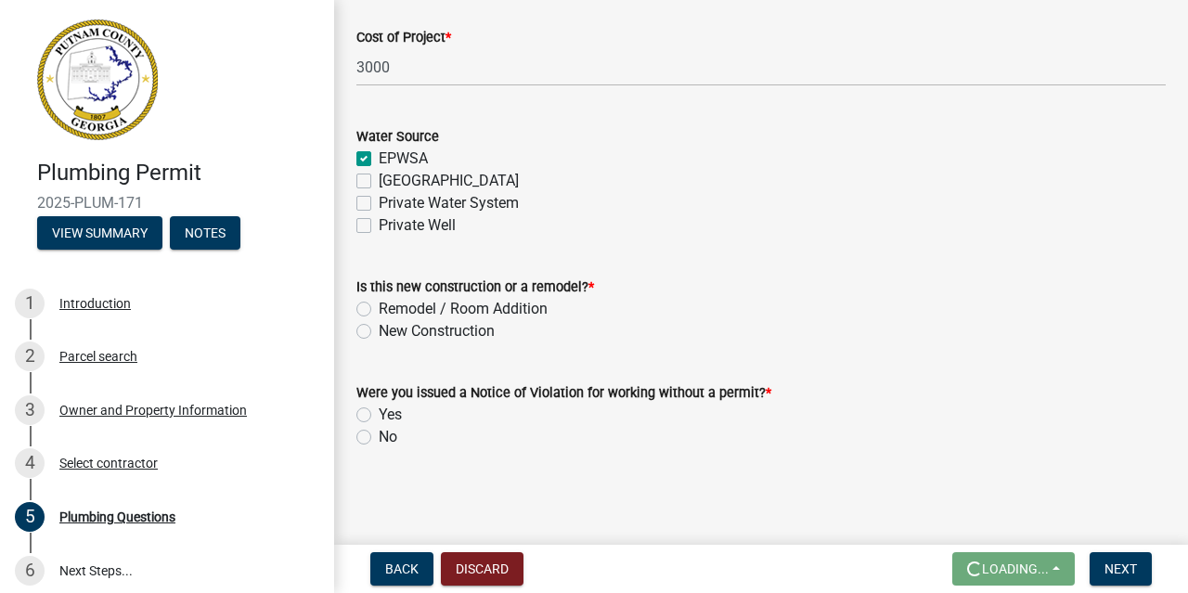
click at [372, 335] on div "New Construction" at bounding box center [760, 331] width 809 height 22
click at [379, 335] on label "New Construction" at bounding box center [437, 331] width 116 height 22
click at [379, 332] on input "New Construction" at bounding box center [385, 326] width 12 height 12
radio input "true"
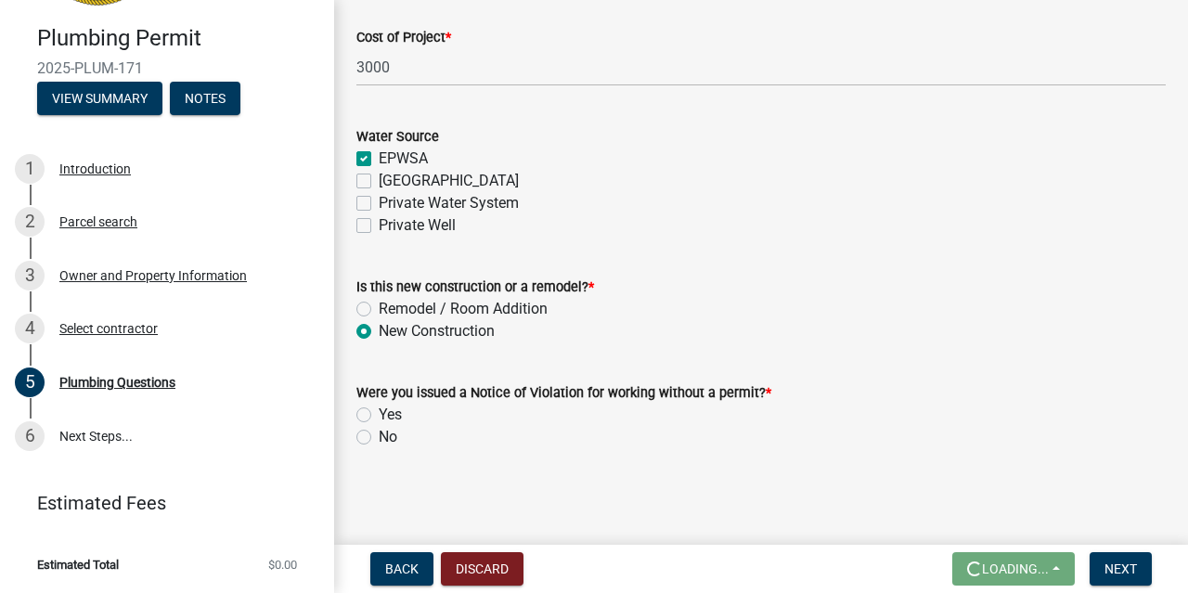
click at [379, 331] on label "New Construction" at bounding box center [437, 331] width 116 height 22
click at [379, 331] on input "New Construction" at bounding box center [385, 326] width 12 height 12
click at [379, 437] on label "No" at bounding box center [388, 437] width 19 height 22
click at [379, 437] on input "No" at bounding box center [385, 432] width 12 height 12
radio input "true"
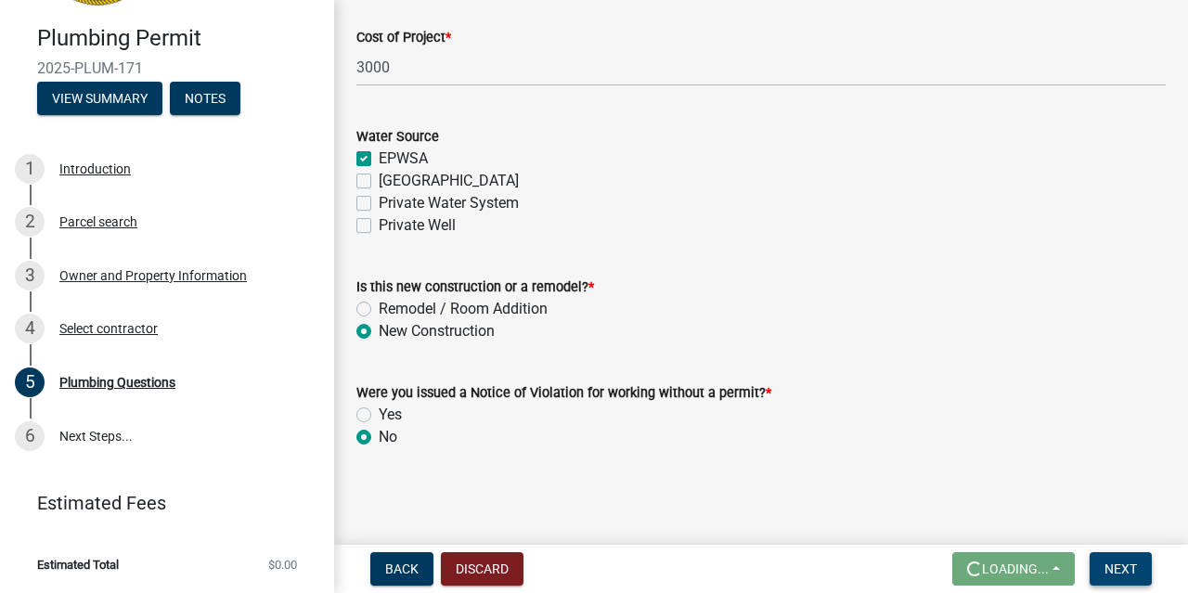
click at [1122, 567] on span "Next" at bounding box center [1120, 568] width 32 height 15
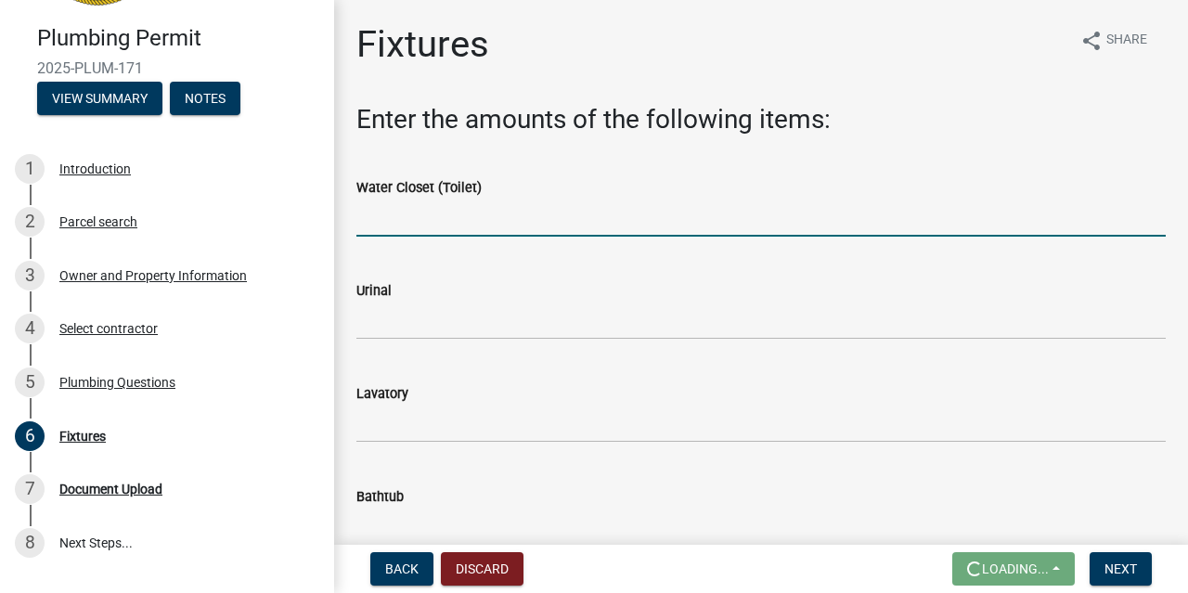
click at [578, 221] on input "text" at bounding box center [760, 218] width 809 height 38
type input "2"
click at [456, 331] on input "text" at bounding box center [760, 321] width 809 height 38
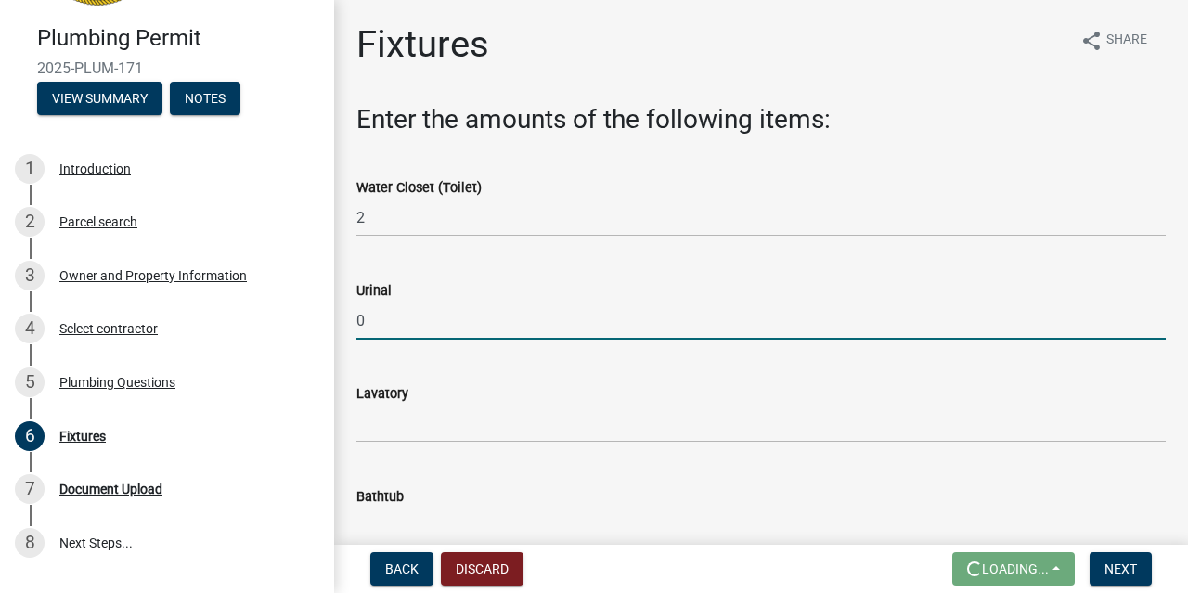
type input "0"
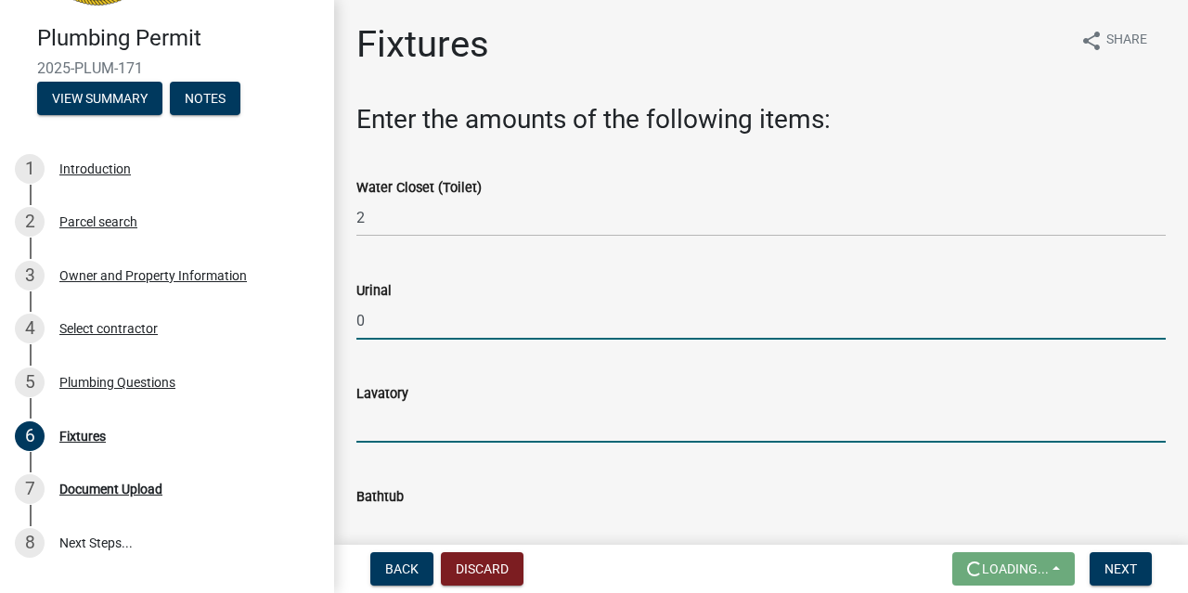
click at [420, 430] on input "text" at bounding box center [760, 424] width 809 height 38
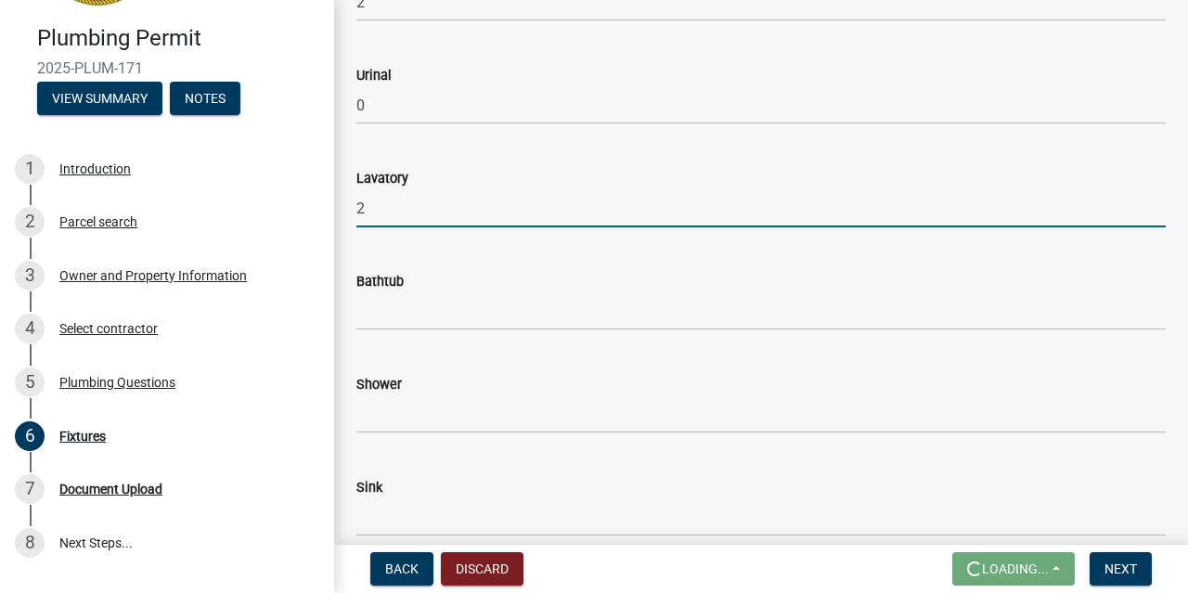
type input "2"
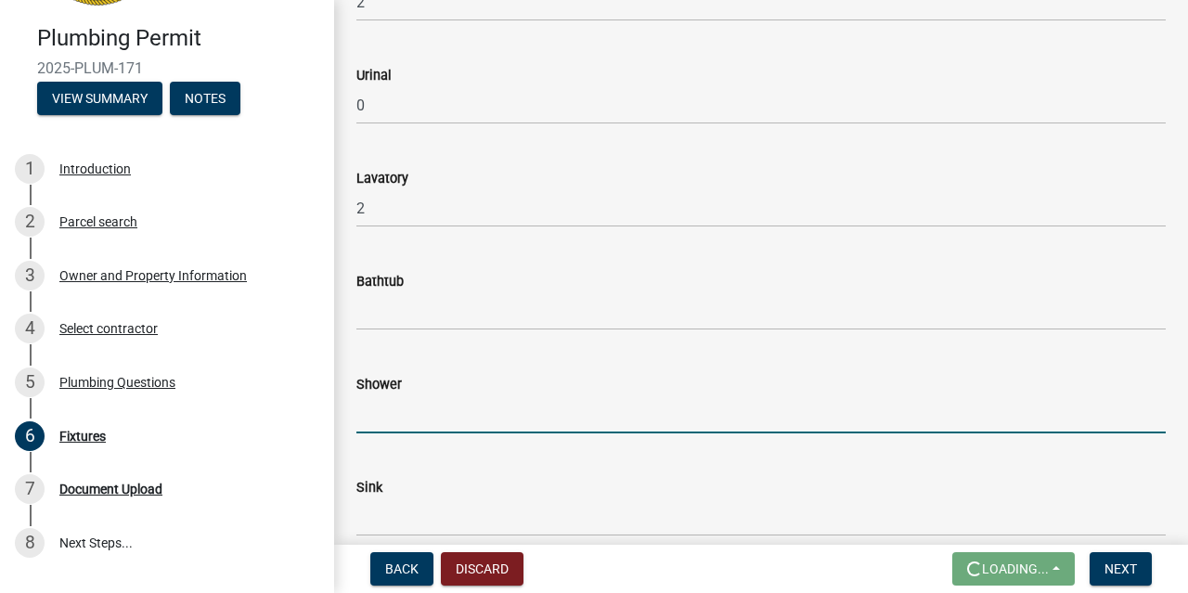
click at [439, 411] on input "text" at bounding box center [760, 414] width 809 height 38
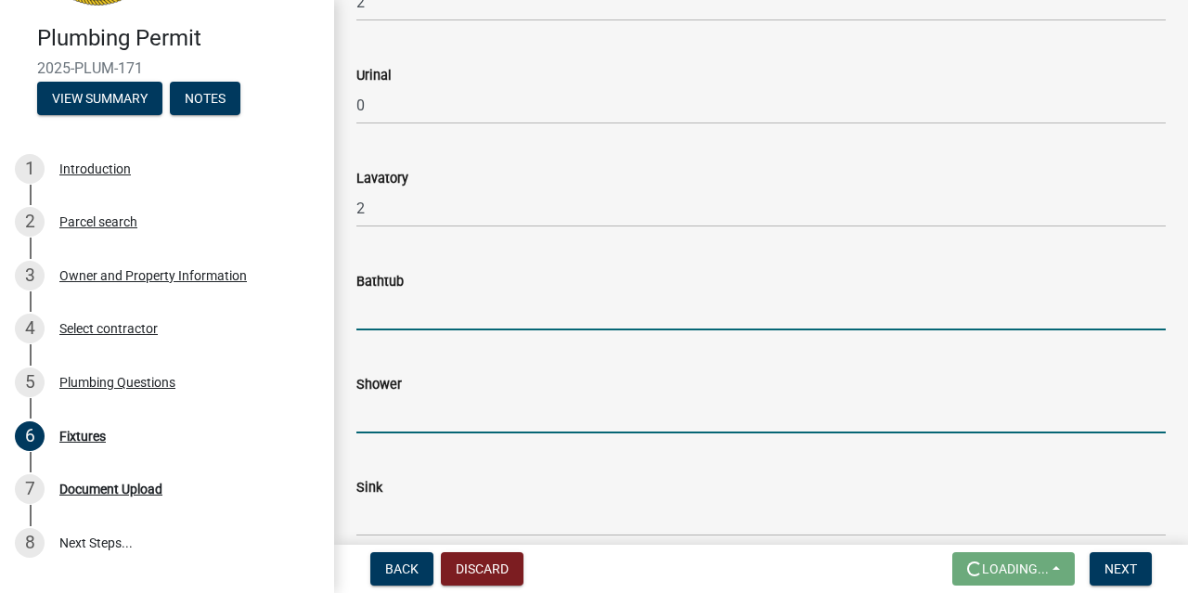
click at [429, 313] on input "text" at bounding box center [760, 311] width 809 height 38
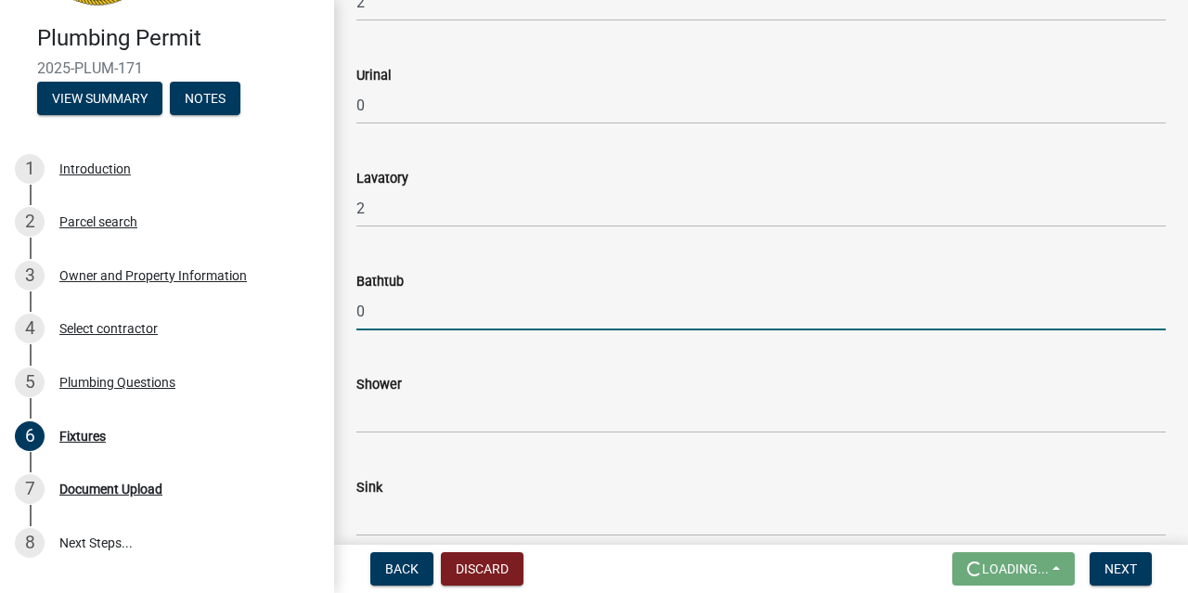
type input "0"
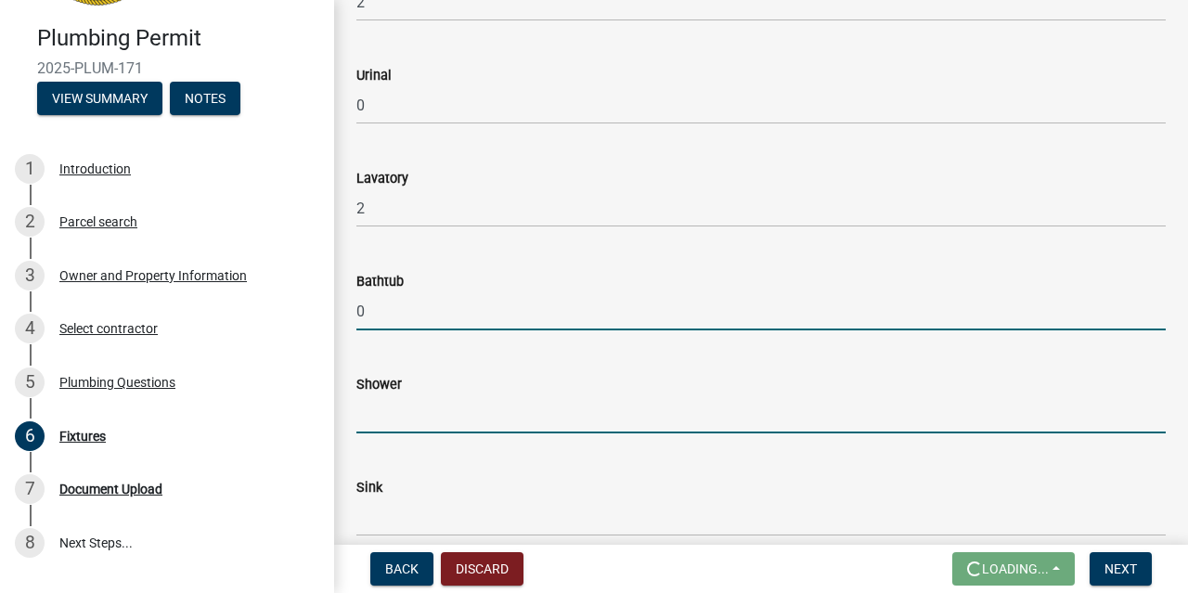
click at [428, 404] on input "text" at bounding box center [760, 414] width 809 height 38
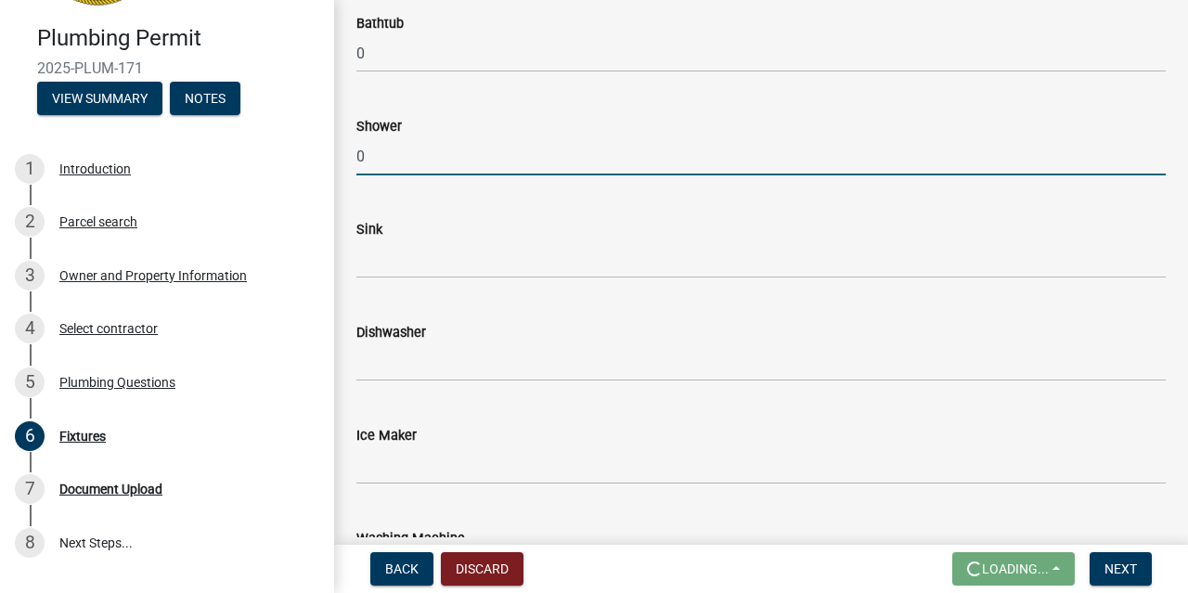
scroll to position [538, 0]
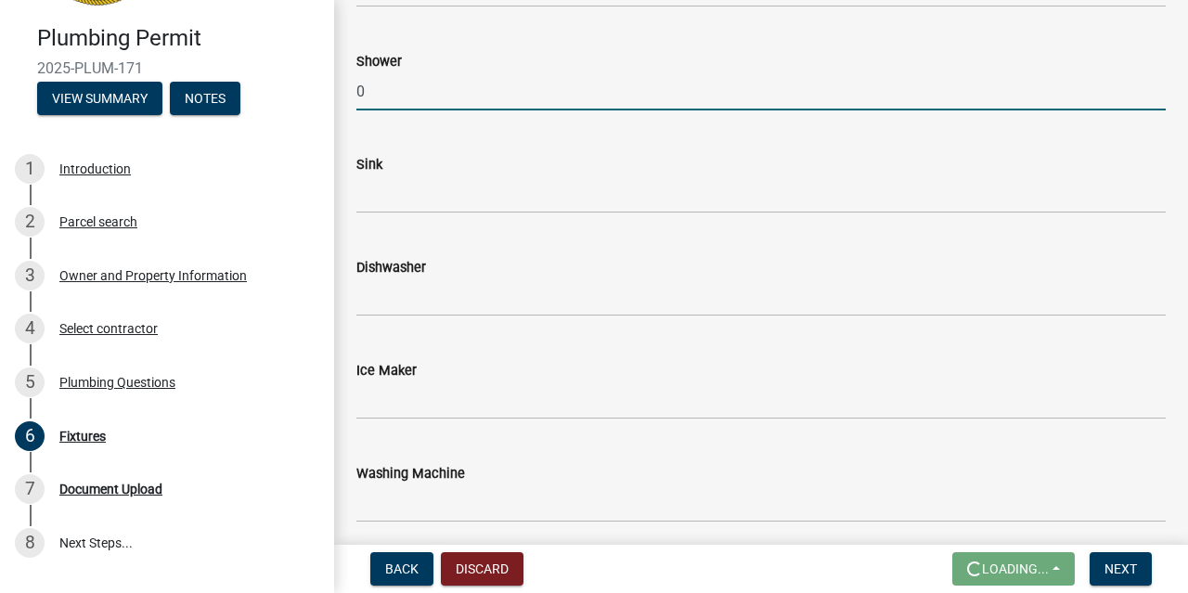
type input "0"
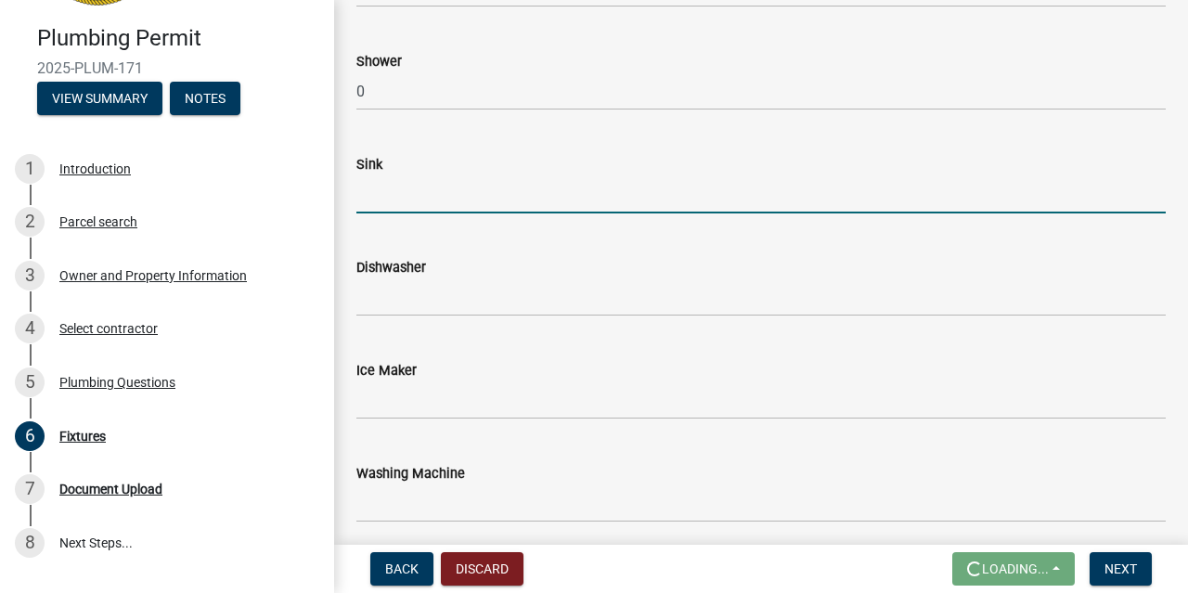
click at [414, 185] on input "text" at bounding box center [760, 194] width 809 height 38
type input "1"
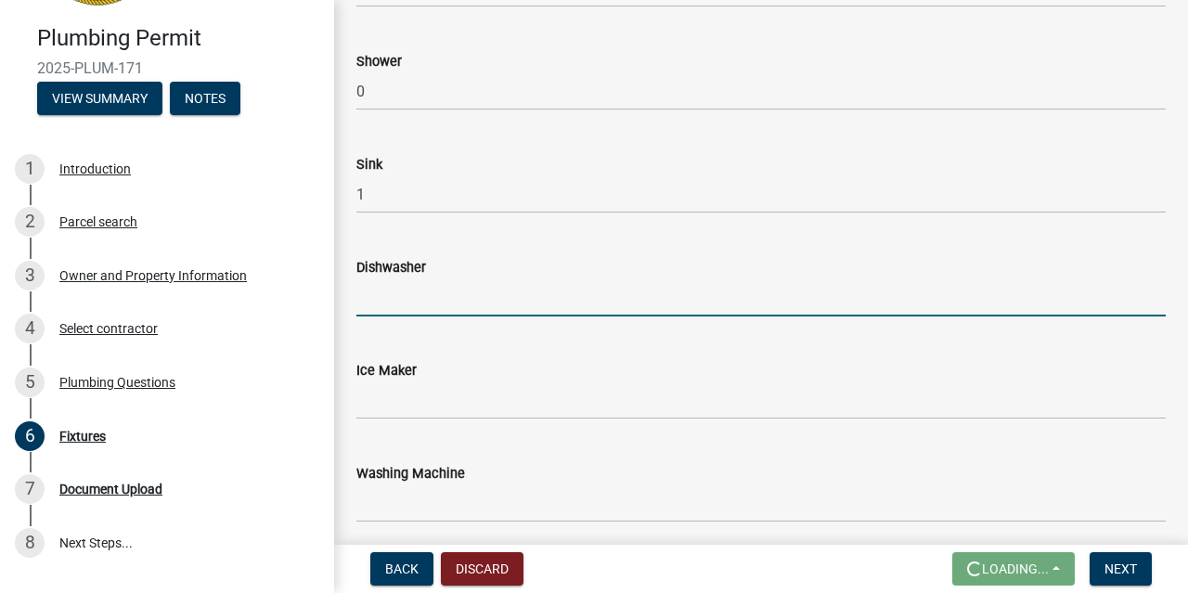
click at [435, 309] on input "text" at bounding box center [760, 297] width 809 height 38
type input "0"
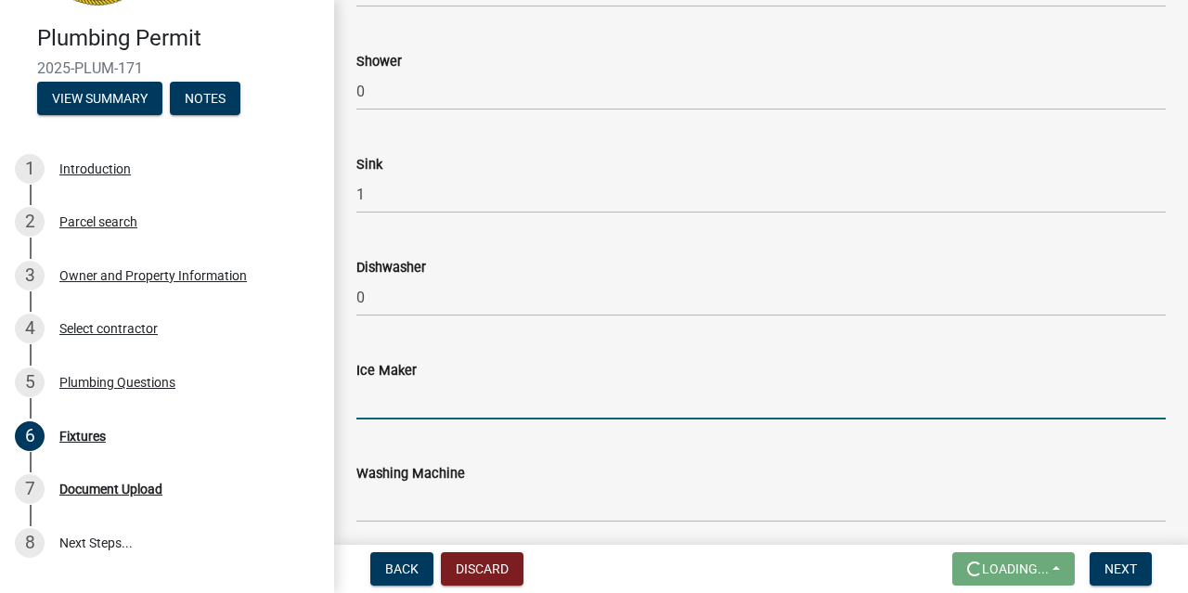
click at [405, 412] on input "text" at bounding box center [760, 400] width 809 height 38
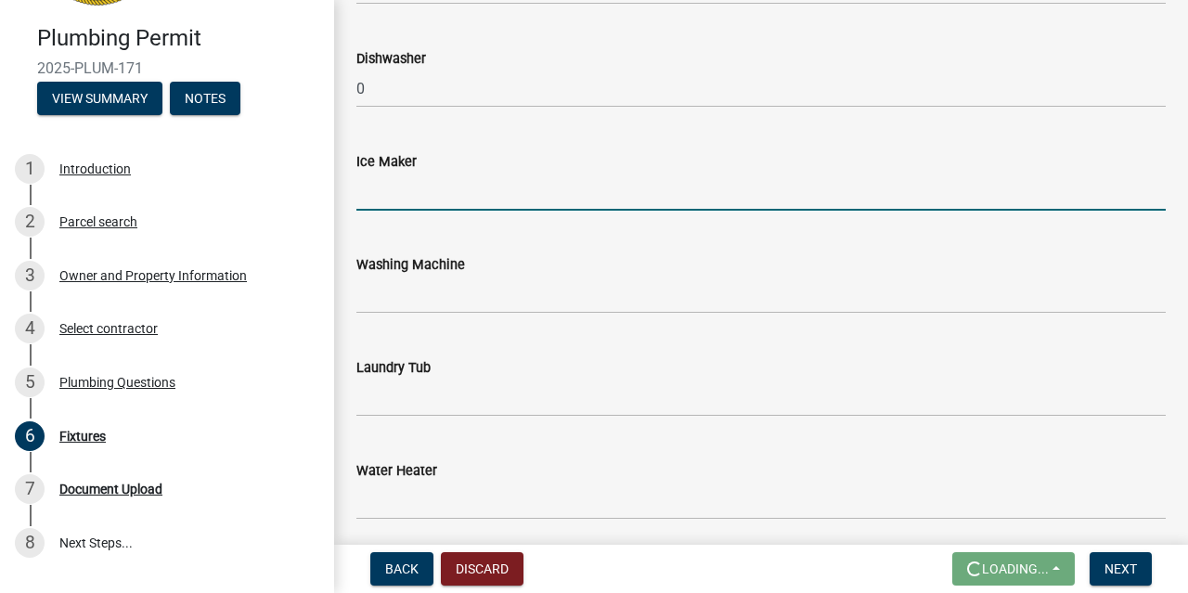
scroll to position [753, 0]
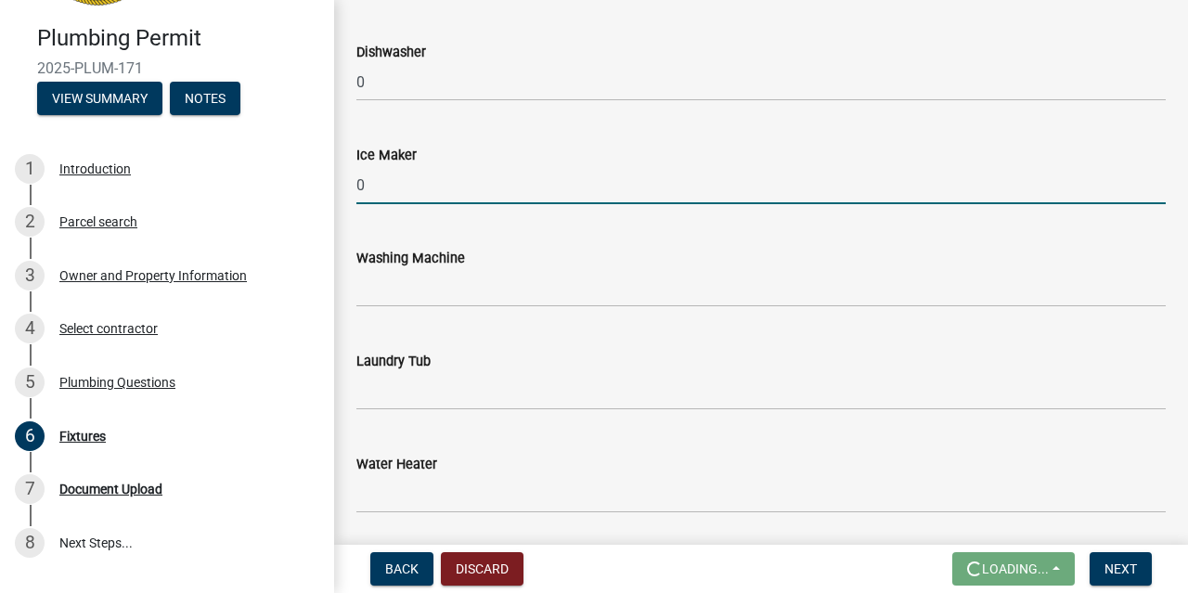
type input "0"
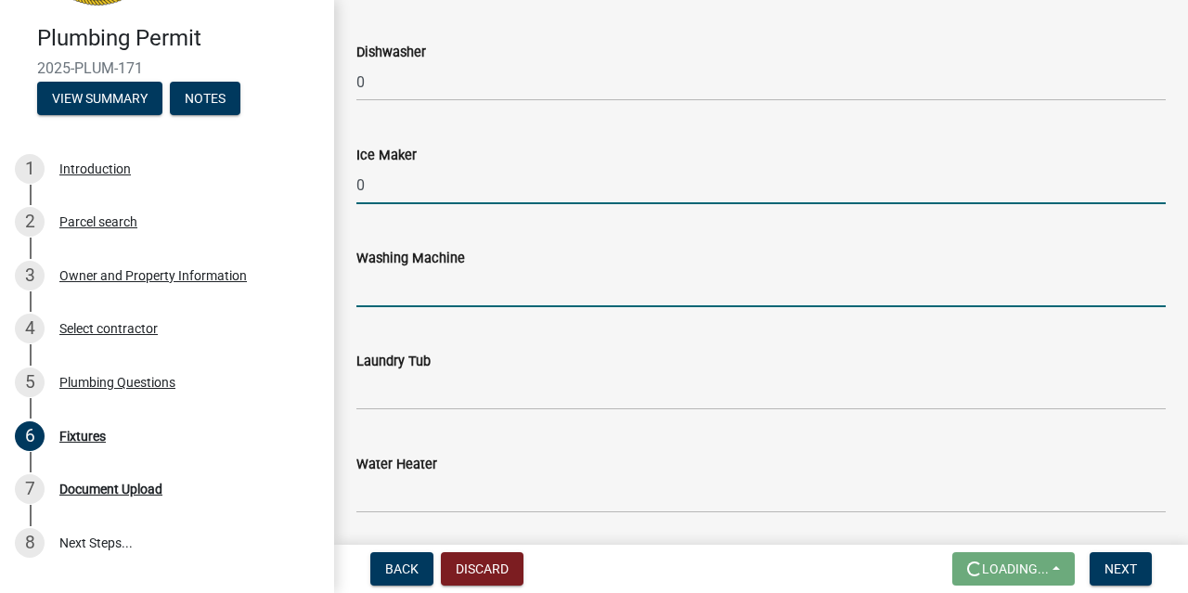
click at [444, 280] on input "text" at bounding box center [760, 288] width 809 height 38
type input "0"
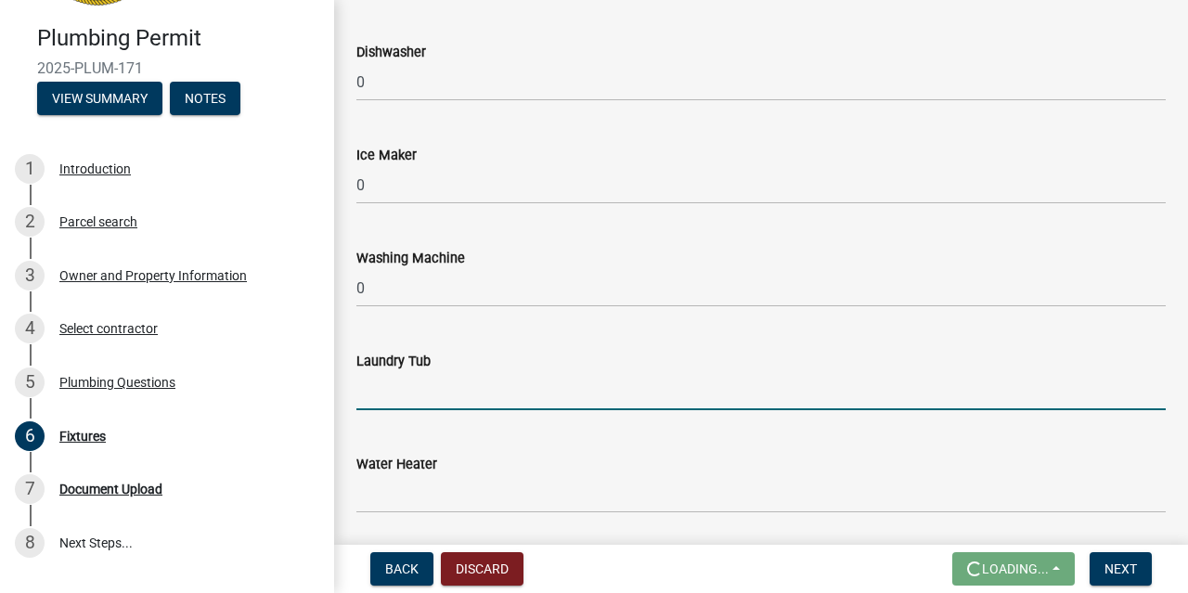
click at [443, 383] on input "text" at bounding box center [760, 391] width 809 height 38
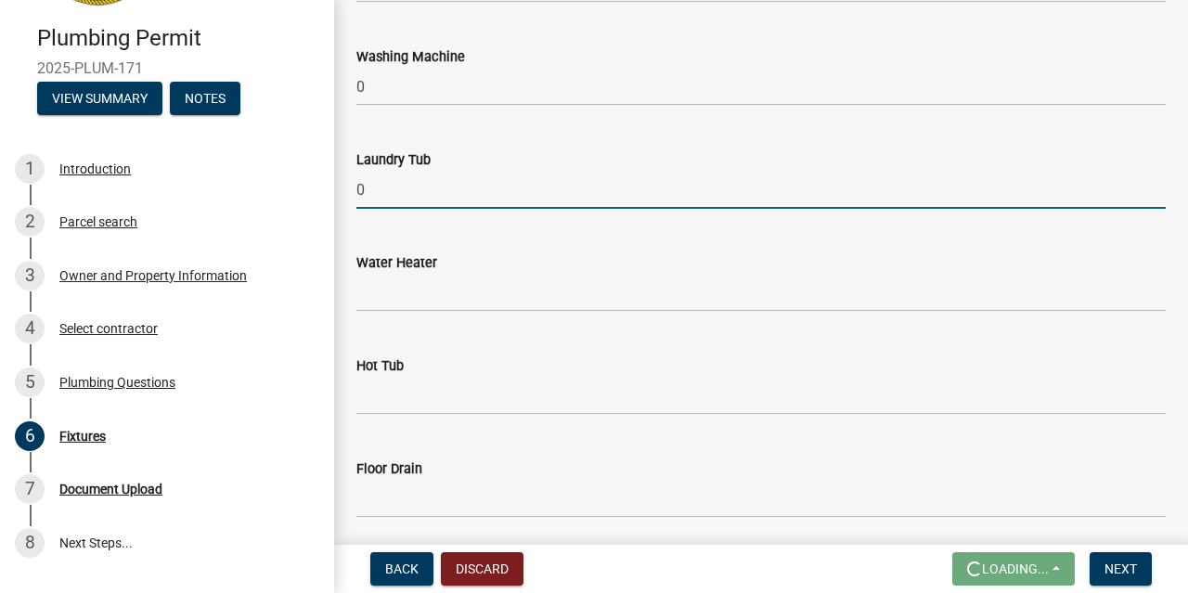
scroll to position [969, 0]
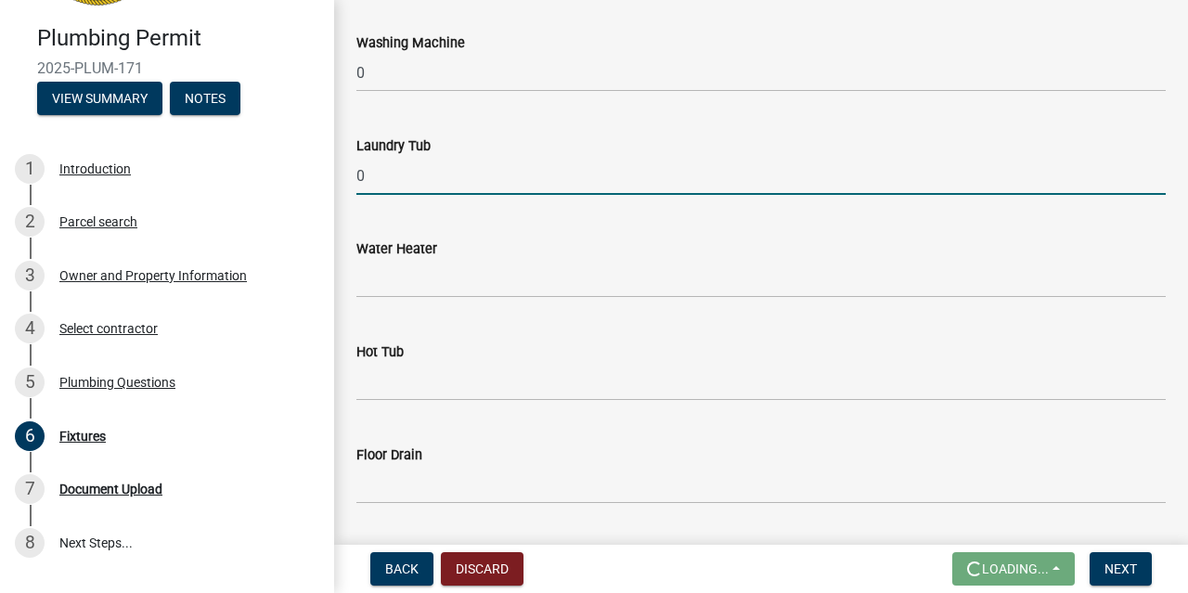
type input "0"
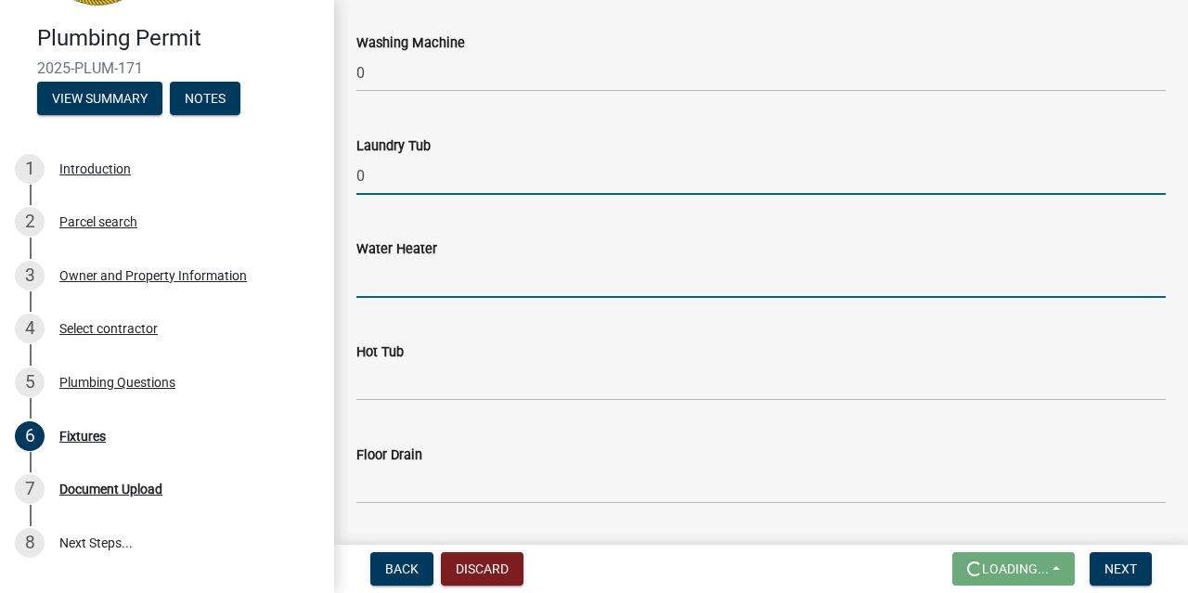
click at [430, 283] on input "text" at bounding box center [760, 279] width 809 height 38
type input "1"
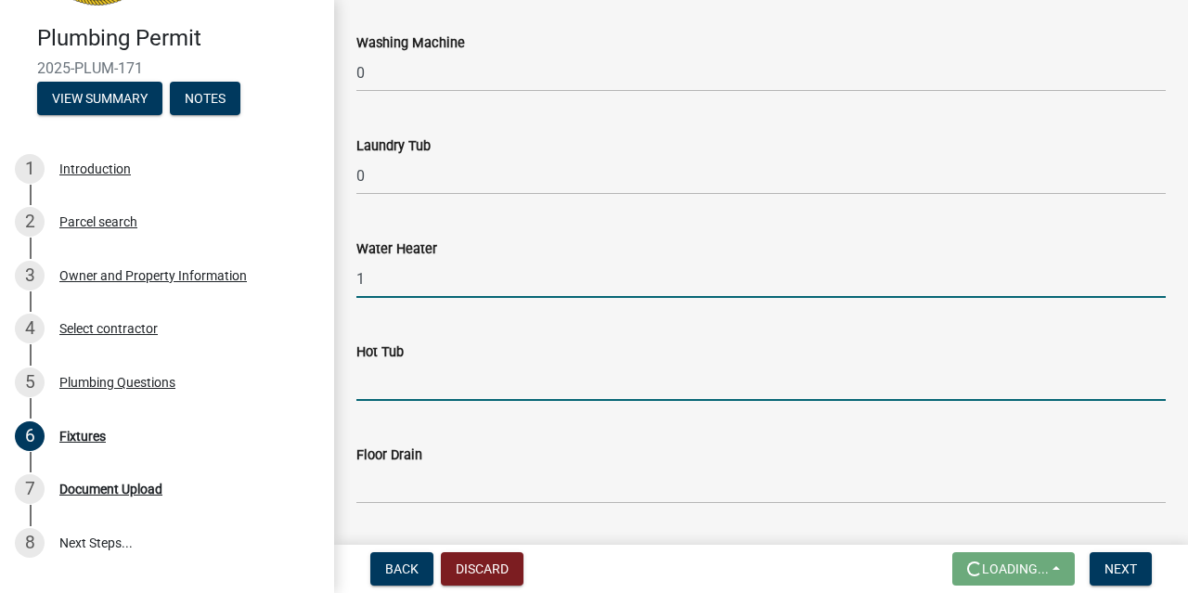
click at [415, 378] on input "text" at bounding box center [760, 382] width 809 height 38
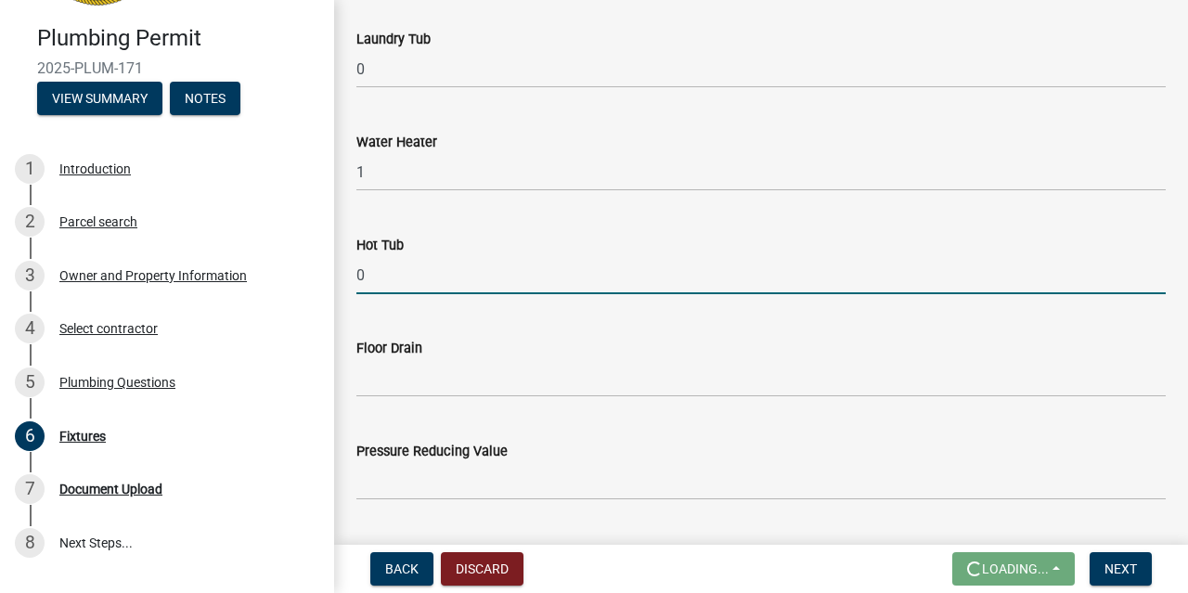
scroll to position [1184, 0]
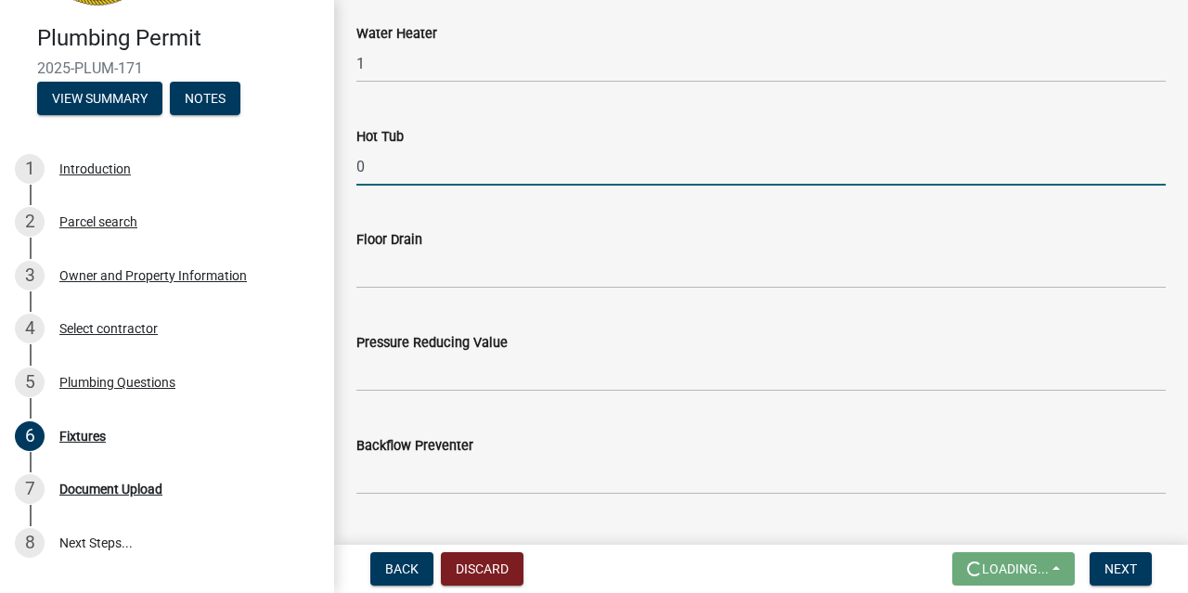
type input "0"
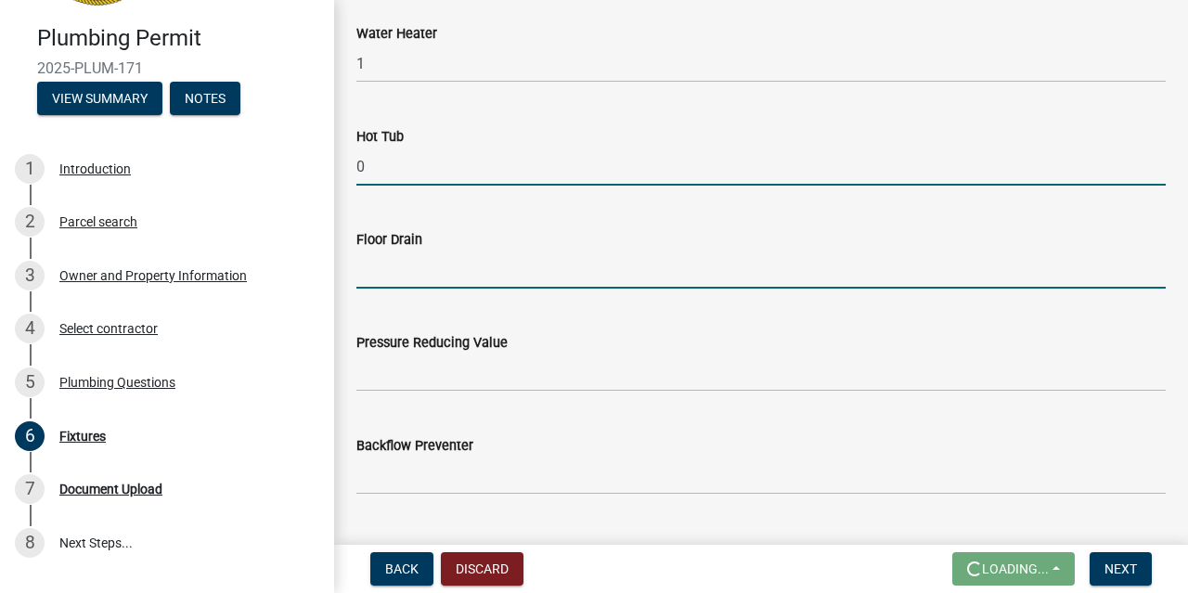
click at [422, 265] on input "text" at bounding box center [760, 270] width 809 height 38
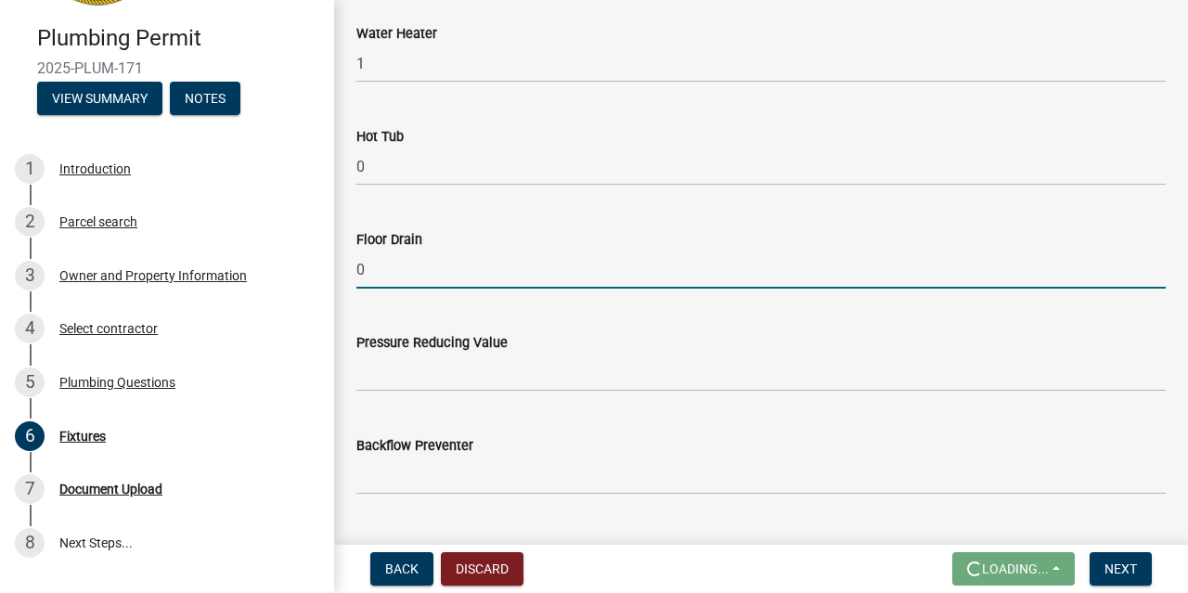
type input "0"
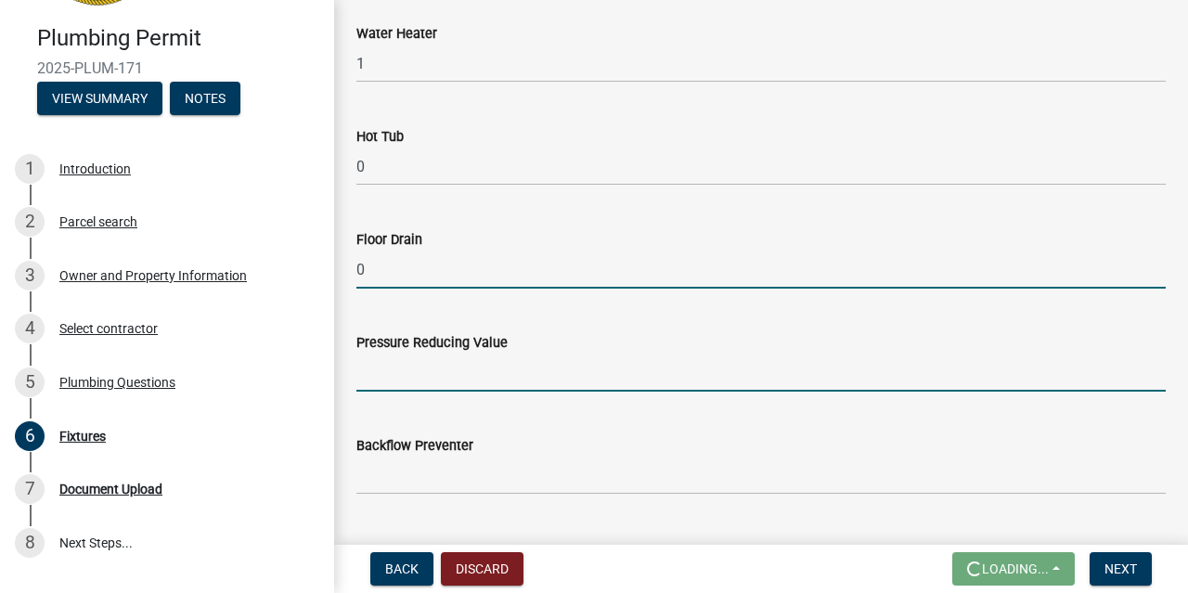
click at [415, 375] on input "text" at bounding box center [760, 372] width 809 height 38
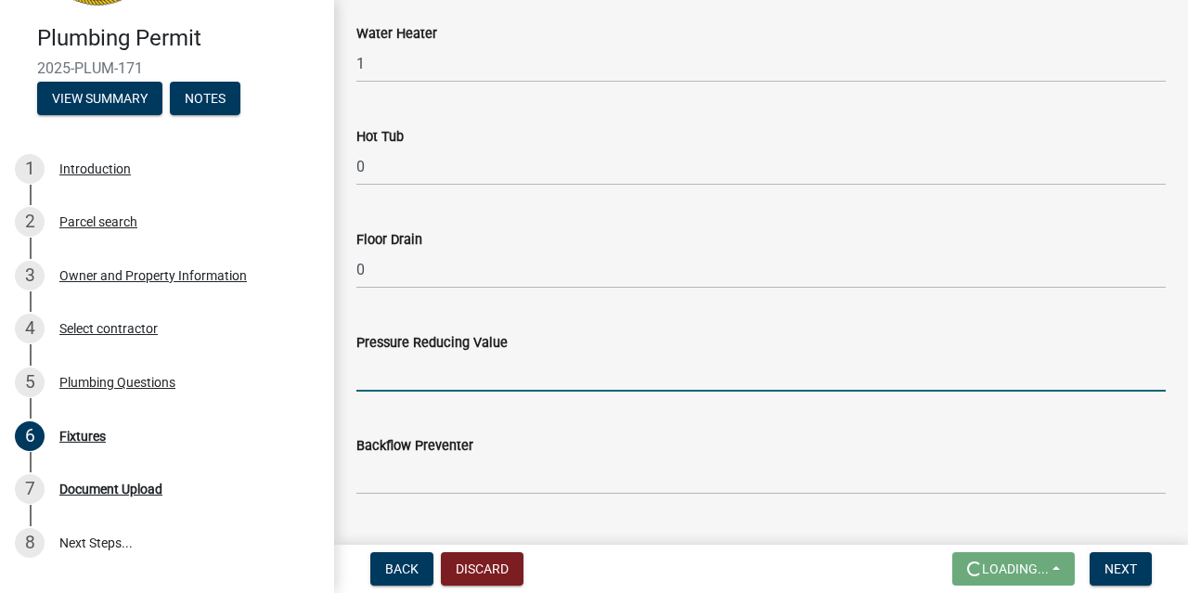
scroll to position [1291, 0]
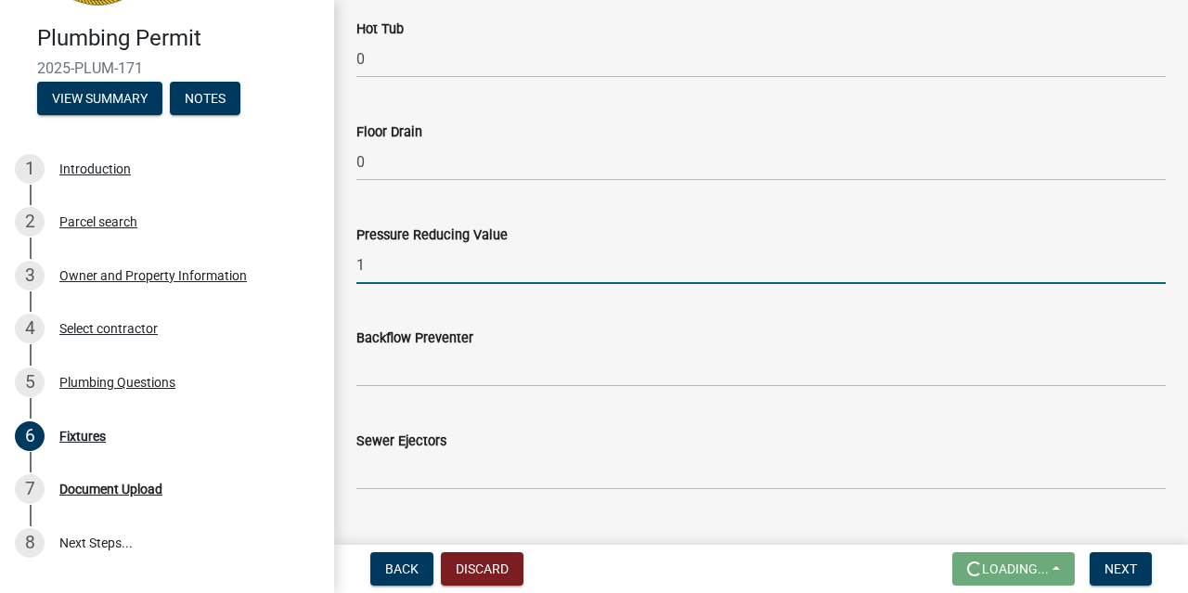
type input "1"
click at [438, 366] on input "text" at bounding box center [760, 368] width 809 height 38
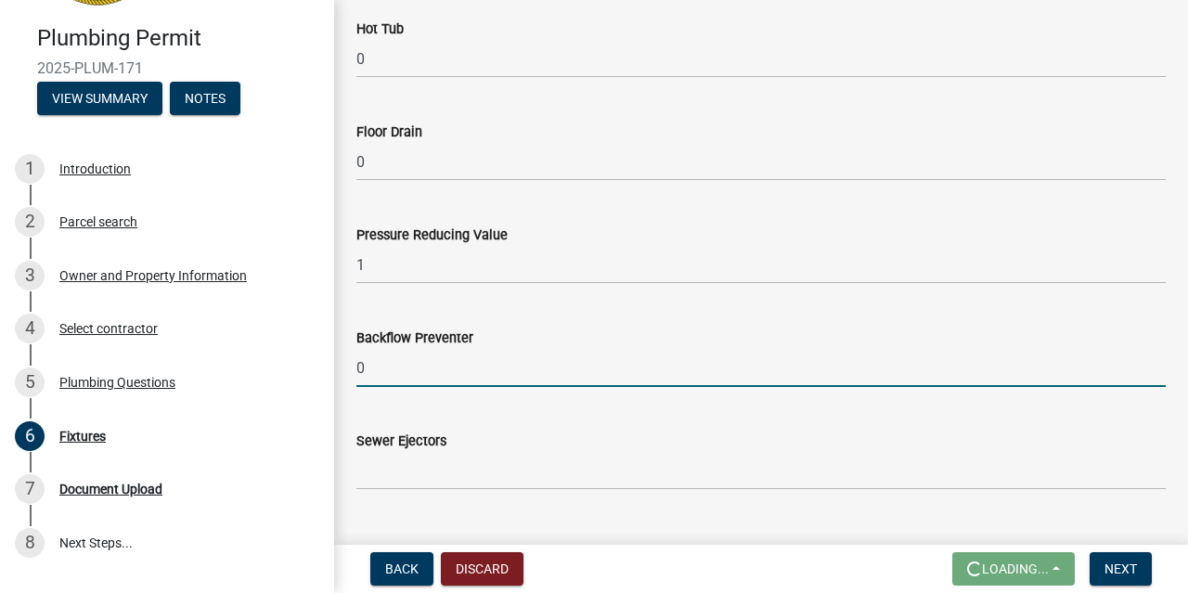
type input "0"
click at [408, 482] on input "text" at bounding box center [760, 471] width 809 height 38
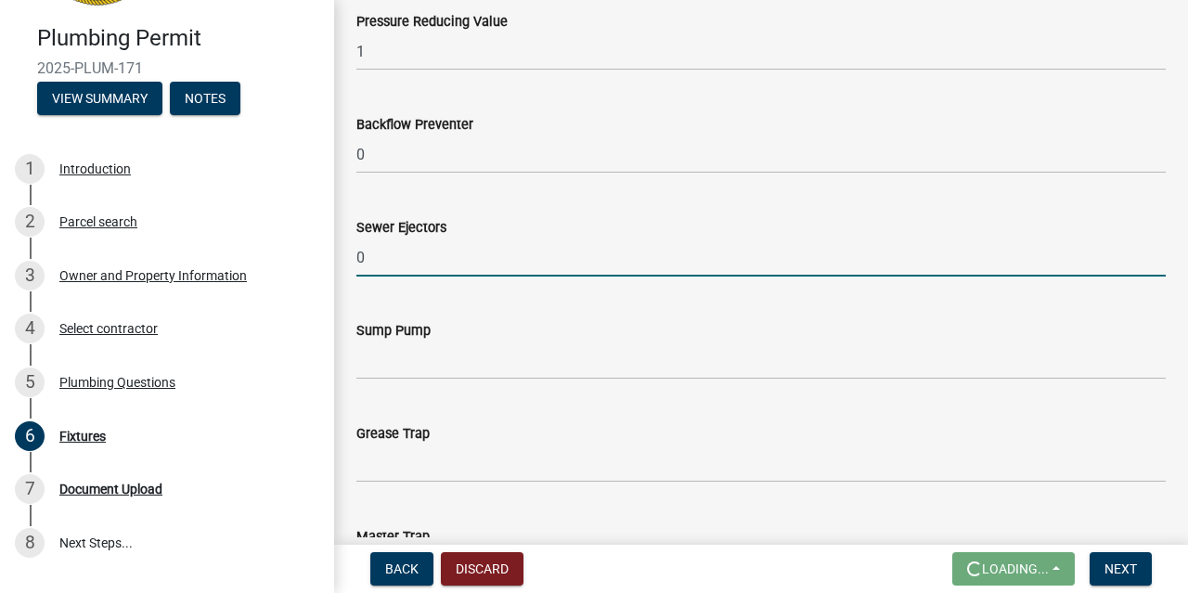
scroll to position [1507, 0]
type input "0"
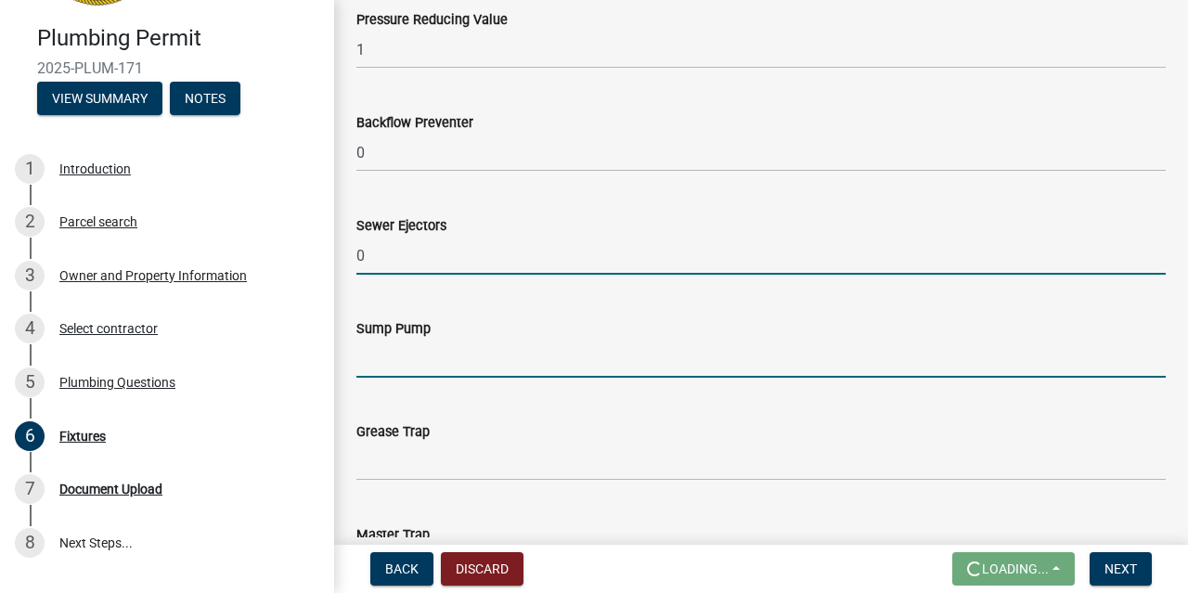
click at [434, 342] on input "text" at bounding box center [760, 359] width 809 height 38
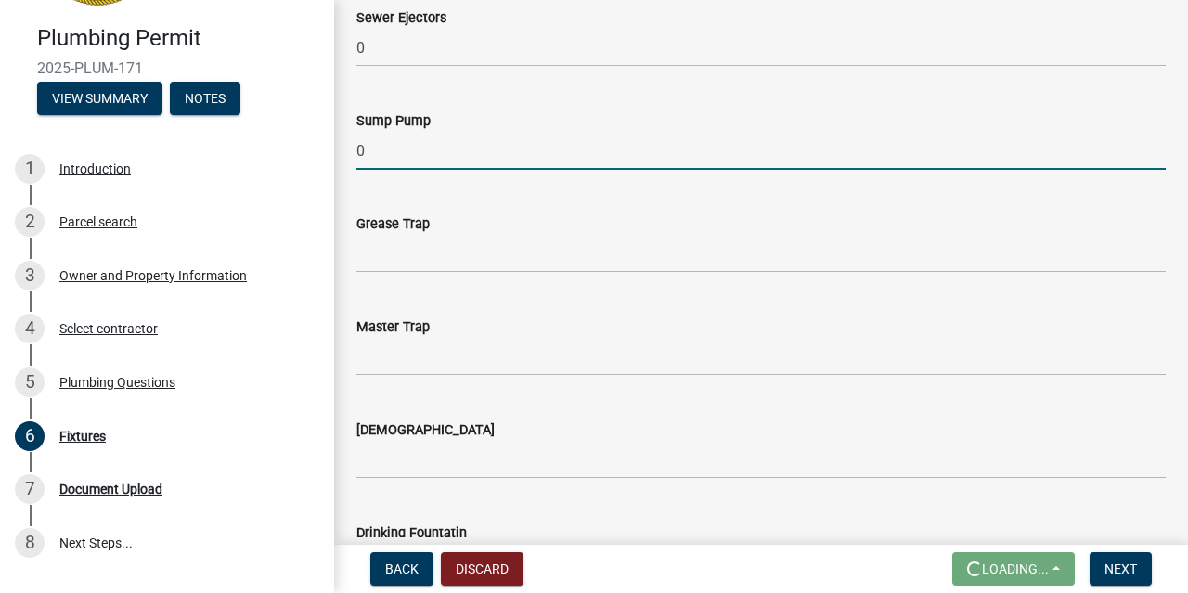
scroll to position [1722, 0]
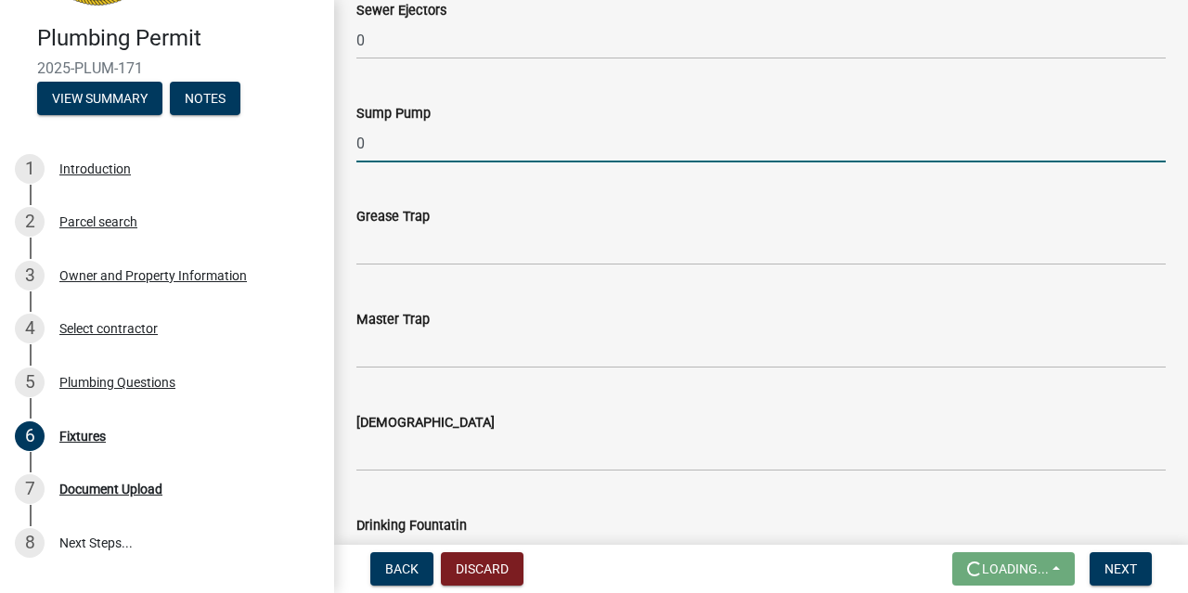
type input "0"
click at [429, 244] on input "text" at bounding box center [760, 246] width 809 height 38
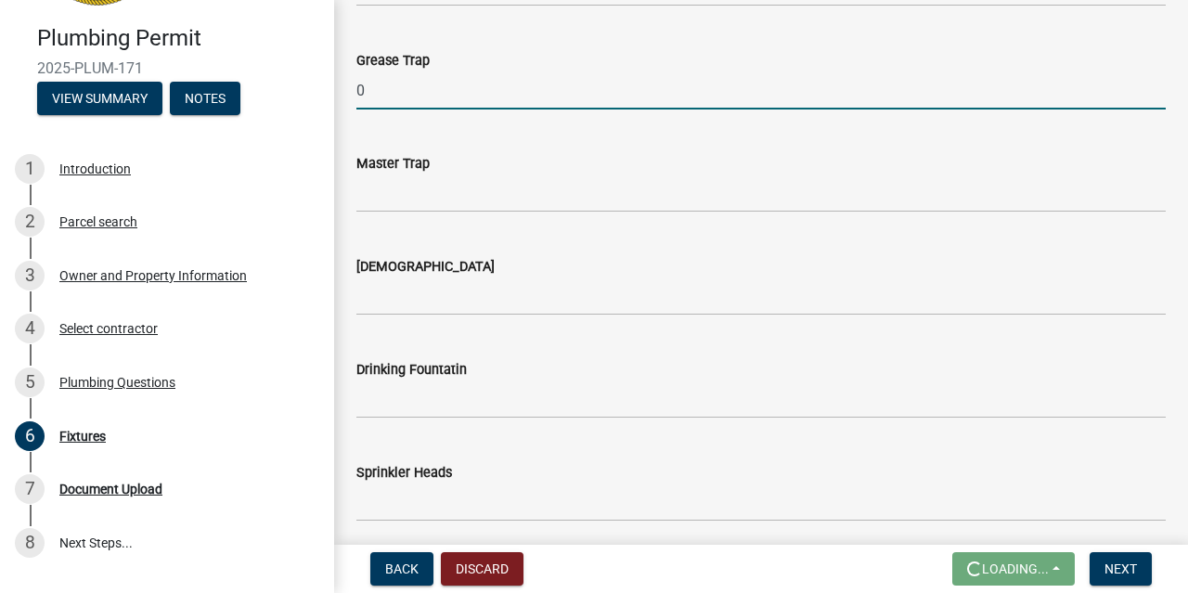
scroll to position [1937, 0]
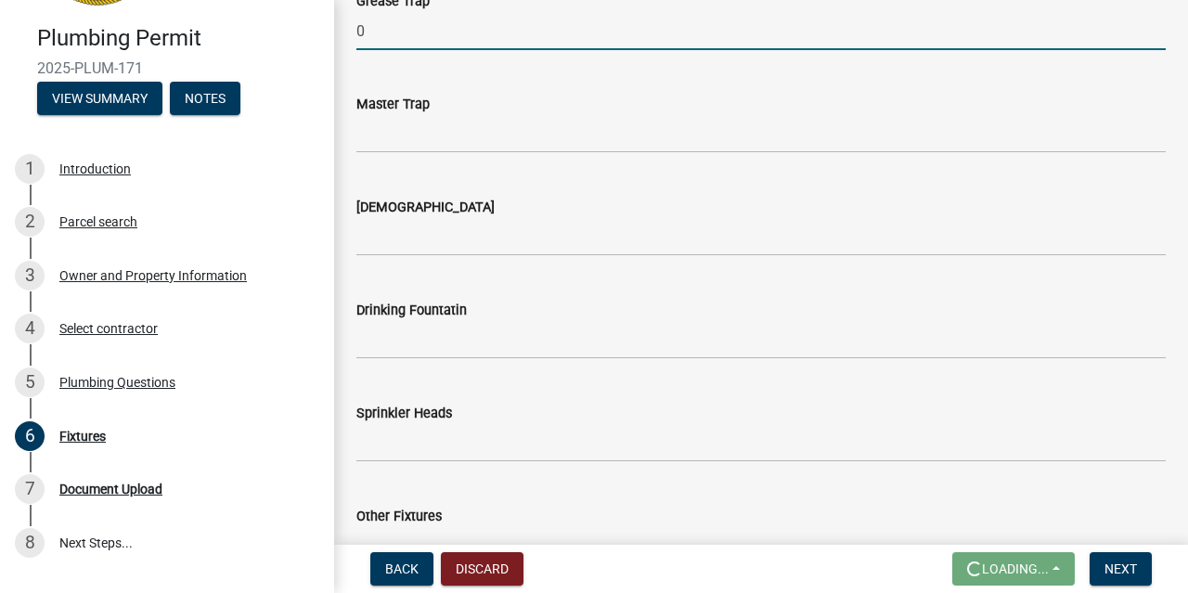
type input "0"
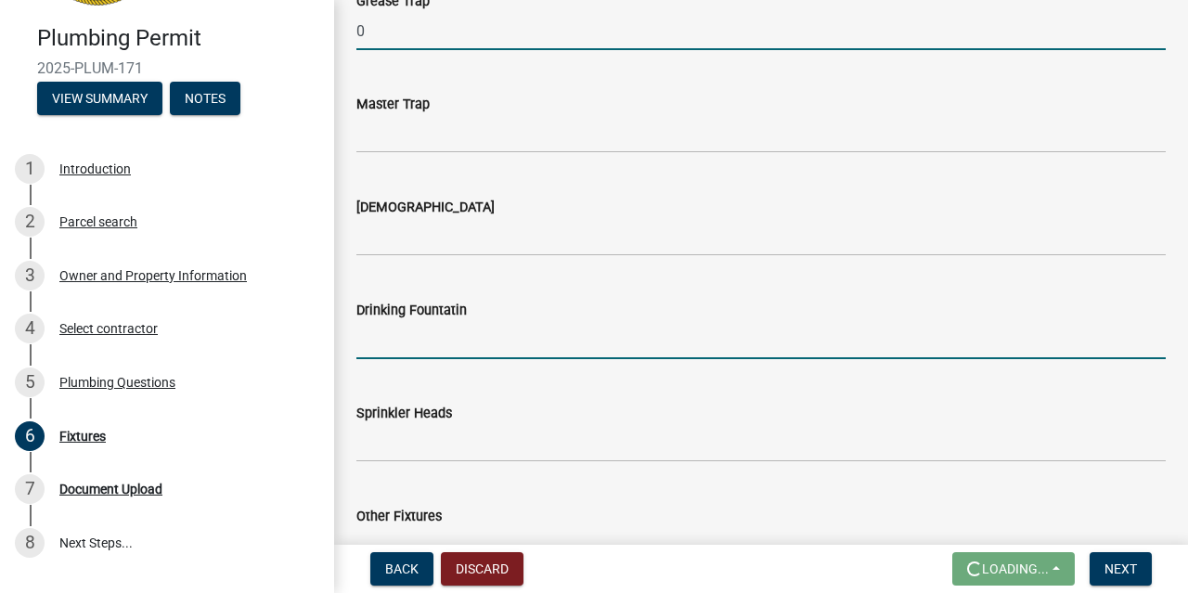
click at [443, 348] on input "text" at bounding box center [760, 340] width 809 height 38
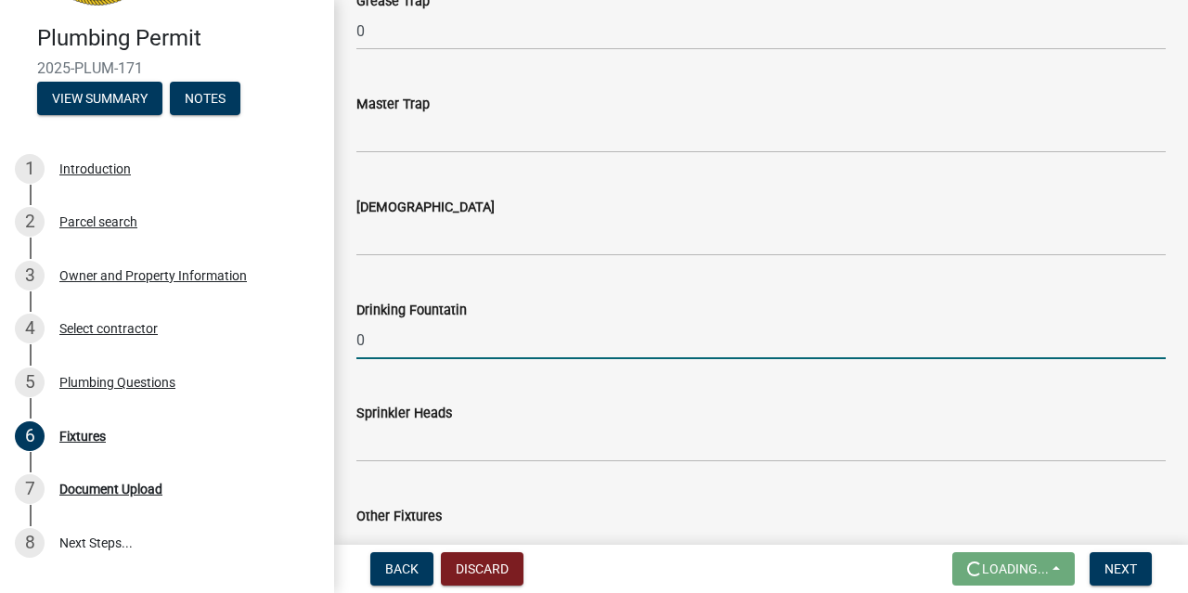
type input "0"
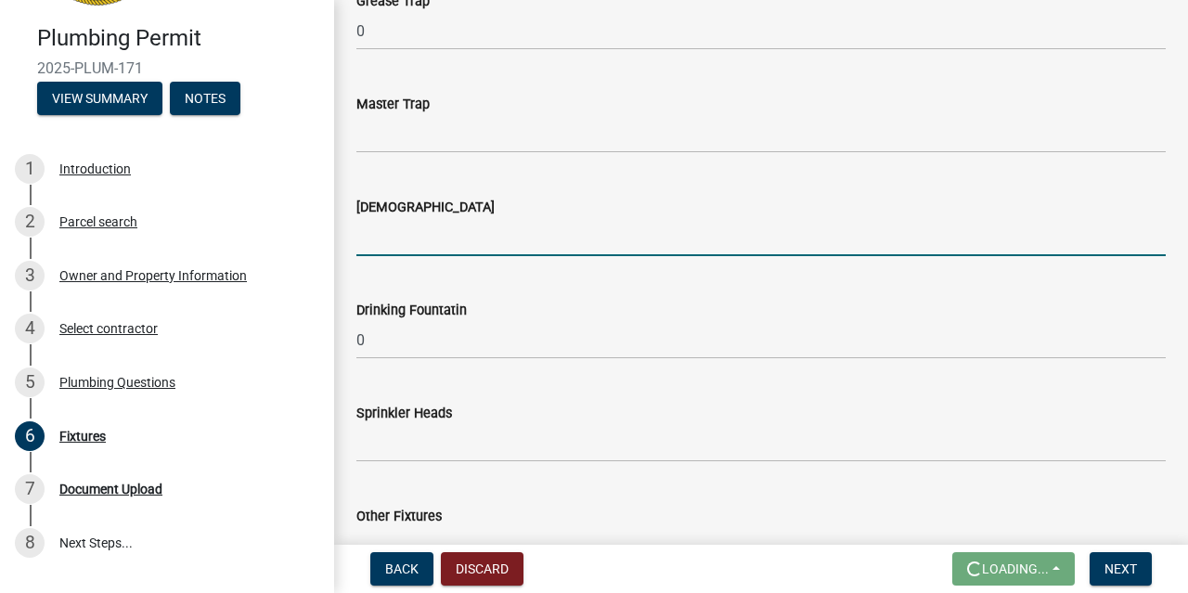
click at [410, 238] on input "text" at bounding box center [760, 237] width 809 height 38
type input "0"
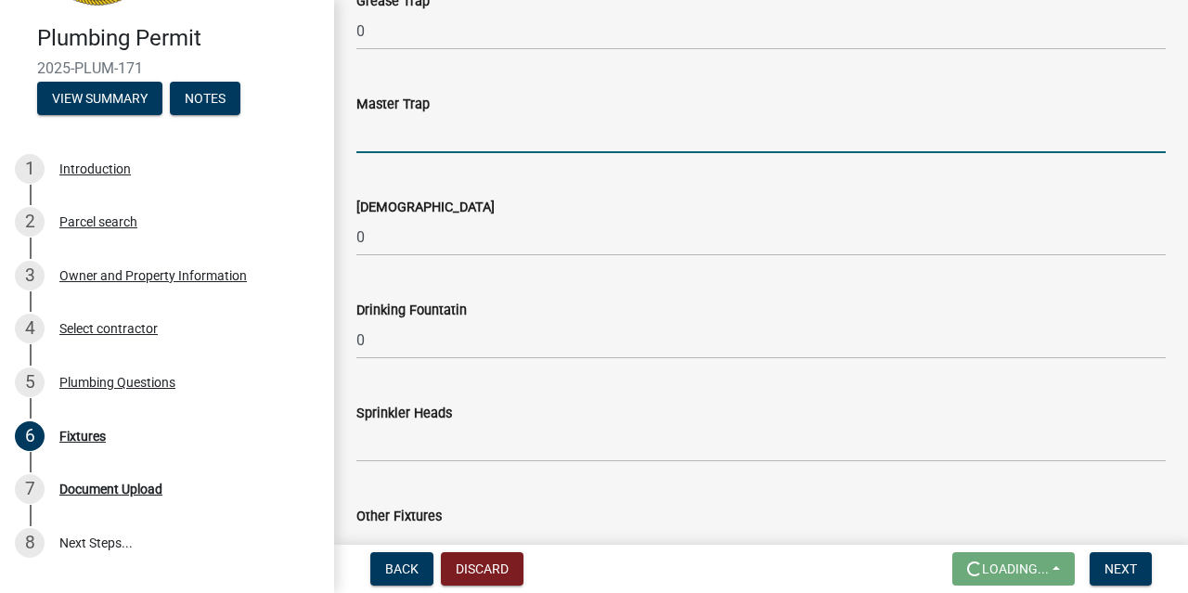
click at [413, 131] on input "text" at bounding box center [760, 134] width 809 height 38
type input "1"
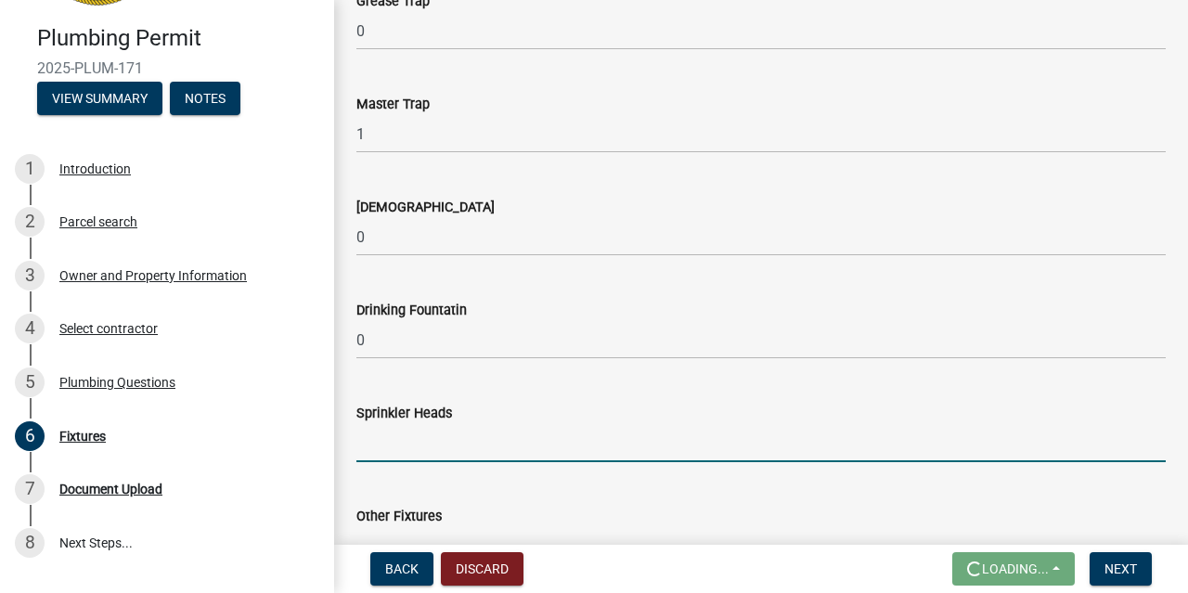
click at [411, 436] on input "text" at bounding box center [760, 443] width 809 height 38
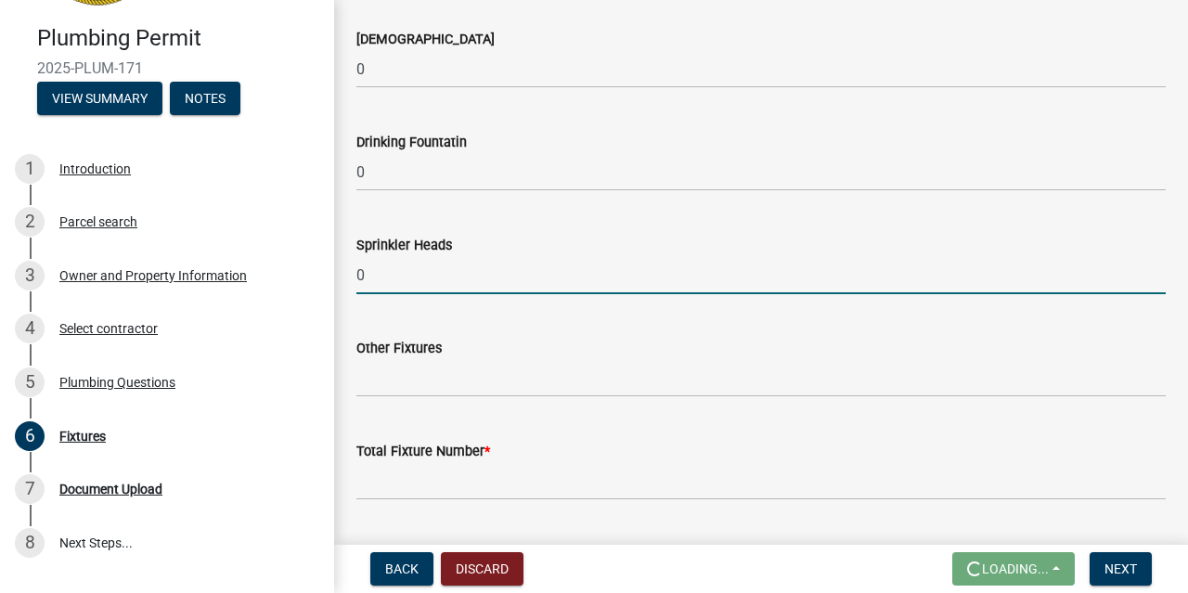
scroll to position [2156, 0]
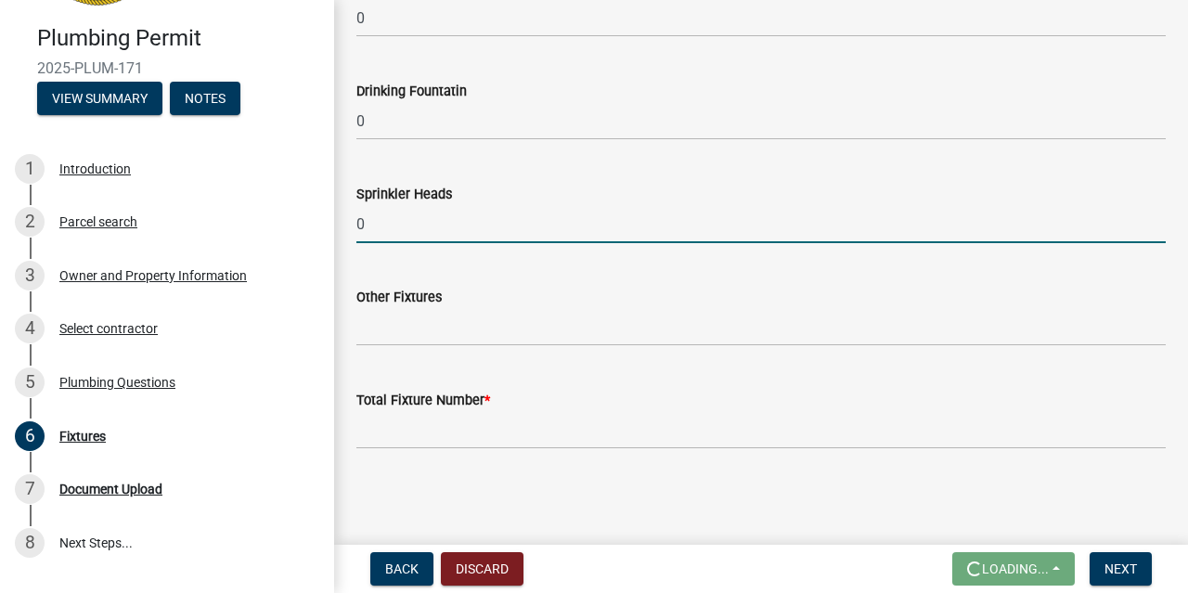
type input "0"
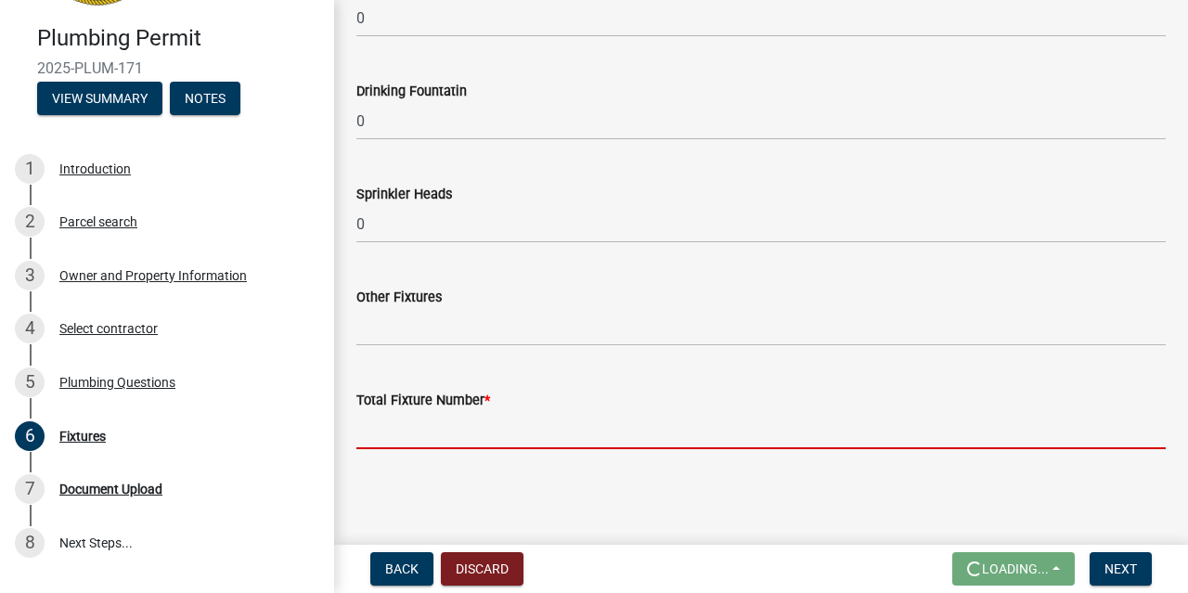
click at [450, 431] on input "text" at bounding box center [760, 430] width 809 height 38
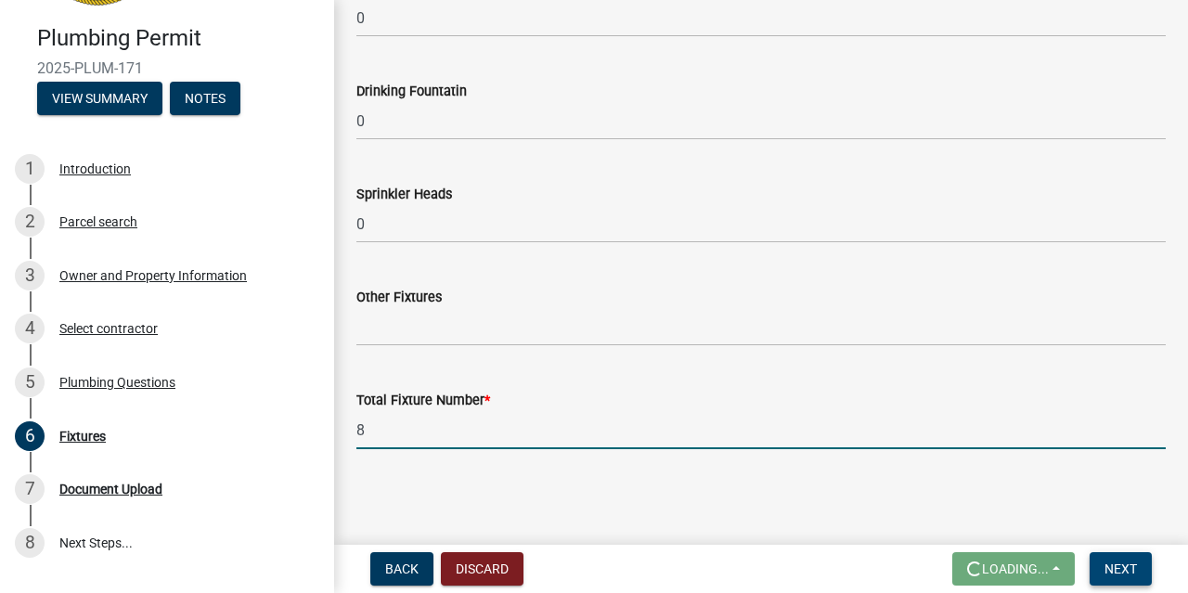
type input "8"
click at [1135, 569] on span "Next" at bounding box center [1120, 568] width 32 height 15
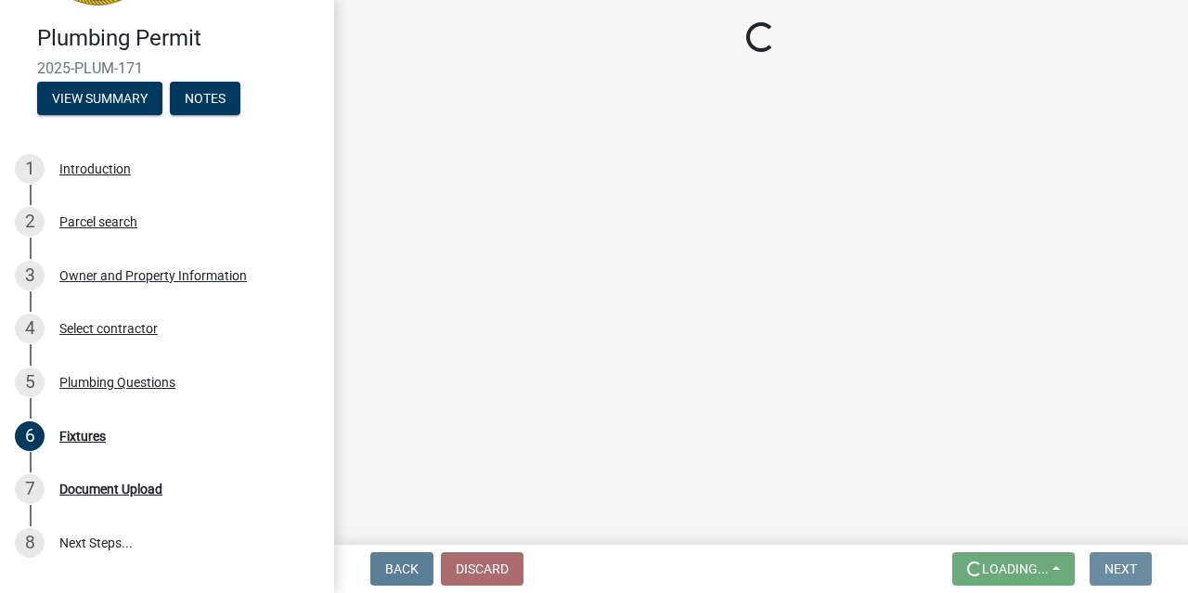
scroll to position [0, 0]
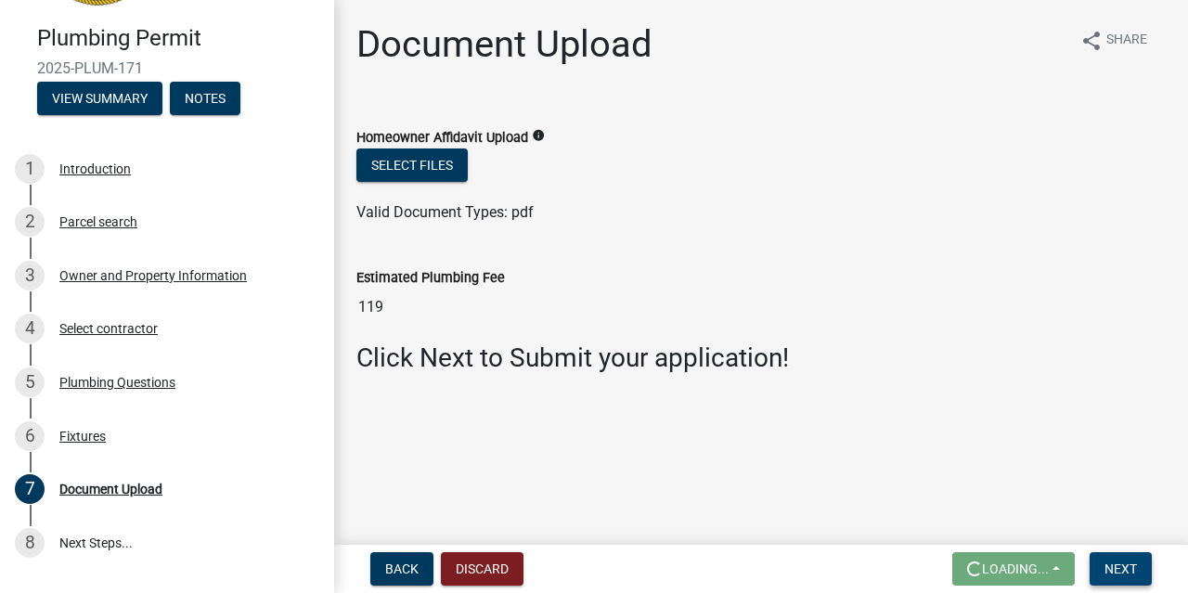
click at [1148, 576] on button "Next" at bounding box center [1120, 568] width 62 height 33
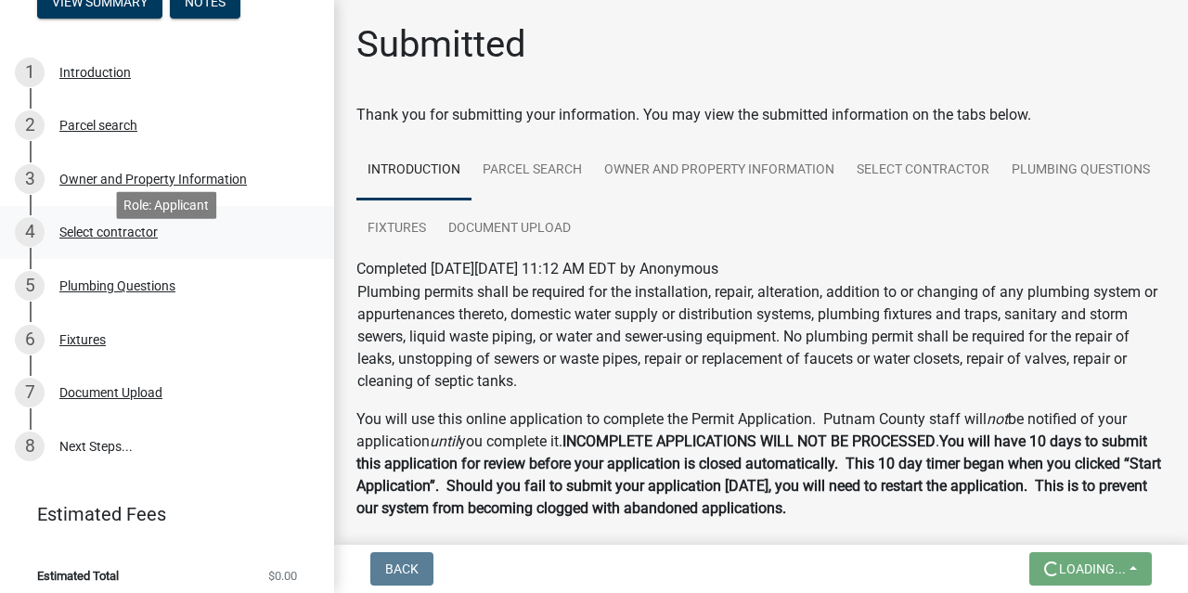
scroll to position [241, 0]
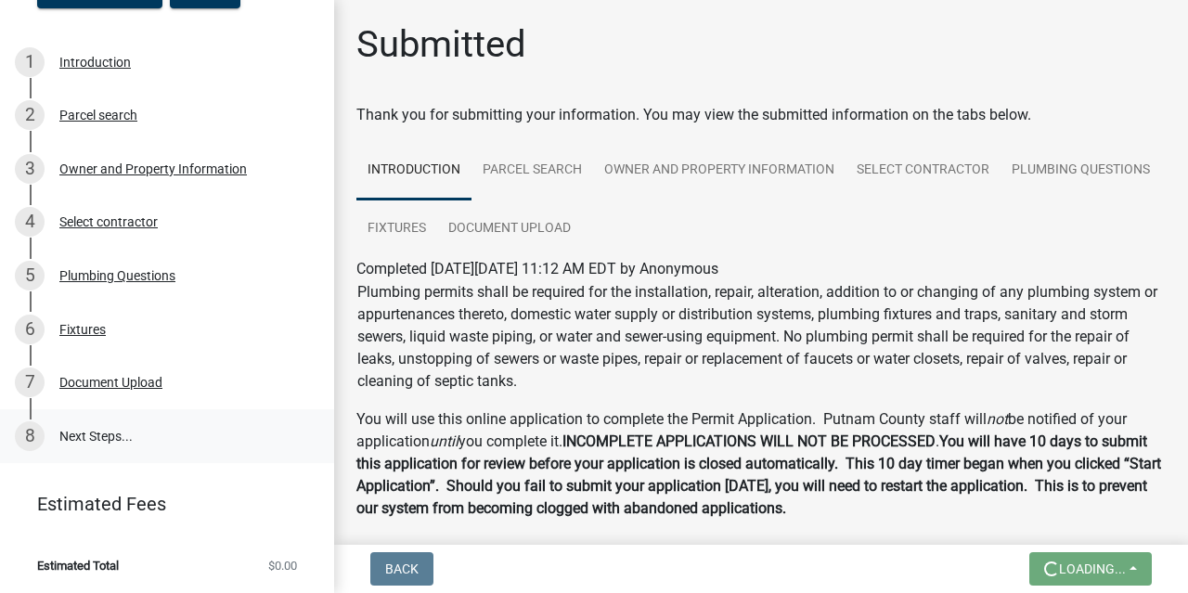
click at [95, 437] on link "8 Next Steps..." at bounding box center [167, 436] width 334 height 54
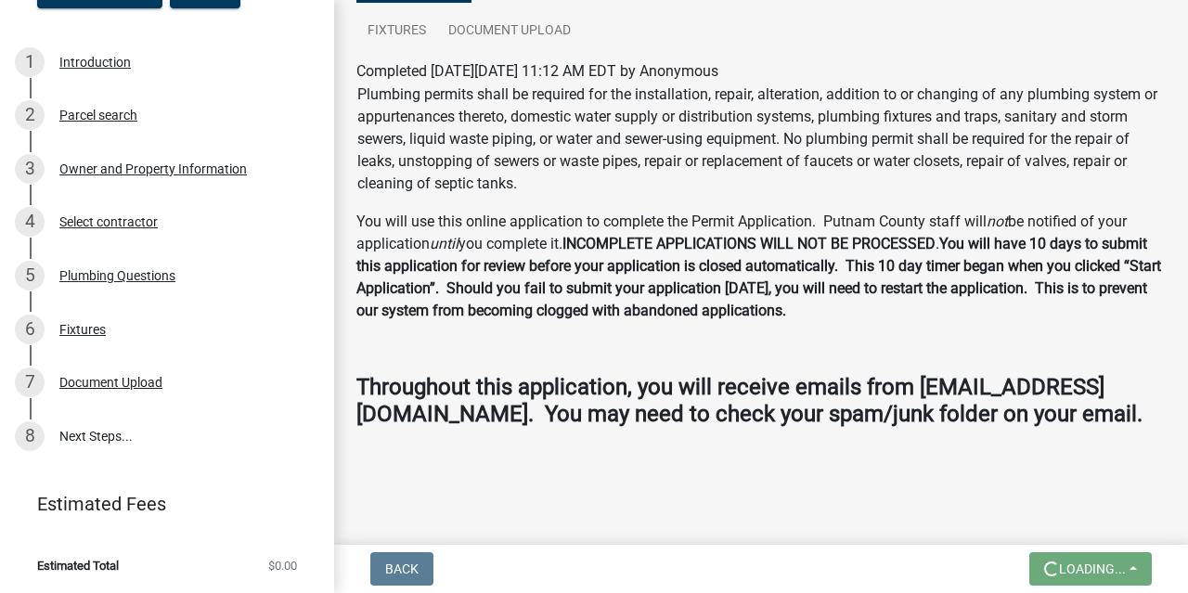
scroll to position [0, 0]
